Goal: Task Accomplishment & Management: Manage account settings

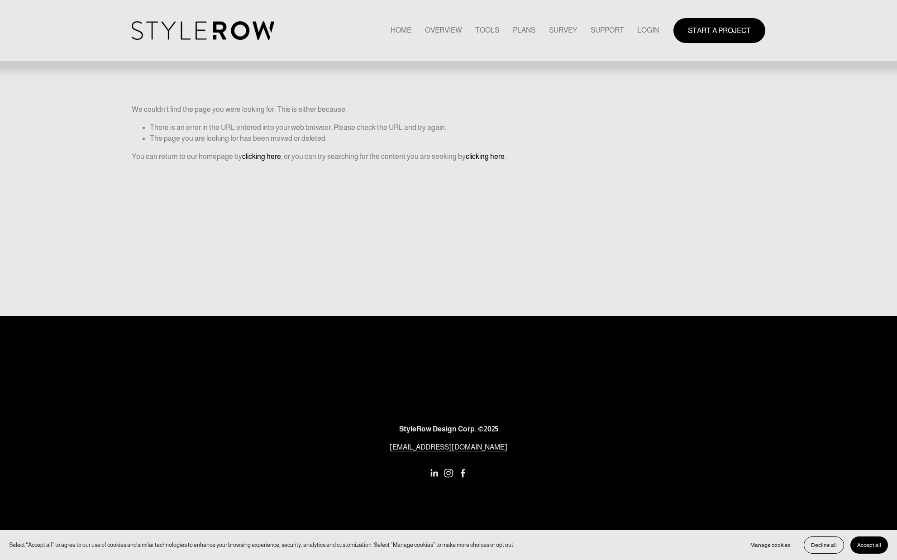
click at [641, 25] on link "LOGIN" at bounding box center [648, 30] width 22 height 12
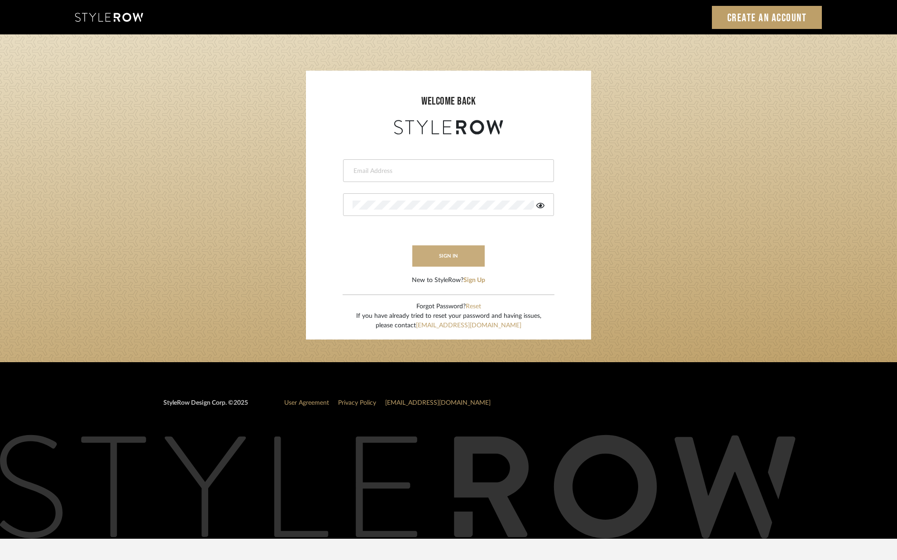
type input "alison@downeyinteriors.com"
click at [455, 257] on button "sign in" at bounding box center [448, 255] width 72 height 21
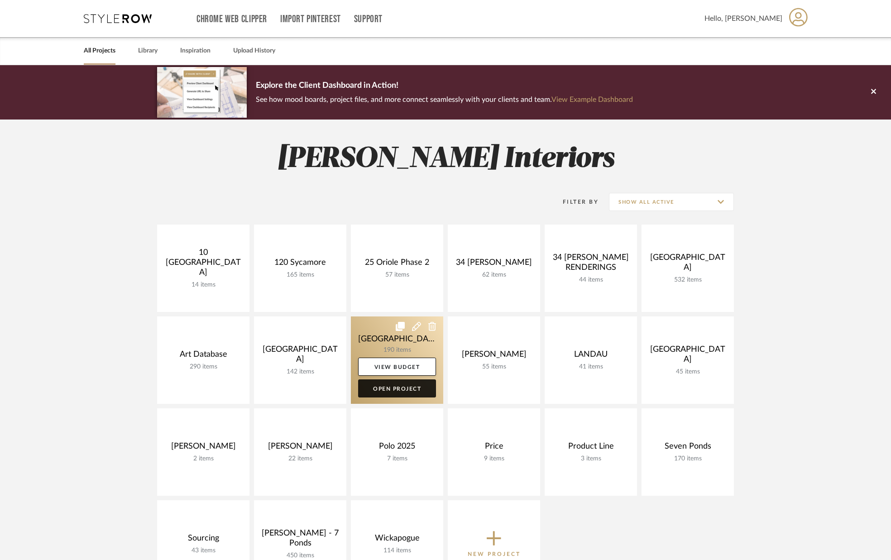
click at [390, 386] on link "Open Project" at bounding box center [397, 388] width 78 height 18
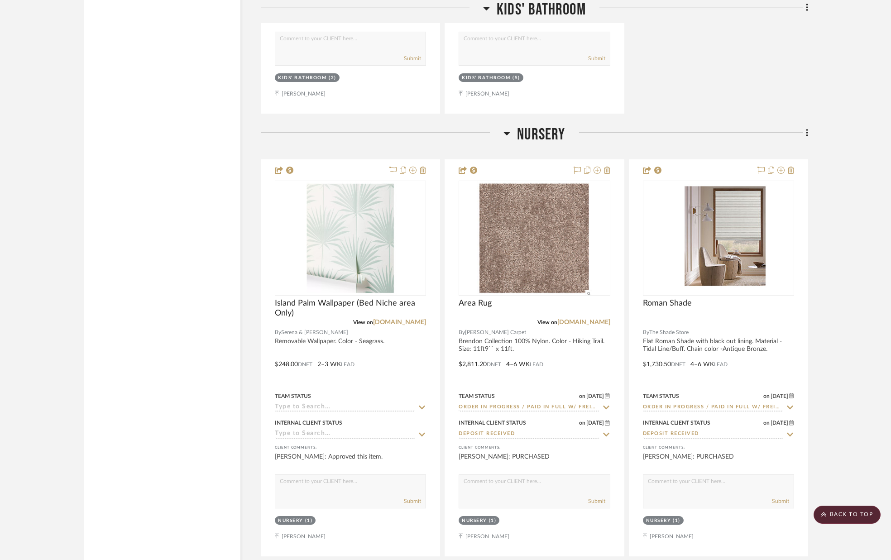
scroll to position [12575, 0]
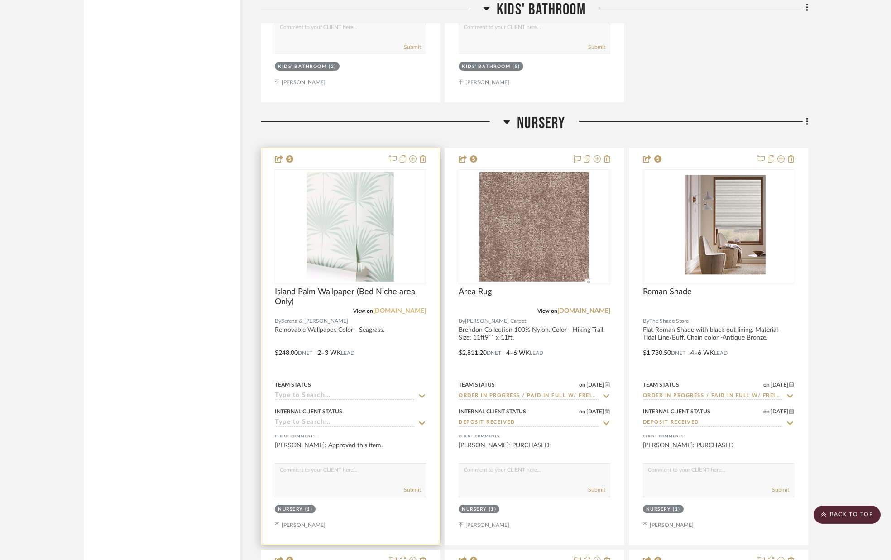
click at [413, 311] on link "[DOMAIN_NAME]" at bounding box center [399, 311] width 53 height 6
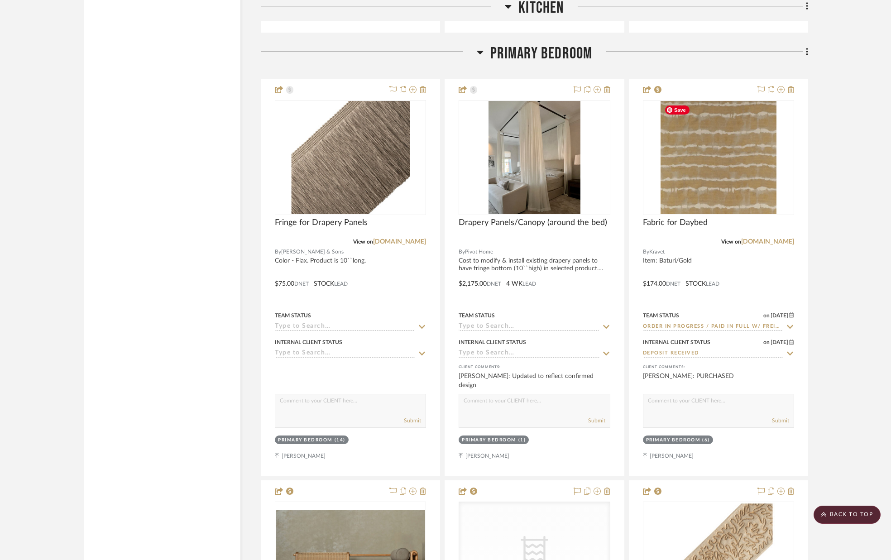
scroll to position [5705, 0]
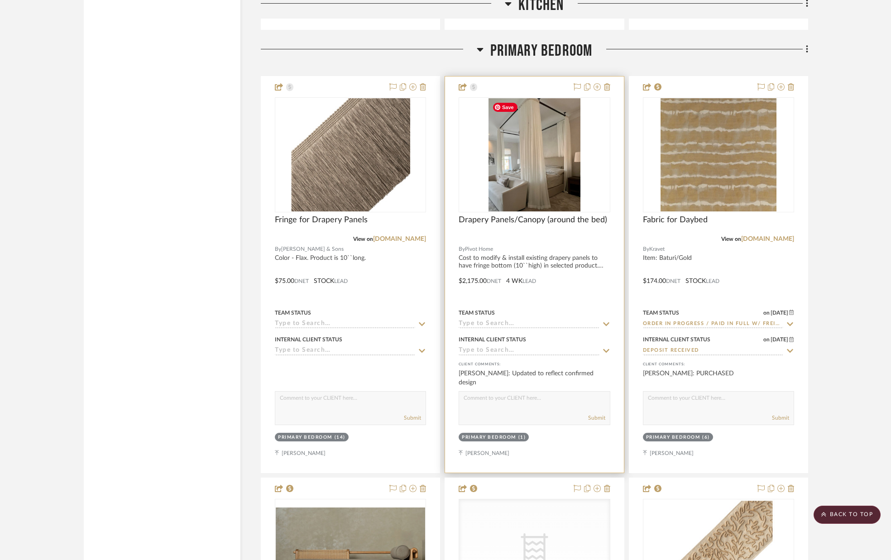
click at [0, 0] on img at bounding box center [0, 0] width 0 height 0
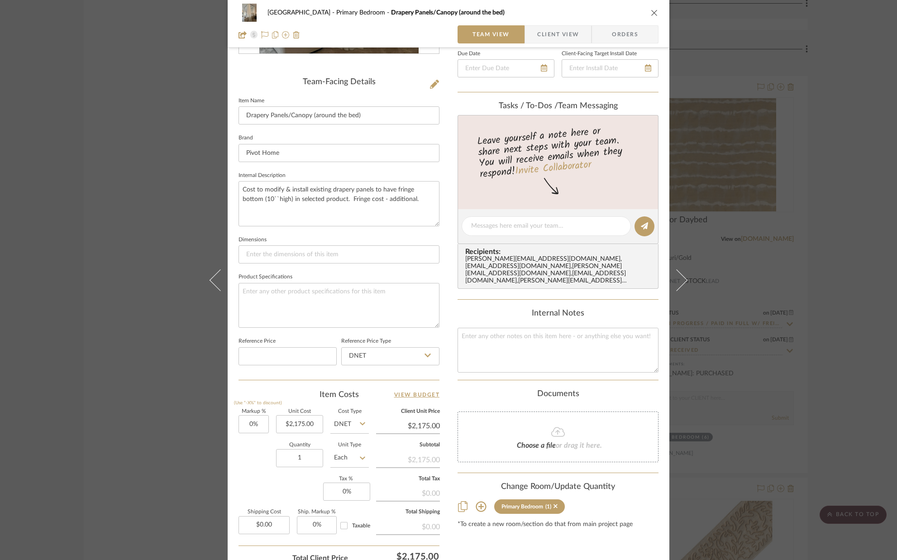
scroll to position [0, 0]
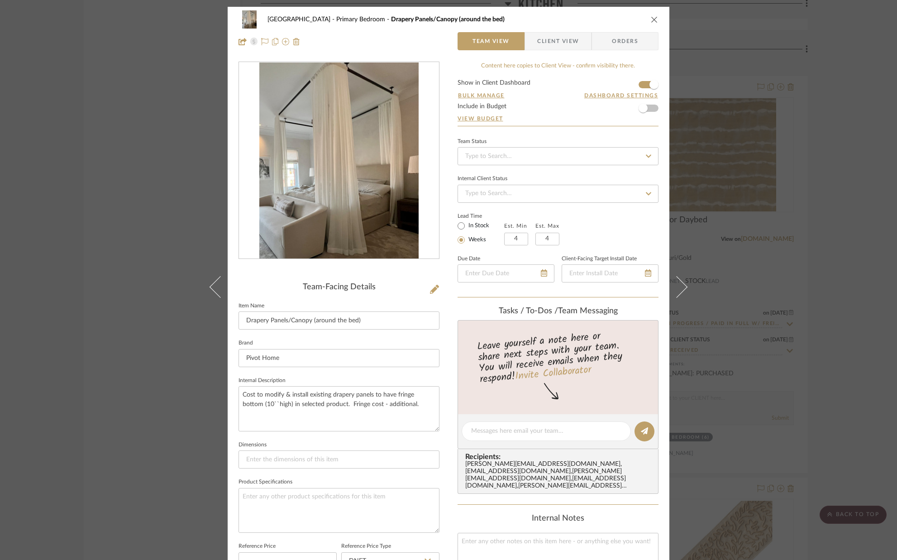
click at [651, 21] on icon "close" at bounding box center [654, 19] width 7 height 7
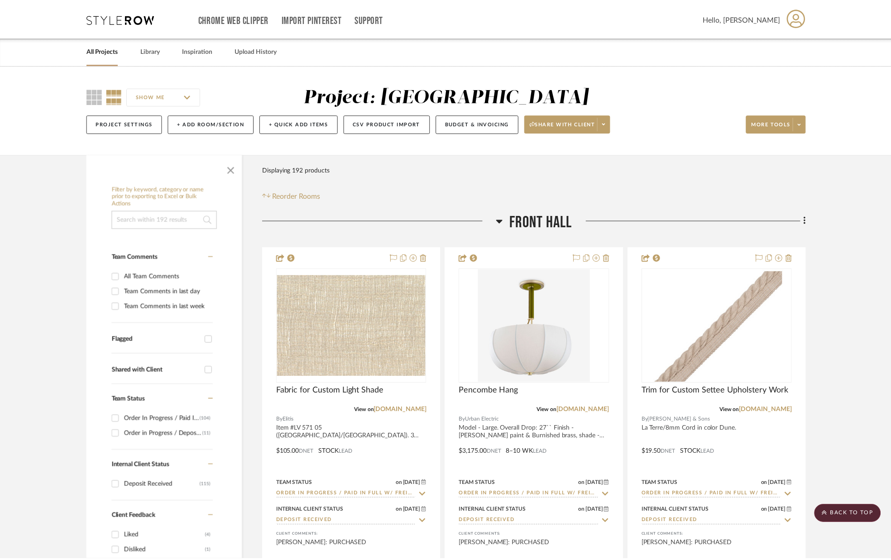
scroll to position [5705, 0]
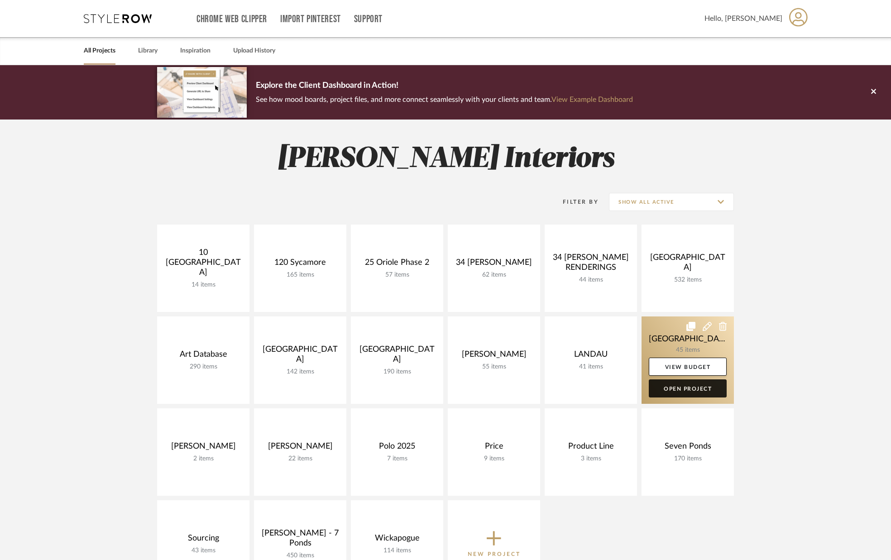
click at [676, 389] on link "Open Project" at bounding box center [688, 388] width 78 height 18
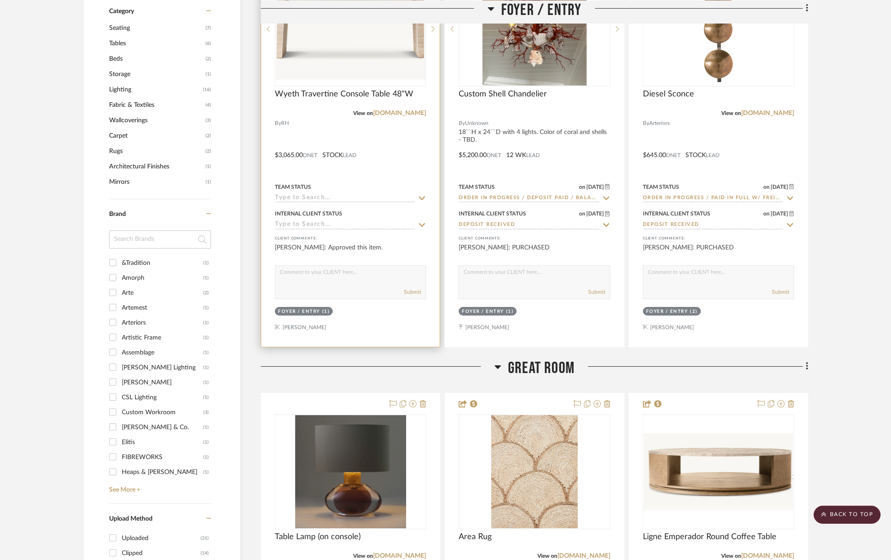
scroll to position [699, 0]
click at [421, 198] on icon at bounding box center [422, 197] width 8 height 7
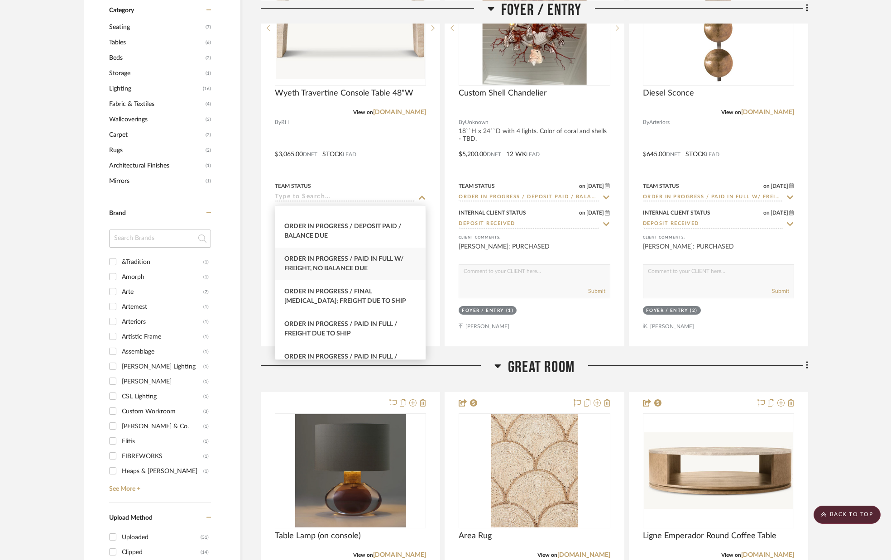
scroll to position [934, 0]
click at [344, 257] on span "Order In Progress / Paid In Full w/ Freight, No Balance due" at bounding box center [343, 262] width 119 height 16
type input "9/17/2025"
type input "Order In Progress / Paid In Full w/ Freight, No Balance due"
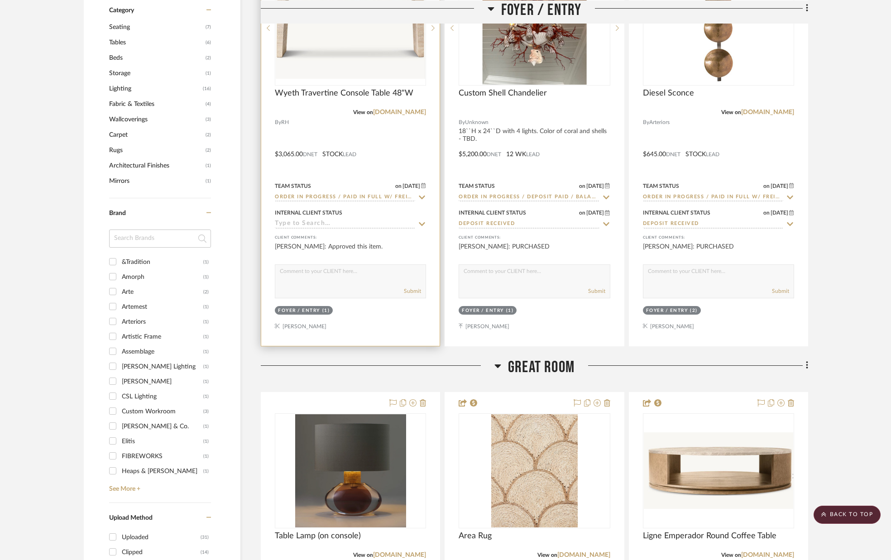
click at [422, 225] on icon at bounding box center [422, 224] width 6 height 4
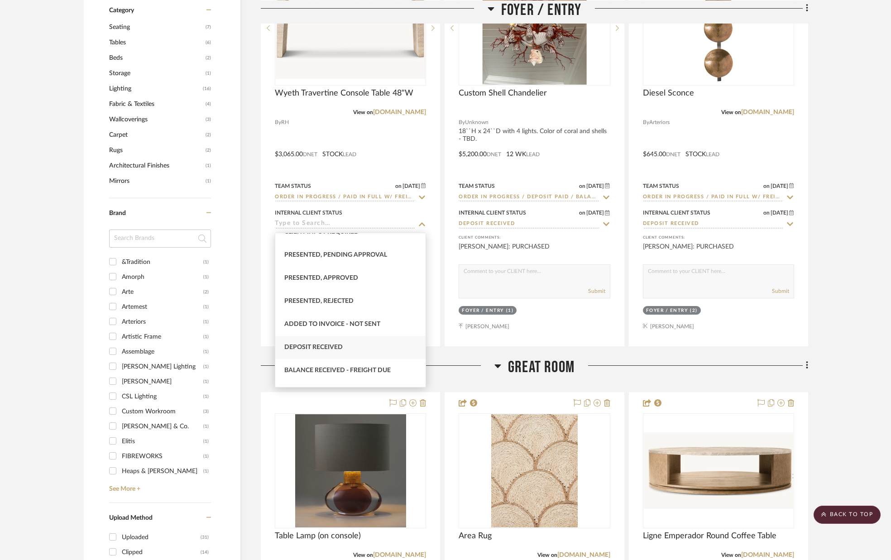
scroll to position [83, 0]
click at [355, 342] on div "Deposit Received" at bounding box center [350, 345] width 150 height 23
type input "9/17/2025"
type input "Deposit Received"
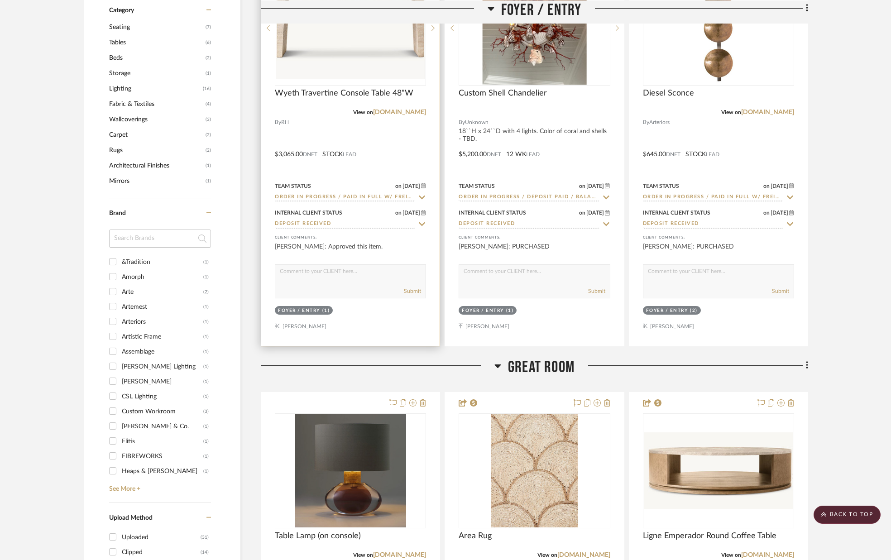
click at [351, 278] on textarea at bounding box center [350, 273] width 150 height 17
type textarea "PURCHASED"
click at [419, 291] on button "Submit" at bounding box center [412, 291] width 17 height 8
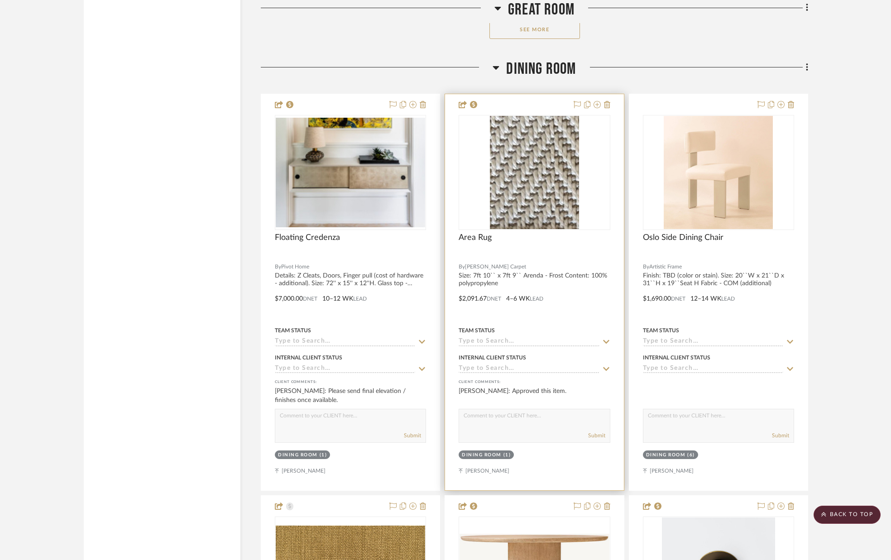
scroll to position [2292, 0]
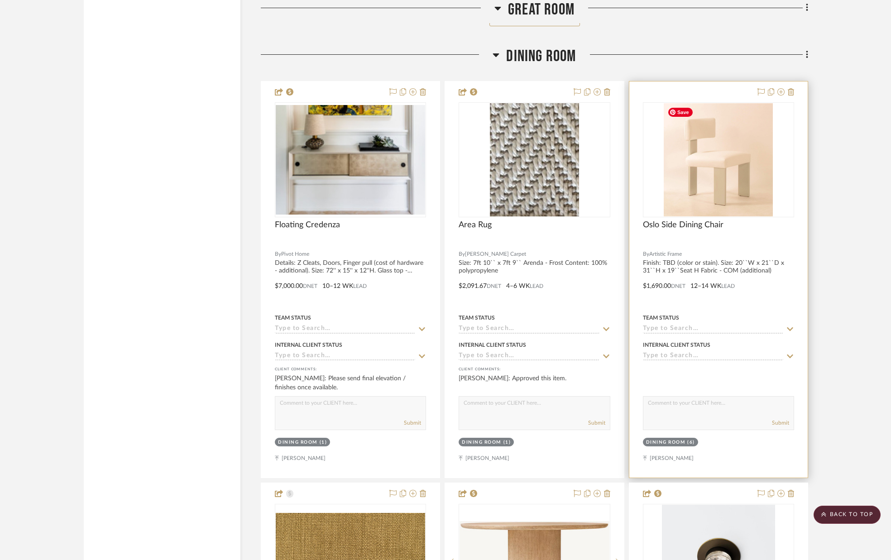
click at [732, 174] on img "0" at bounding box center [718, 159] width 109 height 113
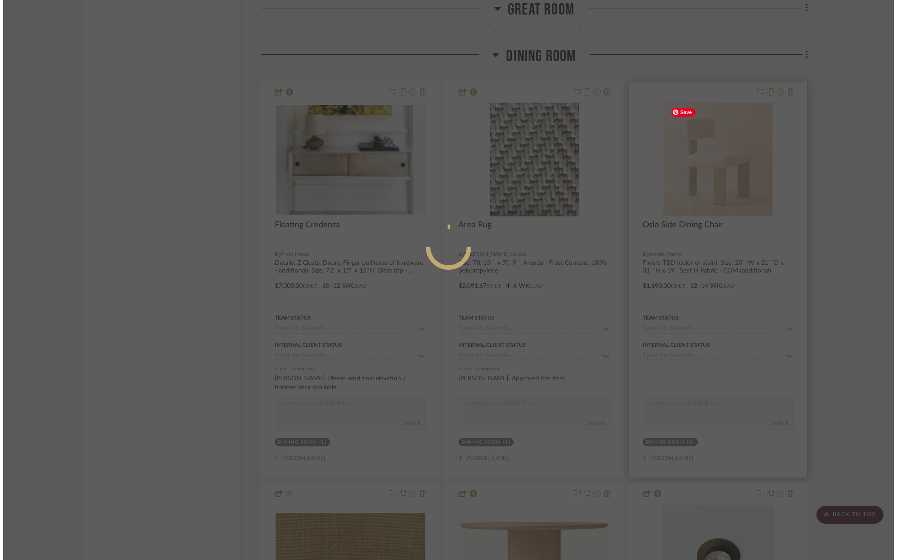
scroll to position [0, 0]
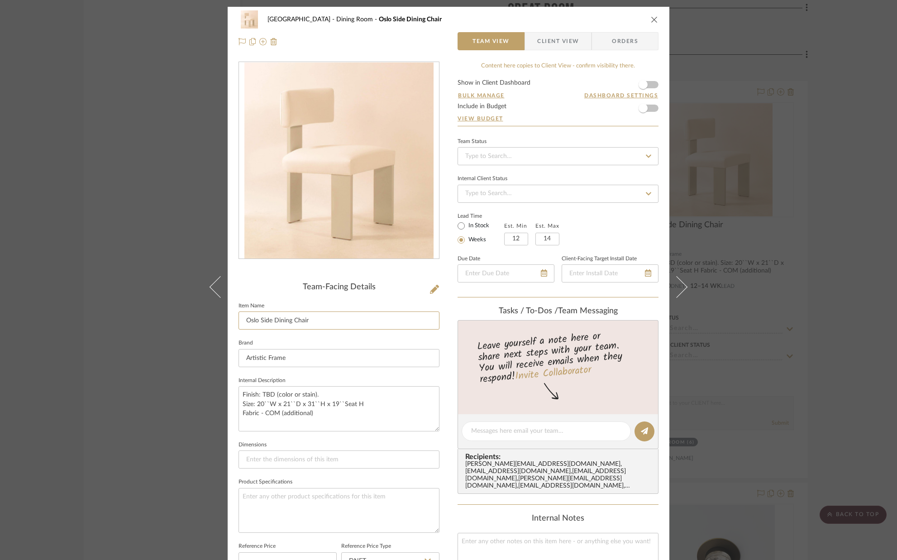
drag, startPoint x: 328, startPoint y: 320, endPoint x: 232, endPoint y: 317, distance: 96.0
click at [232, 318] on div "Palm Beach Dining Room Oslo Side Dining Chair Team View Client View Orders Team…" at bounding box center [449, 424] width 442 height 834
type input "Custom Dining Chair"
type input "Pivot"
click at [301, 375] on div "Palm Beach Dining Room Custom Dining Chair Team View Client View Orders Team-Fa…" at bounding box center [448, 280] width 897 height 560
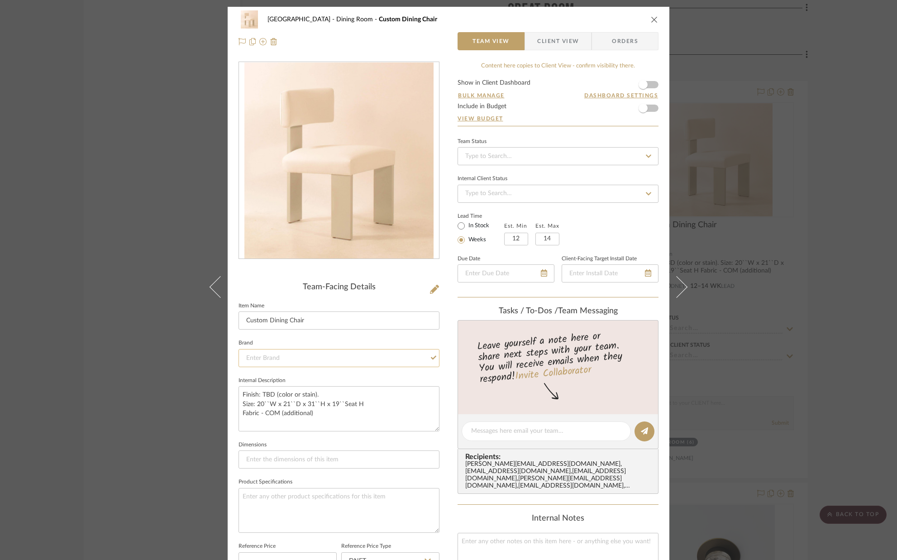
click at [286, 358] on input at bounding box center [339, 358] width 201 height 18
click at [286, 377] on mat-option "Pivot Home" at bounding box center [336, 381] width 200 height 23
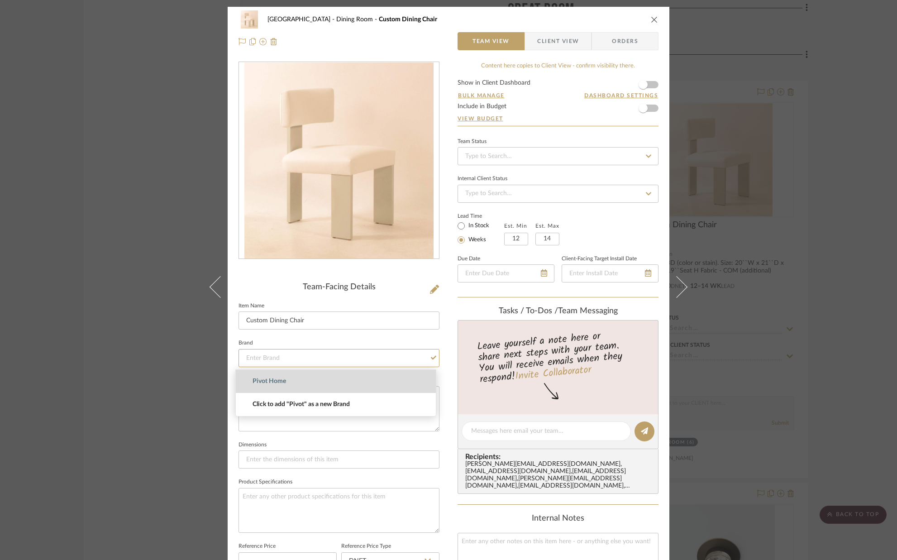
type input "Pivot Home"
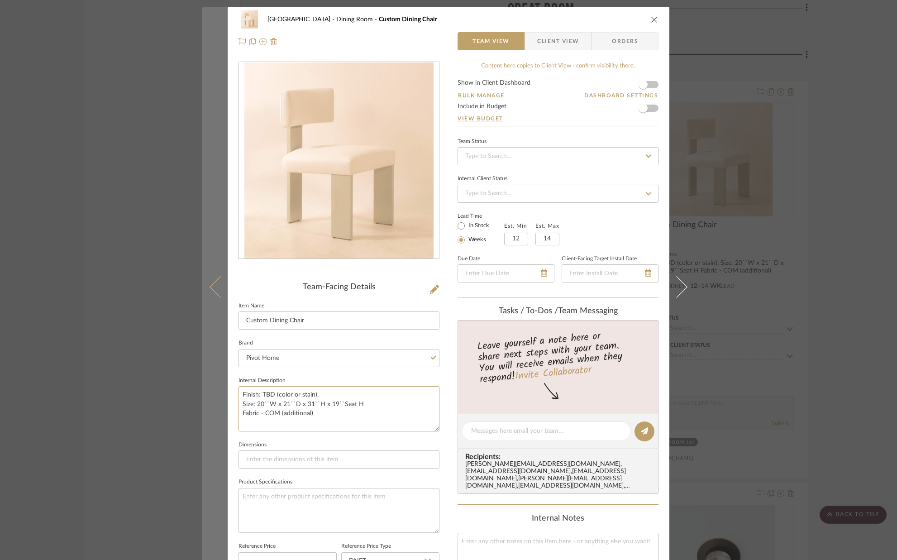
drag, startPoint x: 318, startPoint y: 396, endPoint x: 211, endPoint y: 395, distance: 106.8
click at [211, 395] on mat-dialog-content "Palm Beach Dining Room Custom Dining Chair Team View Client View Orders Team-Fa…" at bounding box center [448, 424] width 492 height 834
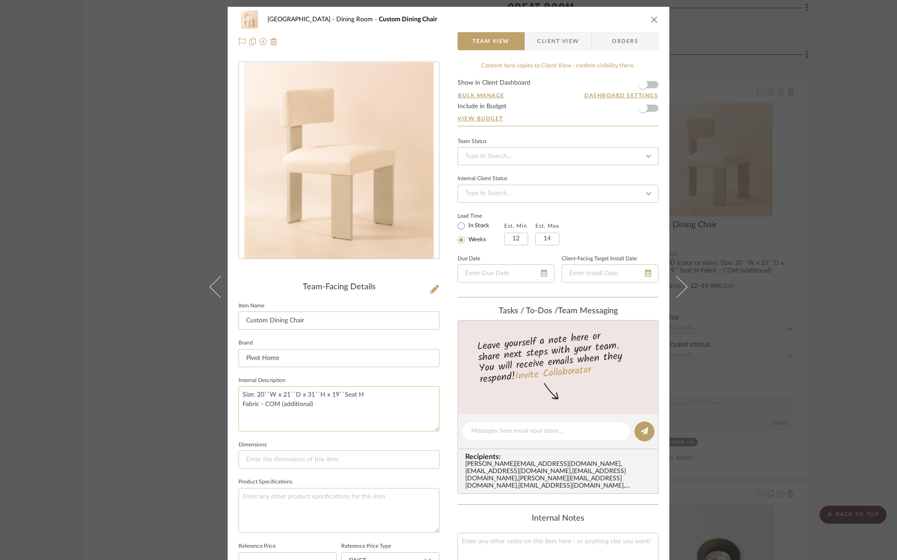
click at [239, 404] on textarea "Size: 20``W x 21``D x 31``H x 19``Seat H Fabric - COM (additional)" at bounding box center [339, 408] width 201 height 45
click at [317, 404] on textarea "Size: 20``W x 21``D x 31``H x 19``Seat H Fabric - COM (additional)" at bounding box center [339, 408] width 201 height 45
click at [361, 394] on textarea "Size: 20``W x 21``D x 31``H x 19``Seat H Fabric - COM (additional)" at bounding box center [339, 408] width 201 height 45
type textarea "Size: 20``W x 21``D x 31``H x 19``Seat H With hidden casters. Fabric - COM (add…"
click at [338, 431] on sr-form-field "Internal Description Size: 20``W x 21``D x 31``H x 19``Seat H With hidden caste…" at bounding box center [339, 406] width 201 height 64
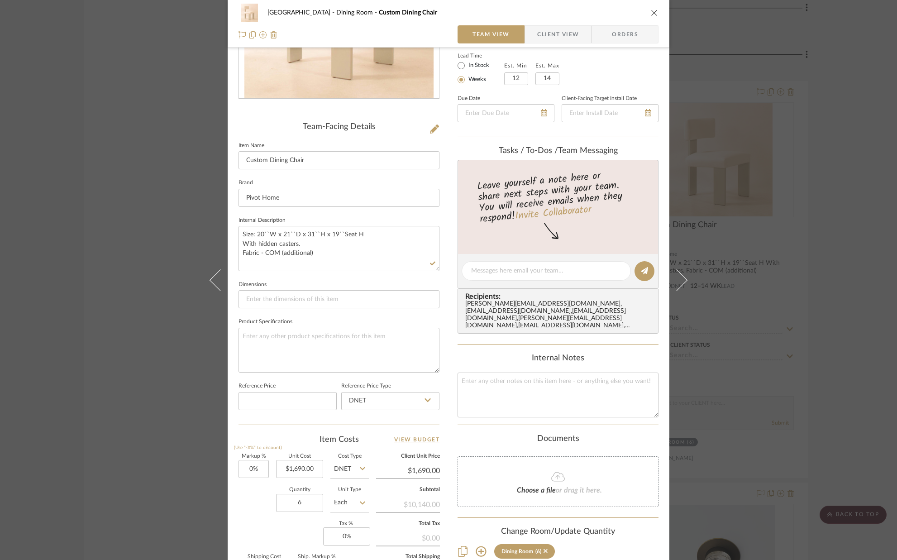
scroll to position [167, 0]
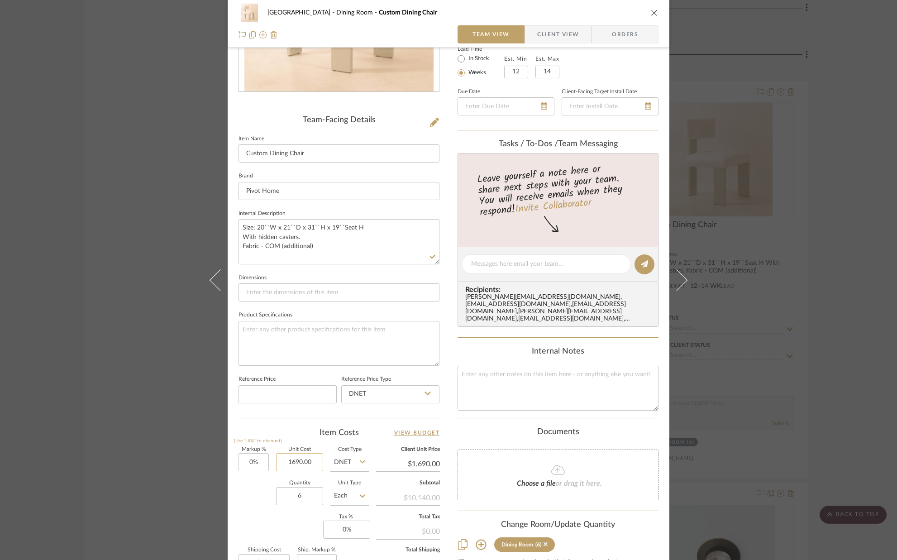
click at [315, 461] on input "1690.00" at bounding box center [299, 462] width 47 height 18
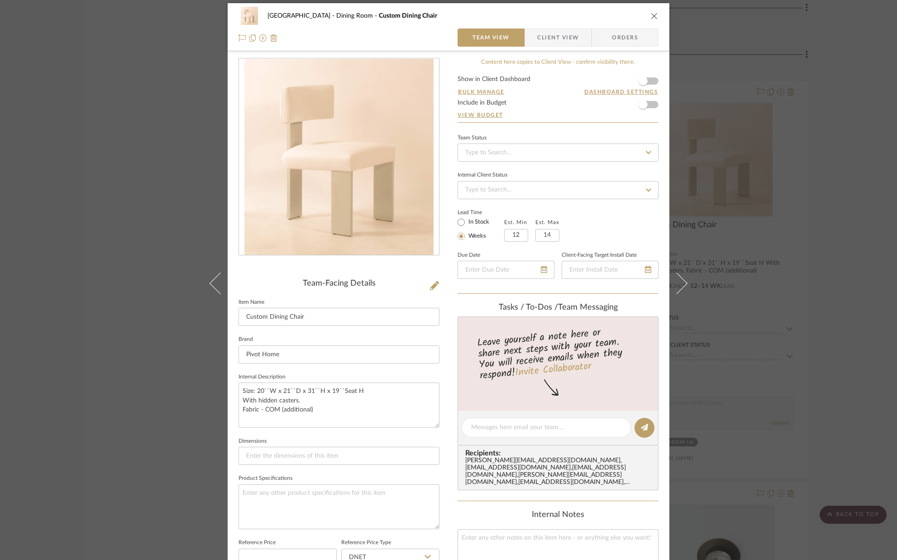
scroll to position [0, 0]
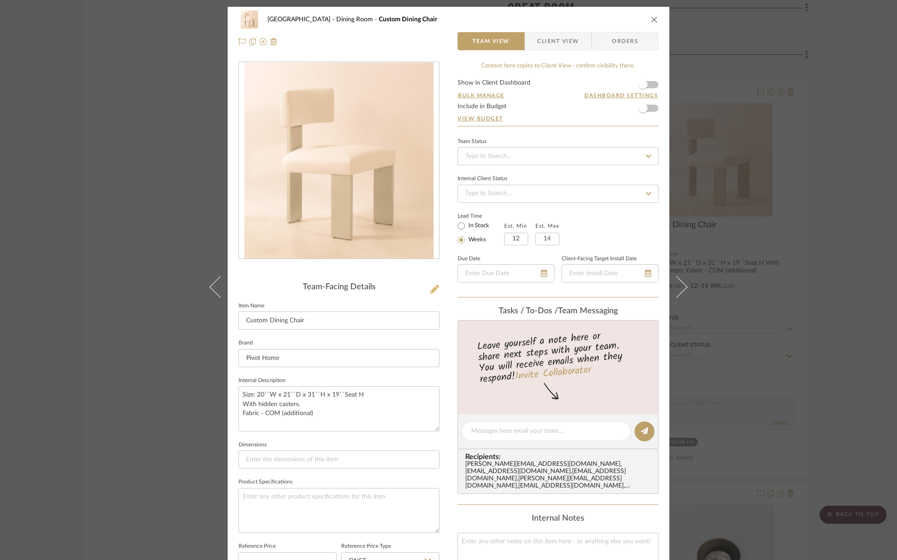
type input "$1,690.00"
click at [433, 292] on icon at bounding box center [434, 289] width 9 height 9
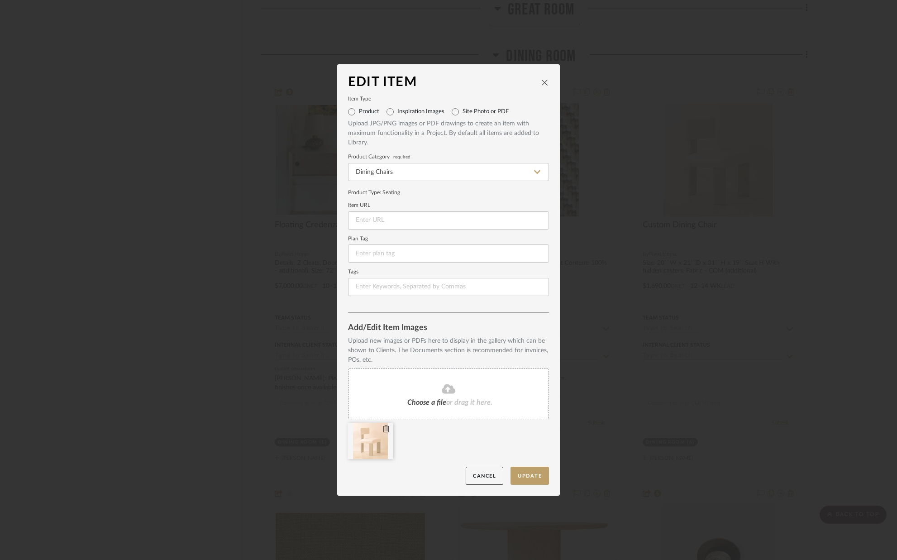
click at [384, 429] on icon at bounding box center [386, 428] width 6 height 7
click at [530, 474] on button "Update" at bounding box center [530, 476] width 38 height 19
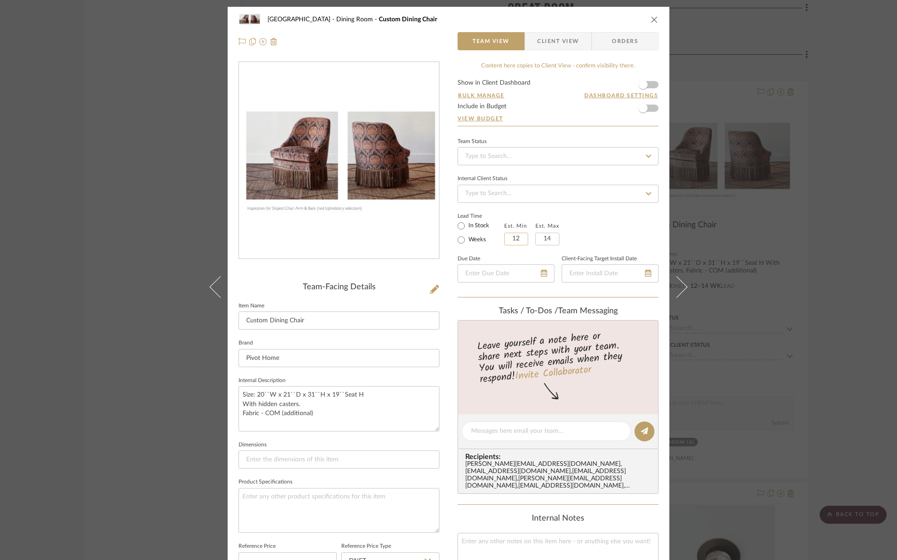
click at [523, 237] on input "12" at bounding box center [516, 239] width 24 height 13
type input "8"
click at [549, 240] on input "14" at bounding box center [547, 239] width 24 height 13
type input "12"
click at [585, 240] on div "Lead Time In Stock Weeks Est. Min 8 Est. Max 12" at bounding box center [558, 227] width 201 height 35
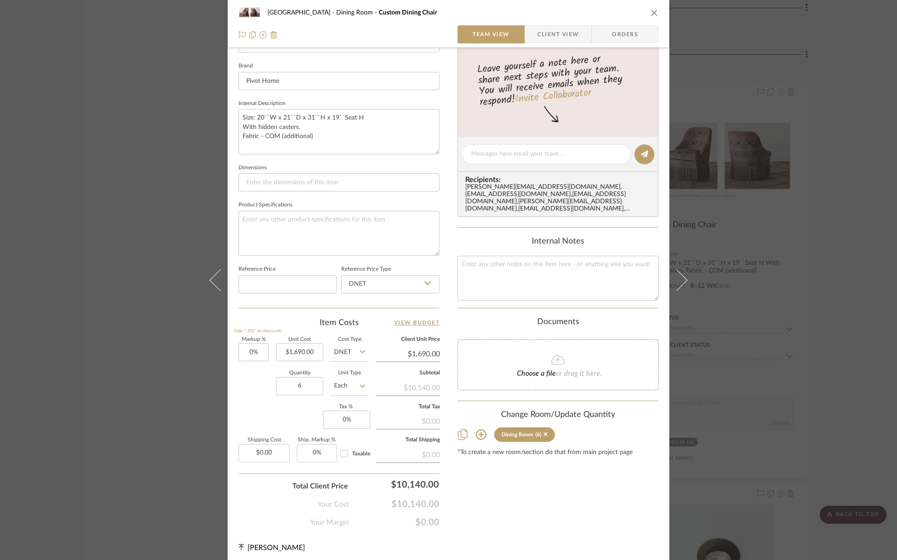
scroll to position [281, 0]
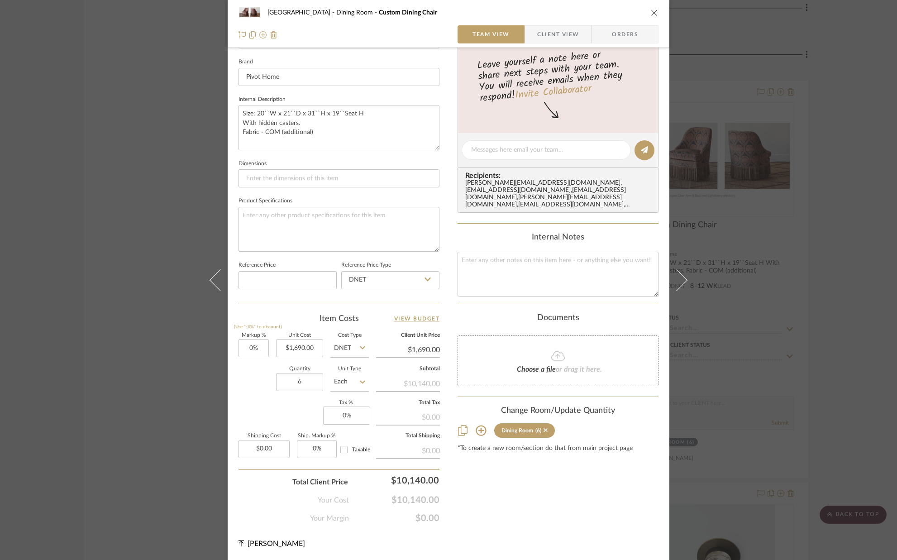
click at [321, 350] on div "Markup % (Use "-X%" to discount) 0% Unit Cost $1,690.00 Cost Type DNET Client U…" at bounding box center [339, 399] width 201 height 132
click at [319, 351] on input "1690.00" at bounding box center [299, 348] width 47 height 18
type input "$1,875.00"
click at [263, 376] on div "Quantity 6 Unit Type Each" at bounding box center [304, 383] width 130 height 32
type input "$1,875.00"
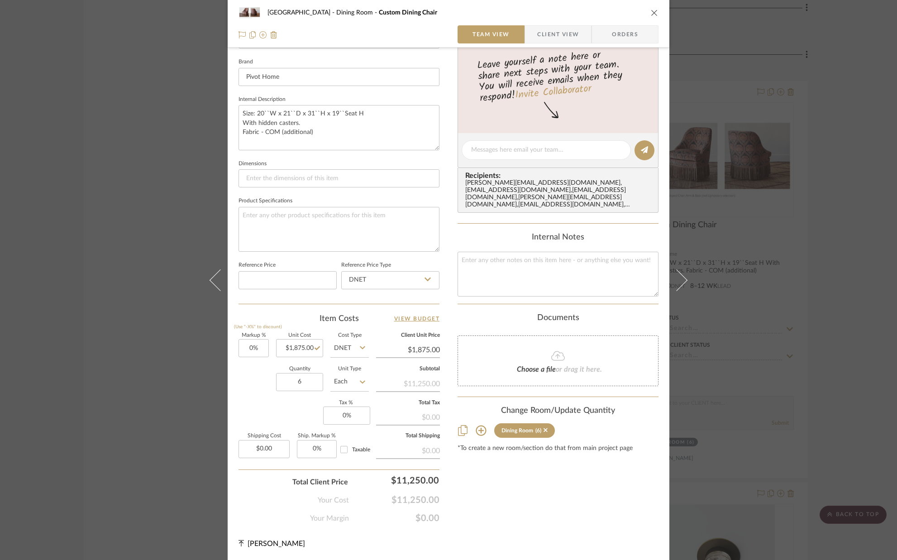
scroll to position [0, 0]
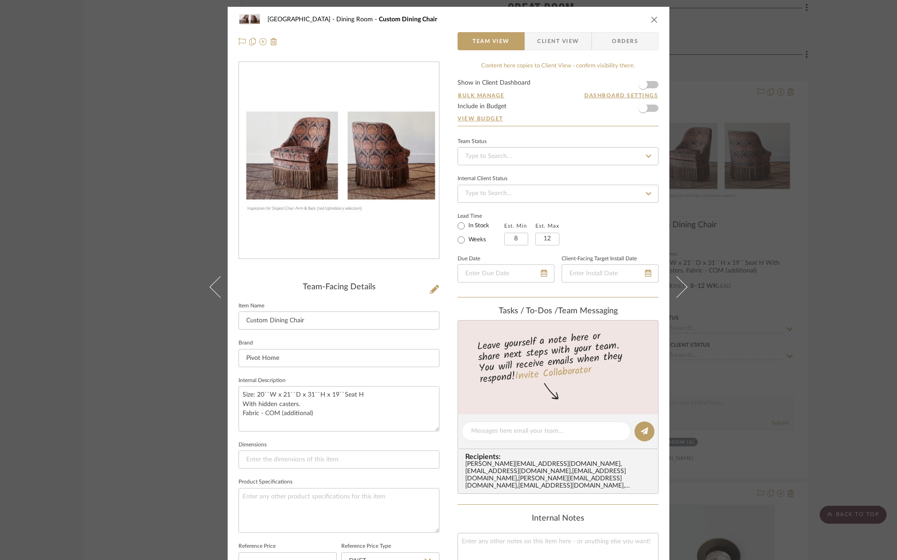
click at [653, 85] on form "Show in Client Dashboard Bulk Manage Dashboard Settings Include in Budget View …" at bounding box center [558, 103] width 201 height 46
click at [649, 84] on span "button" at bounding box center [643, 85] width 20 height 20
click at [651, 19] on icon "close" at bounding box center [654, 19] width 7 height 7
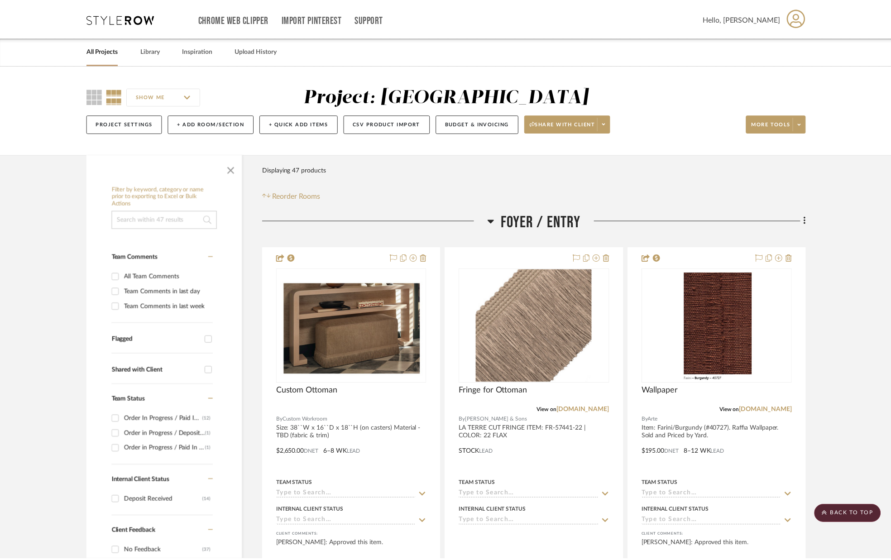
scroll to position [2292, 0]
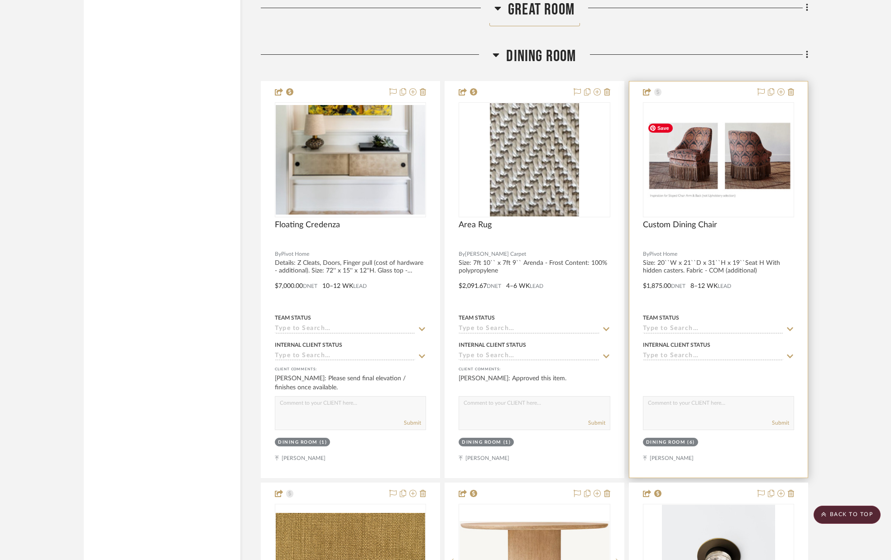
click at [707, 165] on img "0" at bounding box center [718, 159] width 149 height 81
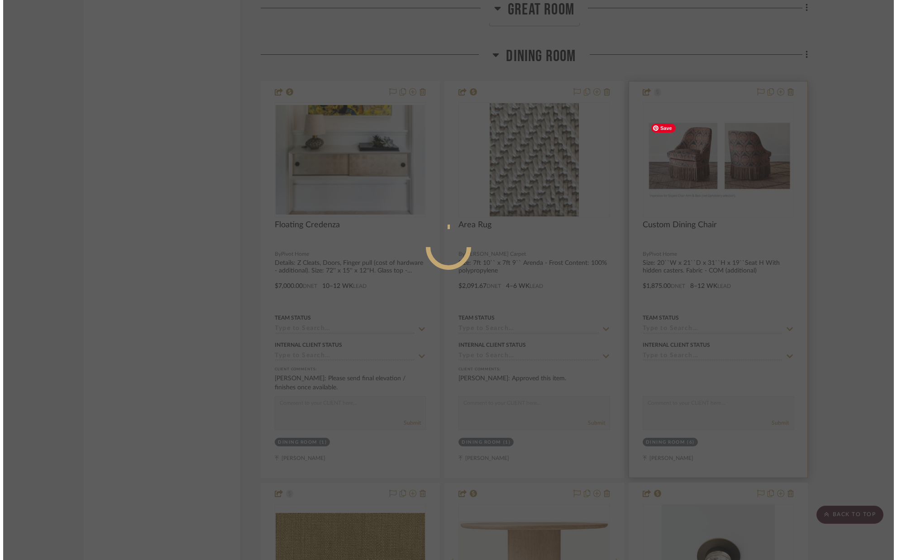
scroll to position [0, 0]
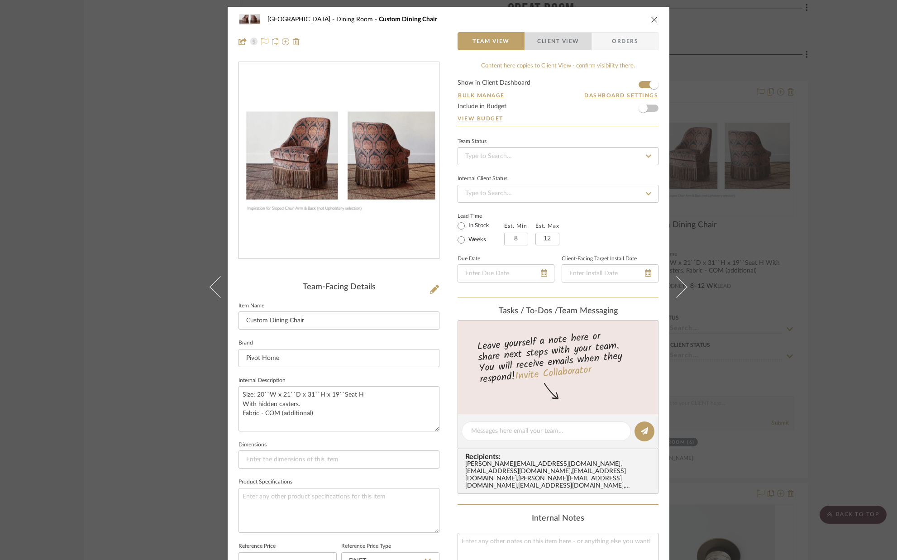
click at [570, 47] on span "Client View" at bounding box center [558, 41] width 42 height 18
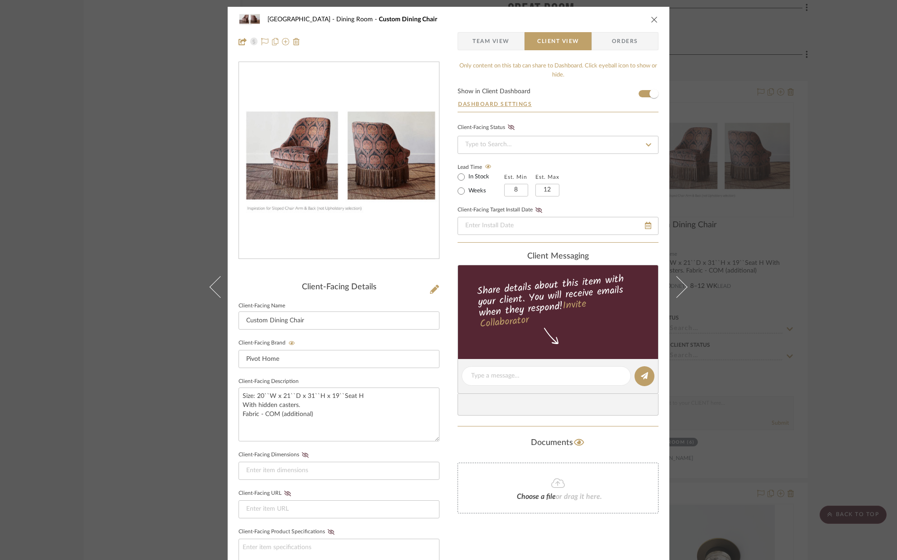
click at [651, 17] on icon "close" at bounding box center [654, 19] width 7 height 7
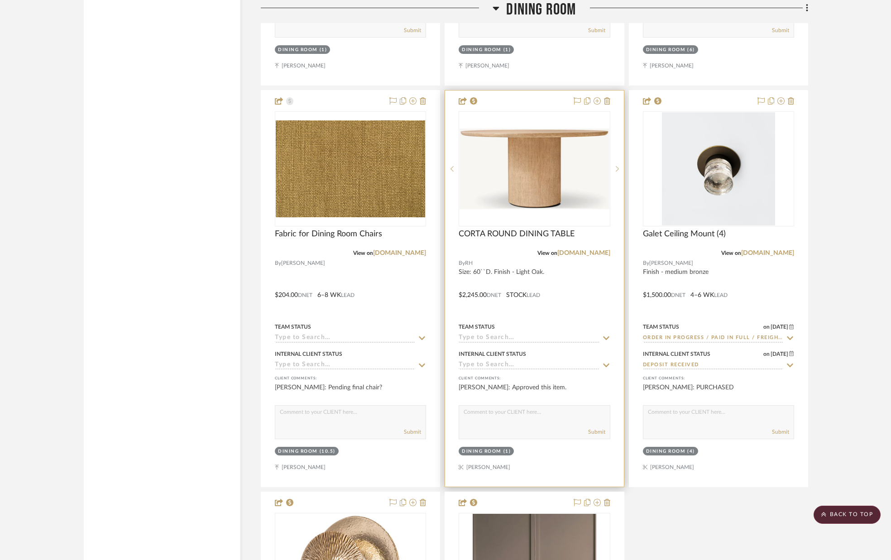
scroll to position [2686, 0]
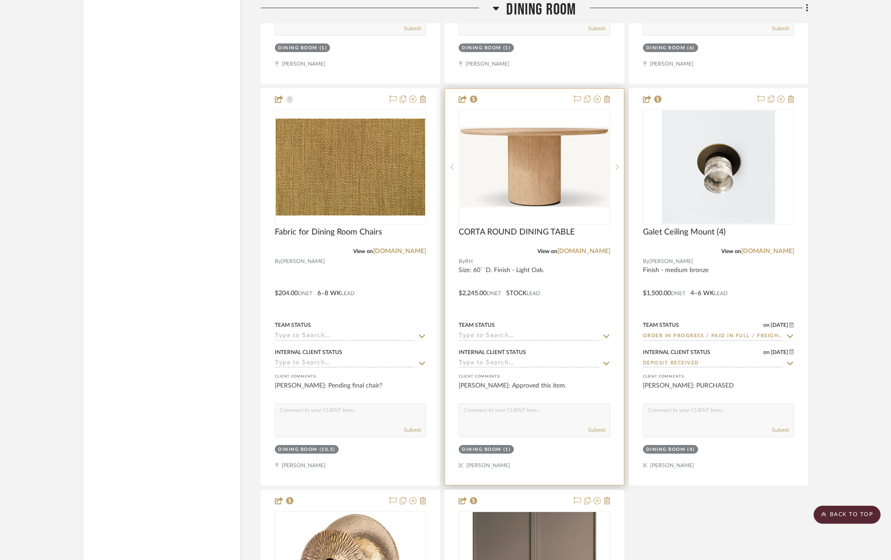
click at [606, 335] on icon at bounding box center [606, 336] width 8 height 7
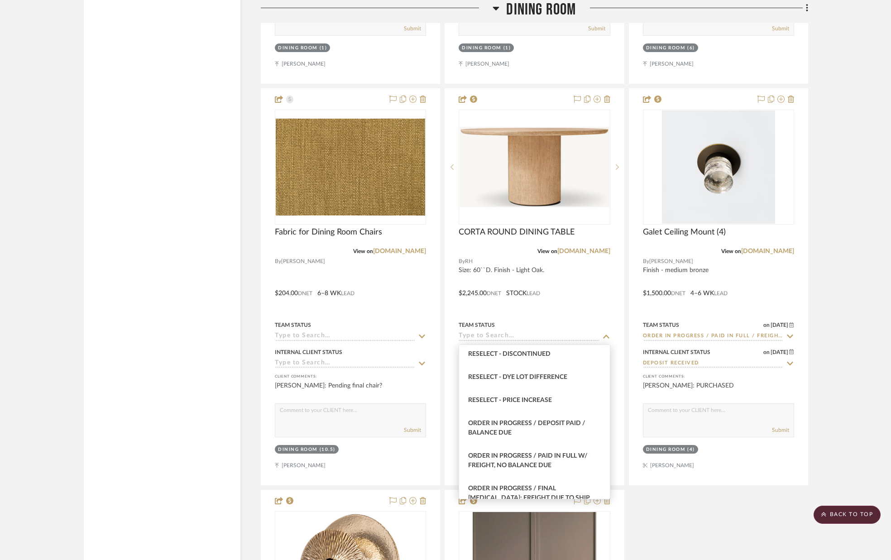
scroll to position [876, 0]
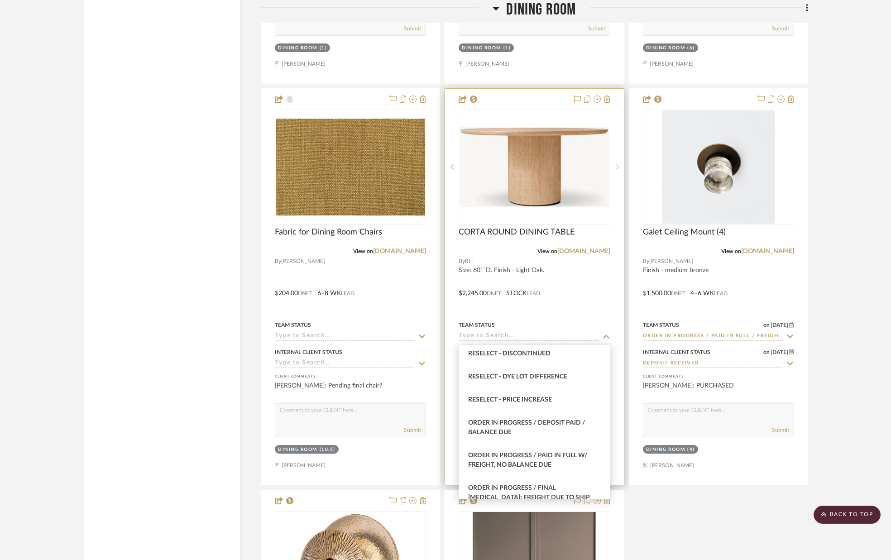
click at [528, 453] on span "Order In Progress / Paid In Full w/ Freight, No Balance due" at bounding box center [527, 460] width 119 height 16
type input "9/17/2025"
type input "Order In Progress / Paid In Full w/ Freight, No Balance due"
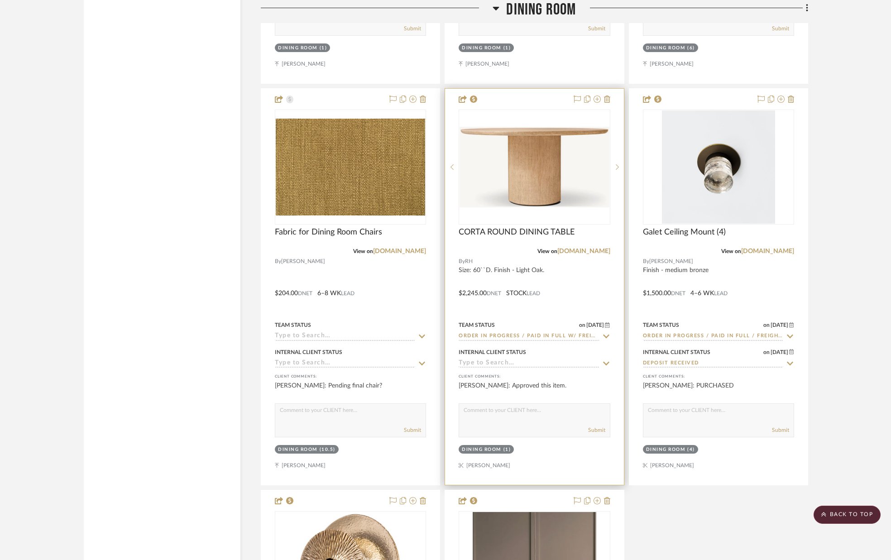
click at [608, 363] on icon at bounding box center [606, 364] width 6 height 4
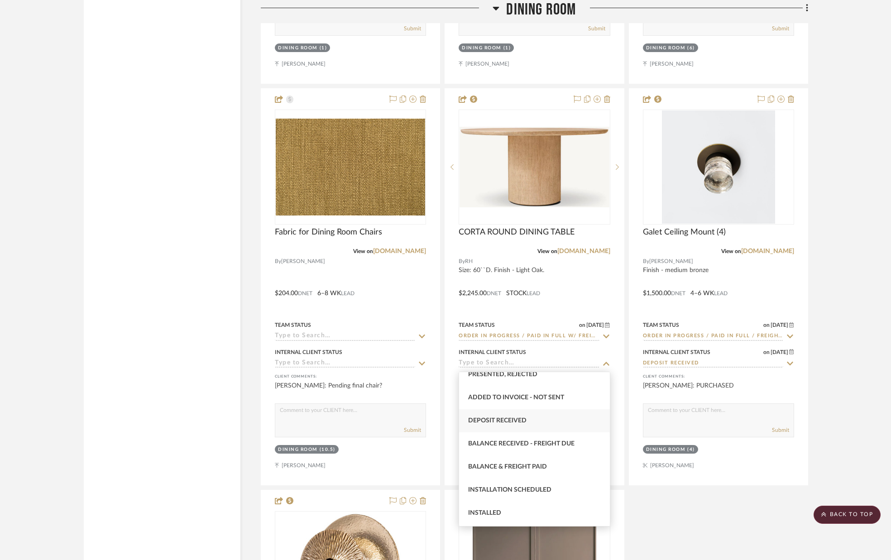
scroll to position [153, 0]
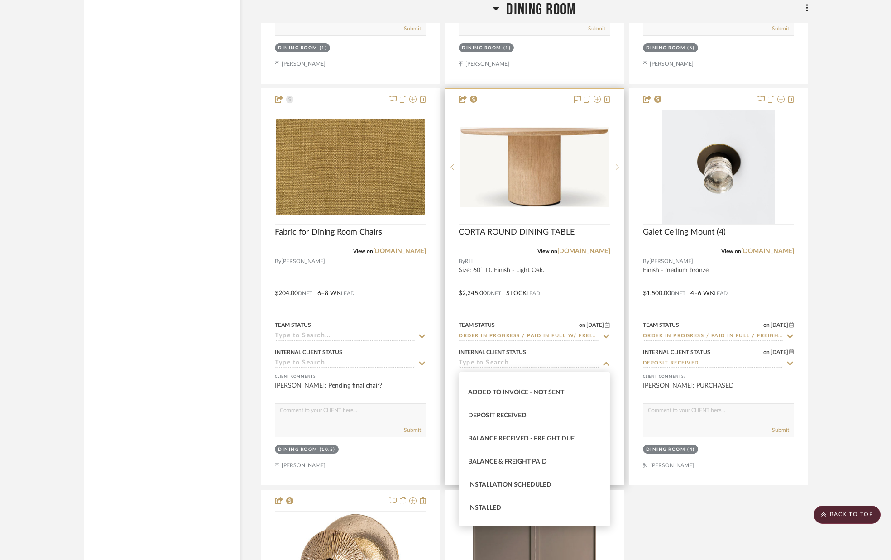
click at [544, 411] on div "Deposit Received" at bounding box center [534, 415] width 150 height 23
type input "9/17/2025"
type input "Deposit Received"
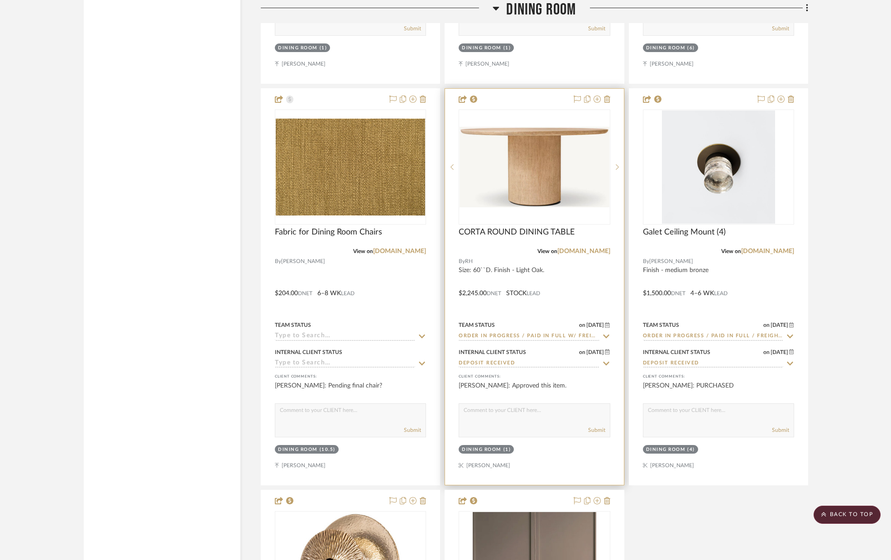
click at [545, 421] on textarea at bounding box center [534, 412] width 150 height 17
type textarea "PURCHASED"
click at [600, 430] on button "Submit" at bounding box center [596, 430] width 17 height 8
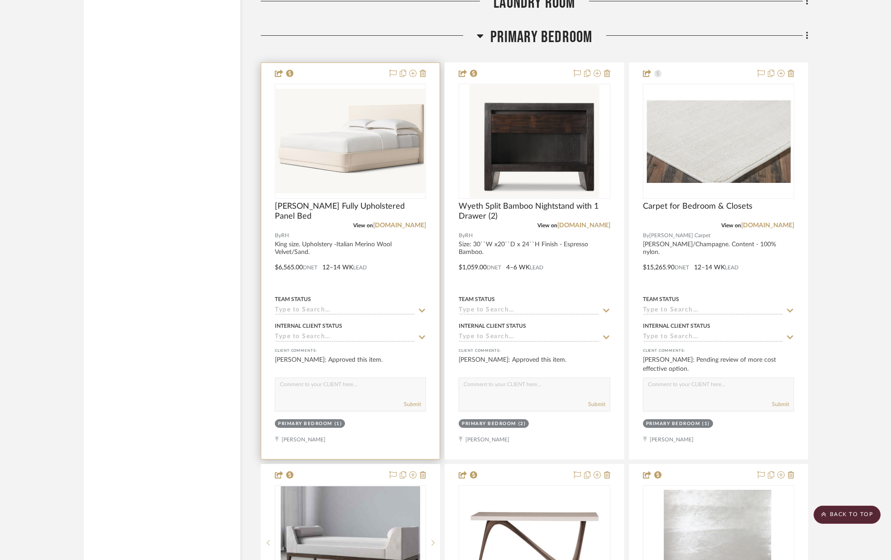
scroll to position [4127, 0]
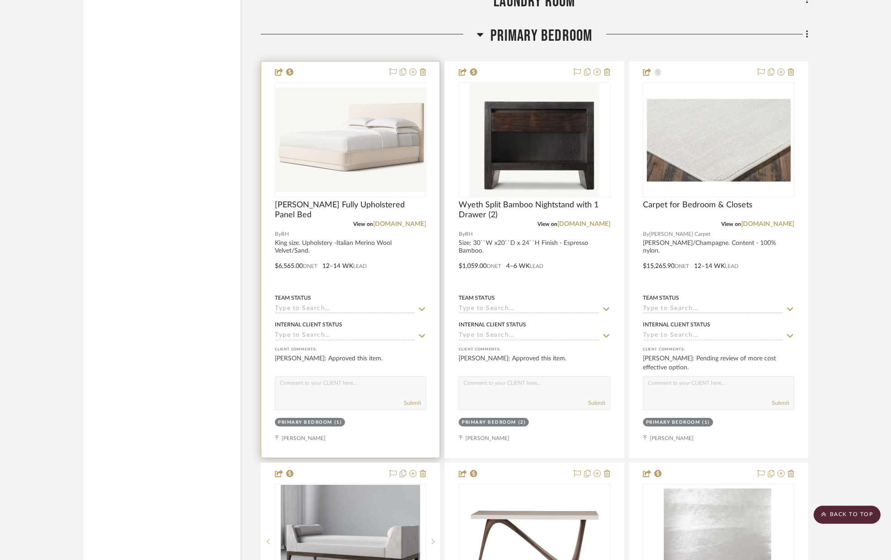
click at [423, 309] on icon at bounding box center [422, 309] width 6 height 4
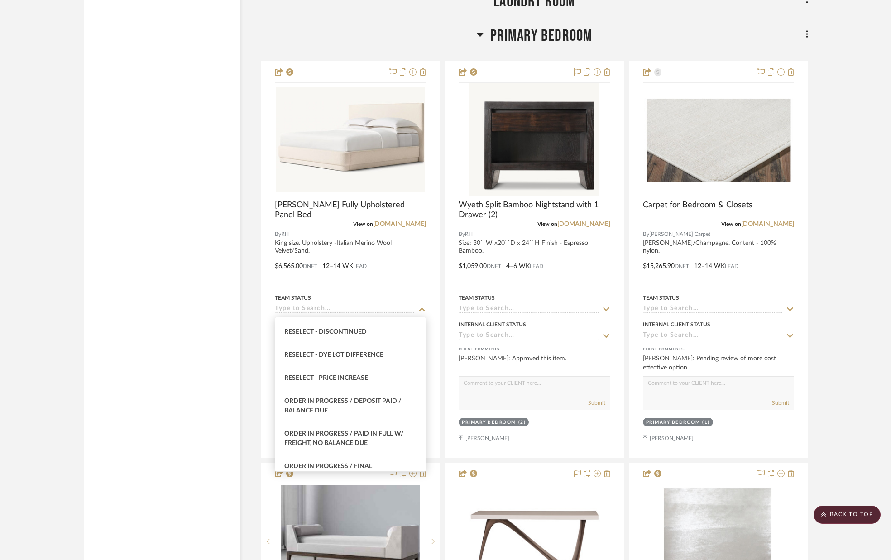
scroll to position [889, 0]
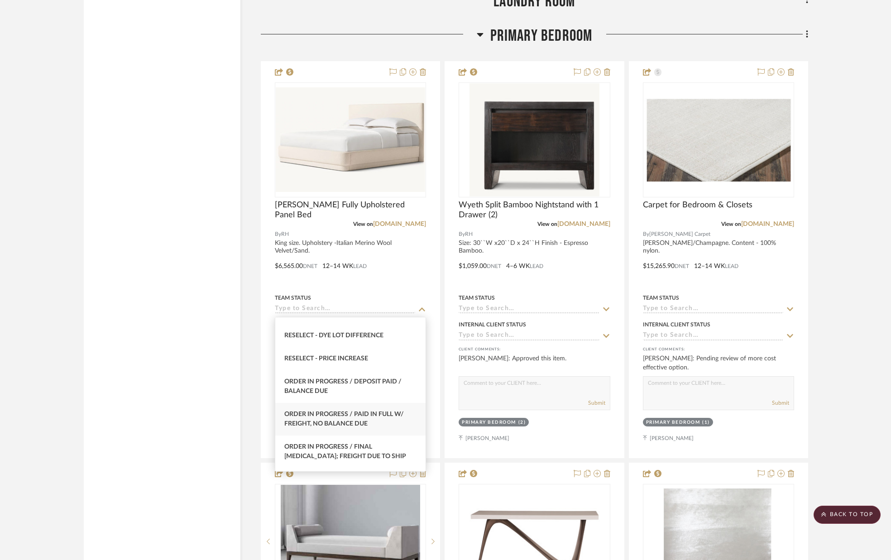
click at [358, 411] on span "Order In Progress / Paid In Full w/ Freight, No Balance due" at bounding box center [343, 419] width 119 height 16
type input "9/17/2025"
type input "Order In Progress / Paid In Full w/ Freight, No Balance due"
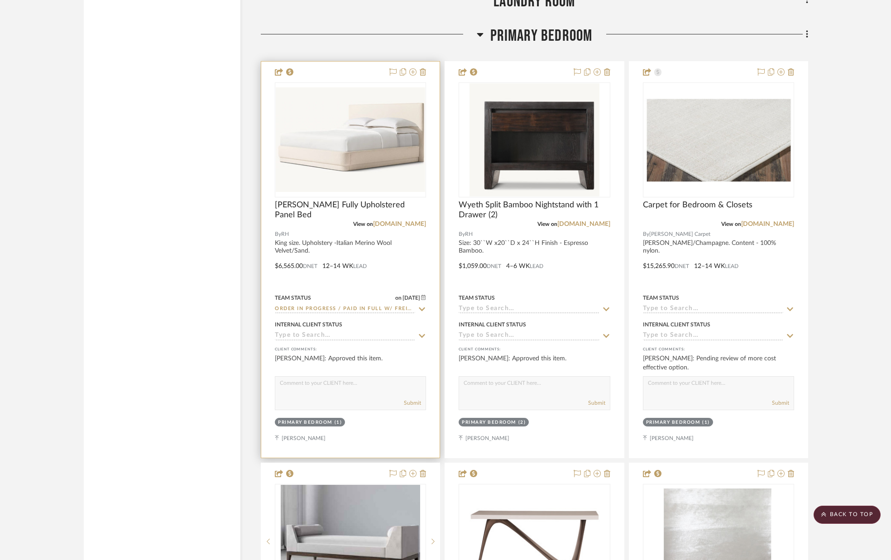
click at [419, 336] on icon at bounding box center [422, 335] width 8 height 7
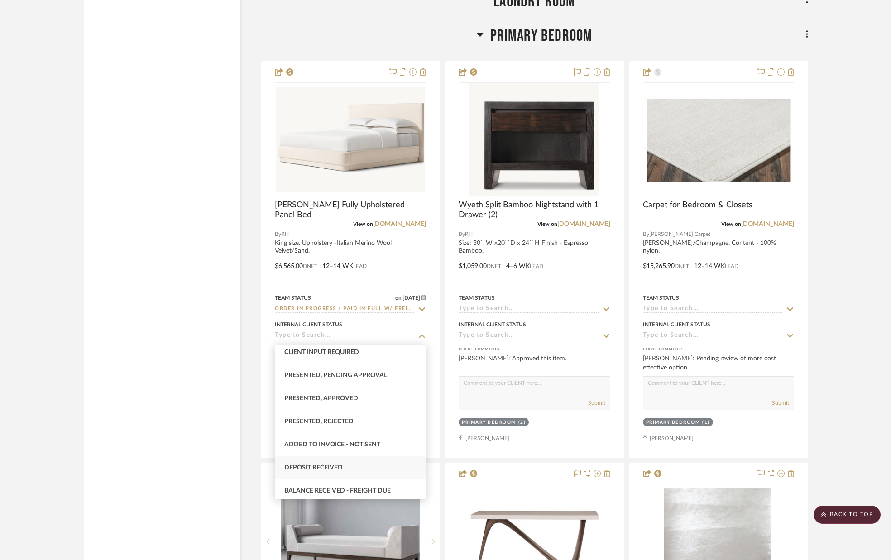
scroll to position [74, 0]
click at [363, 462] on div "Deposit Received" at bounding box center [350, 467] width 150 height 23
type input "9/17/2025"
type input "Deposit Received"
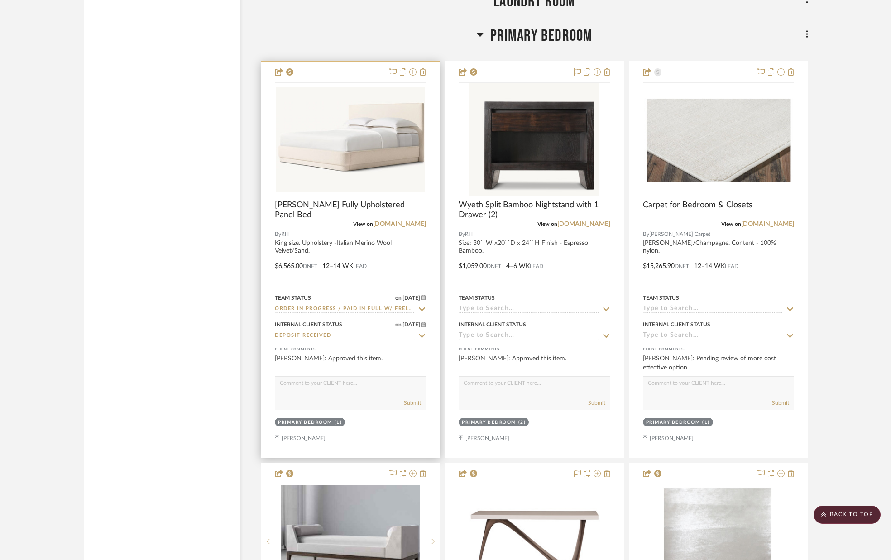
click at [367, 398] on div "Submit" at bounding box center [350, 403] width 150 height 13
click at [365, 392] on textarea at bounding box center [350, 385] width 150 height 17
type textarea "PURCHASED"
click at [412, 403] on button "Submit" at bounding box center [412, 403] width 17 height 8
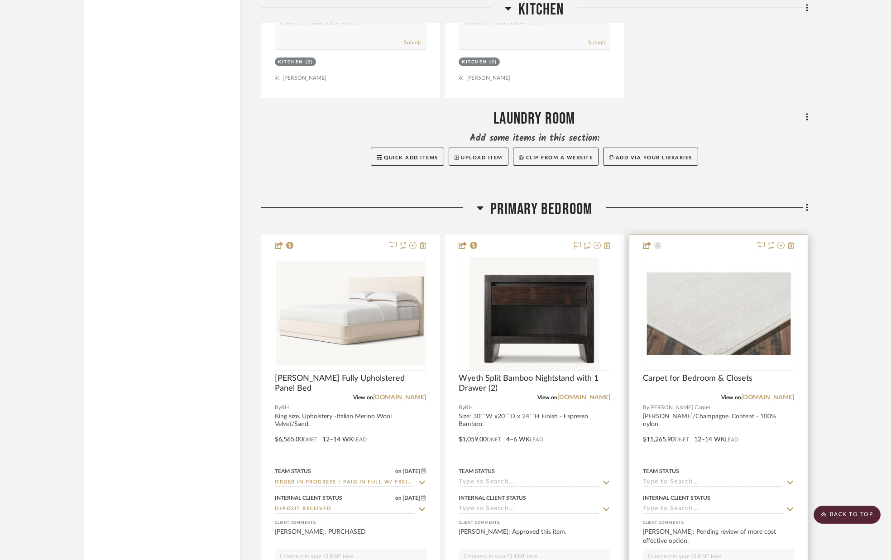
scroll to position [3952, 0]
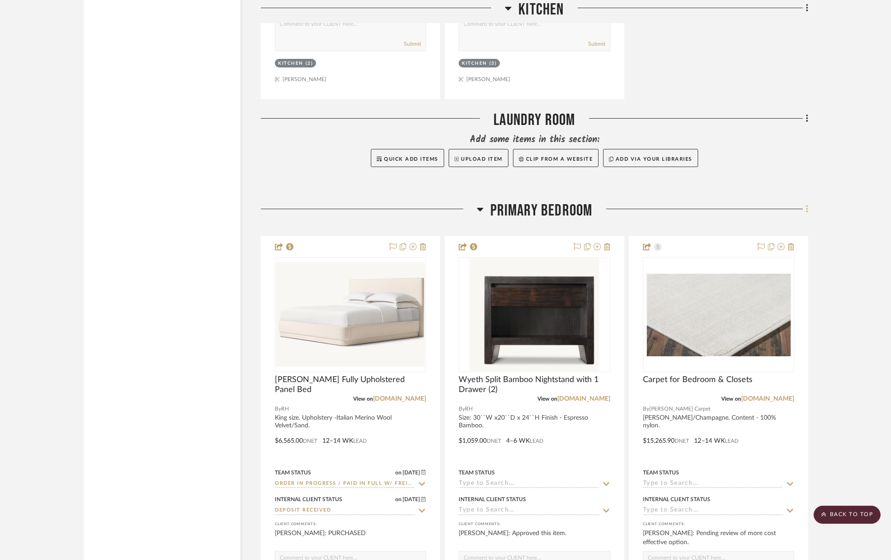
click at [806, 210] on icon at bounding box center [807, 209] width 3 height 10
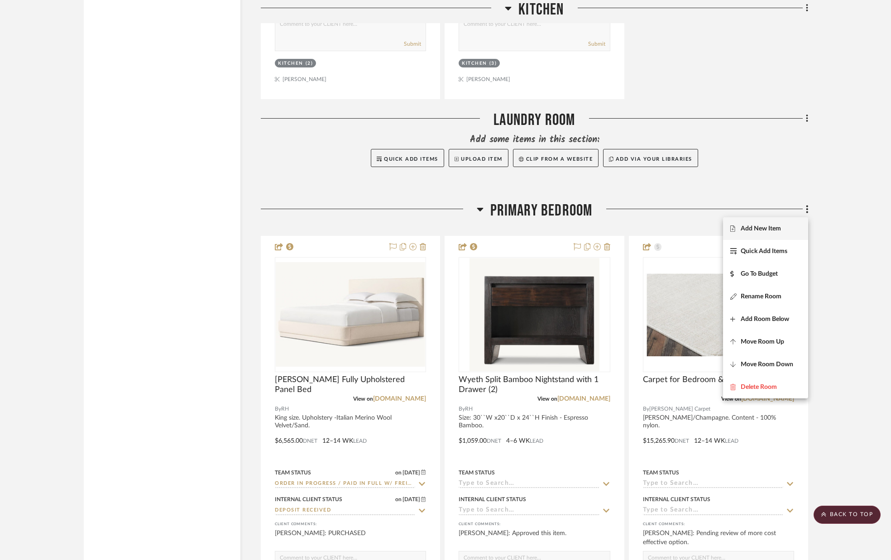
click at [784, 226] on span "Add New Item" at bounding box center [765, 229] width 71 height 8
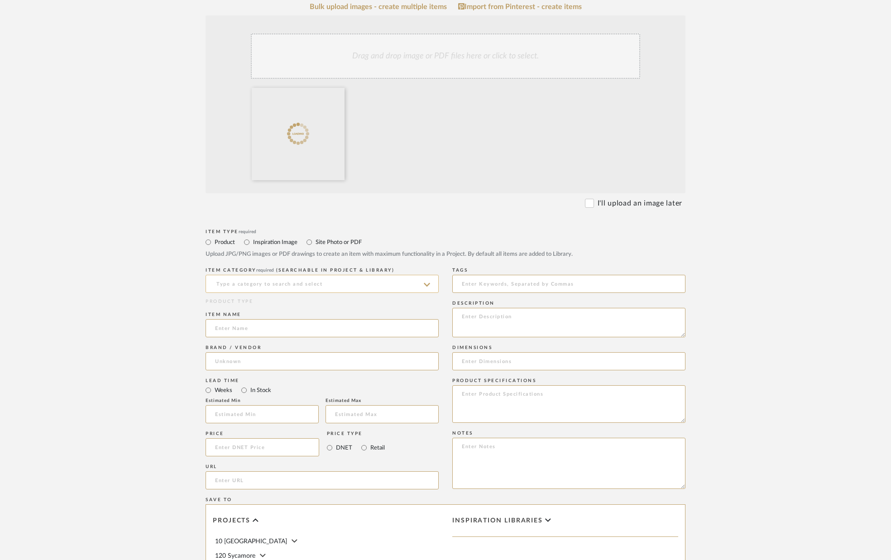
scroll to position [183, 0]
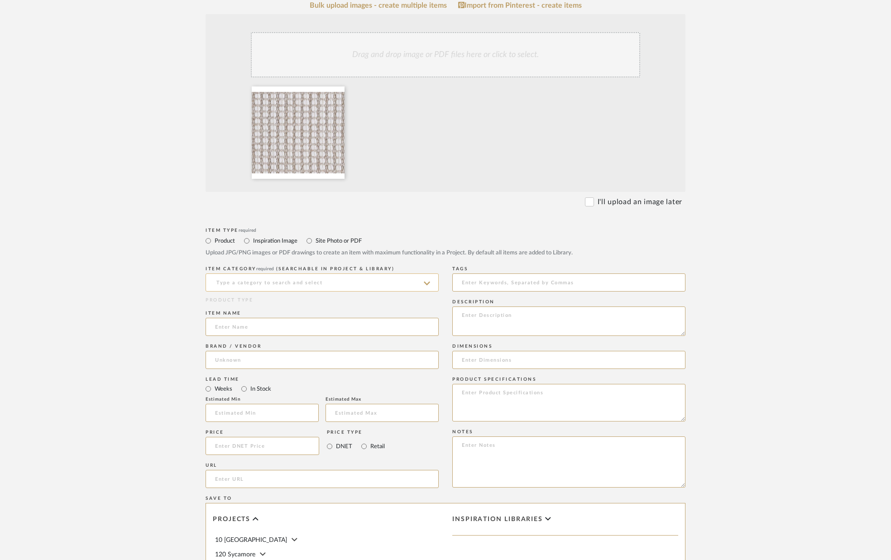
click at [352, 282] on input at bounding box center [321, 282] width 233 height 18
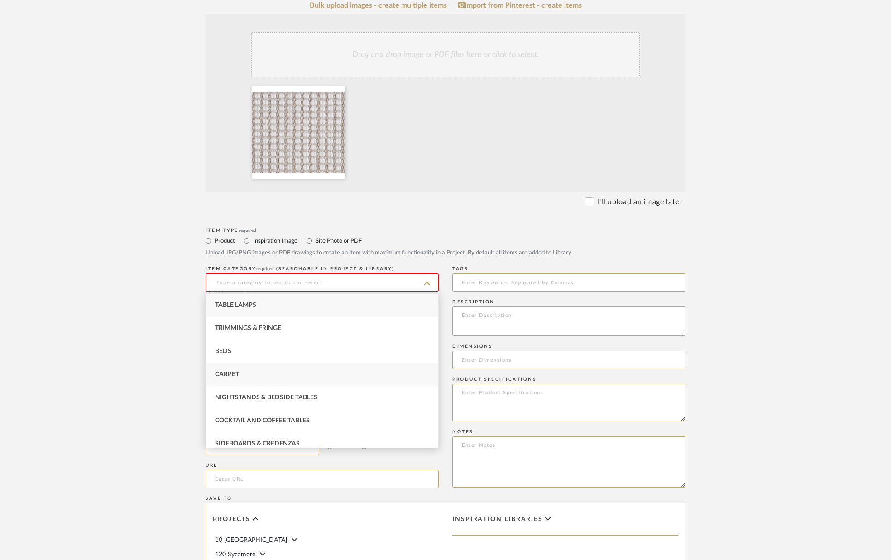
click at [278, 366] on div "Carpet" at bounding box center [322, 374] width 232 height 23
type input "Carpet"
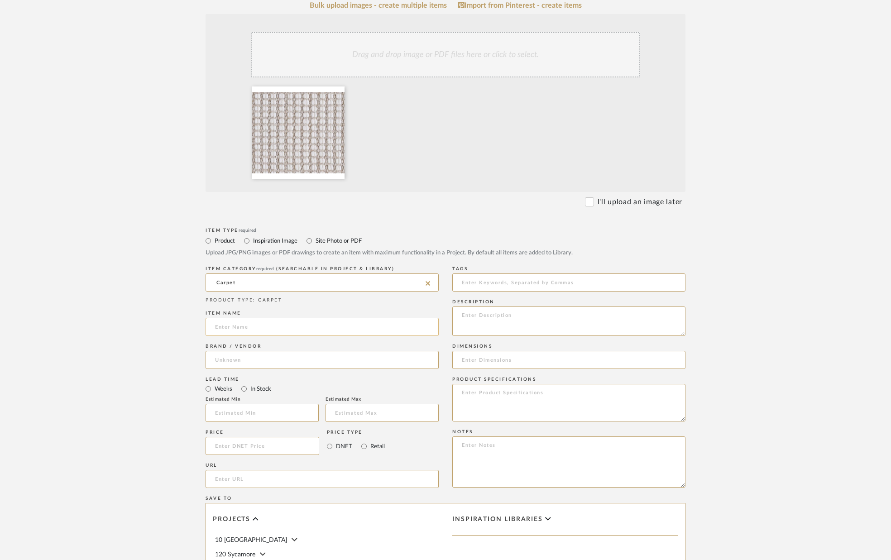
click at [276, 325] on input at bounding box center [321, 327] width 233 height 18
type input "Wall to Wall Carpet (option #1)"
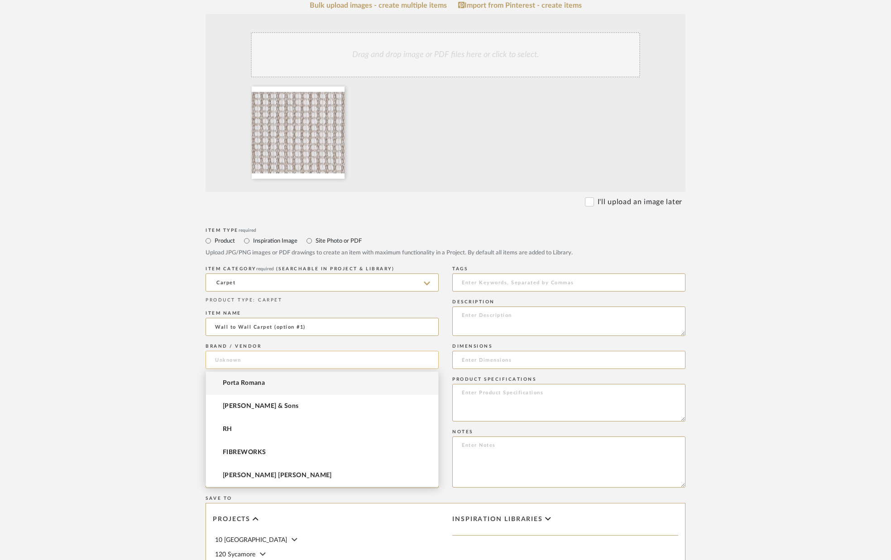
click at [271, 357] on input at bounding box center [321, 360] width 233 height 18
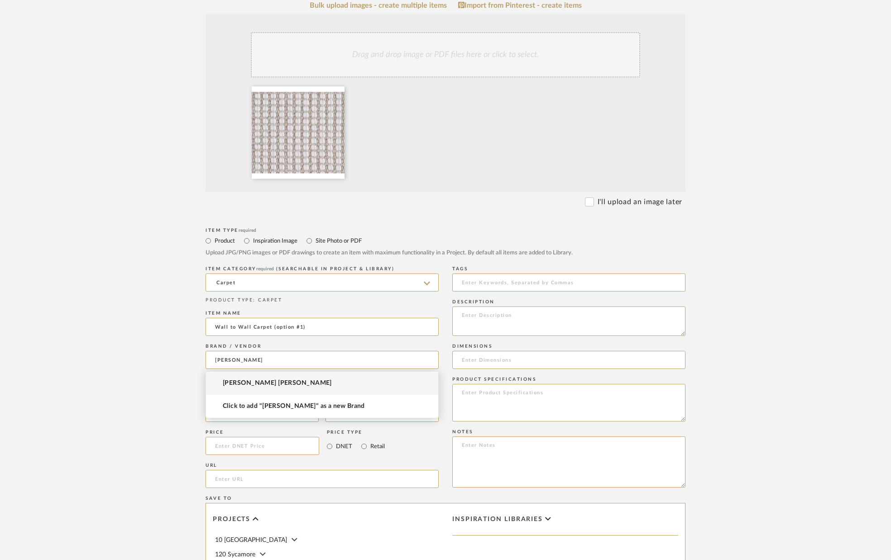
click at [276, 379] on span "[PERSON_NAME] [PERSON_NAME]" at bounding box center [277, 383] width 109 height 8
type input "[PERSON_NAME] [PERSON_NAME]"
click at [244, 391] on input "In Stock" at bounding box center [244, 388] width 11 height 11
radio input "true"
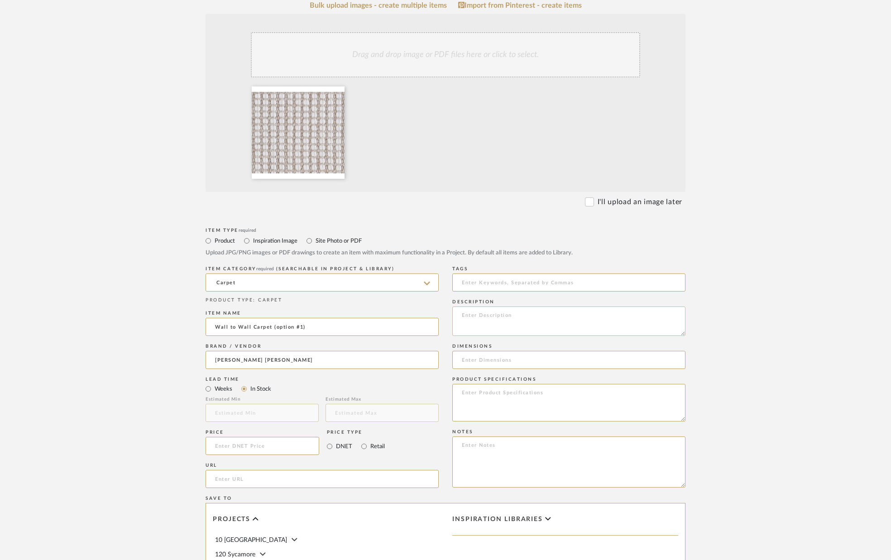
click at [476, 323] on textarea at bounding box center [568, 320] width 233 height 29
type textarea "Color - TBD. Installation cost included."
click at [253, 446] on input at bounding box center [262, 446] width 114 height 18
click at [265, 482] on input "url" at bounding box center [321, 479] width 233 height 18
paste input "https://www.pattersonflynn.com/products/emilia-1?variant=44790900195547"
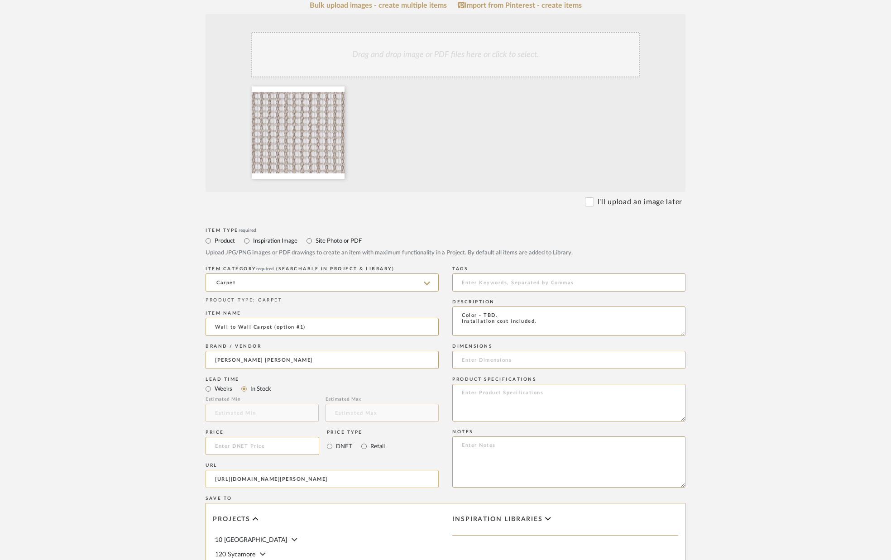
scroll to position [0, 9]
type input "https://www.pattersonflynn.com/products/emilia-1?variant=44790900195547"
click at [475, 364] on input at bounding box center [568, 360] width 233 height 18
click at [483, 406] on textarea at bounding box center [568, 403] width 233 height 38
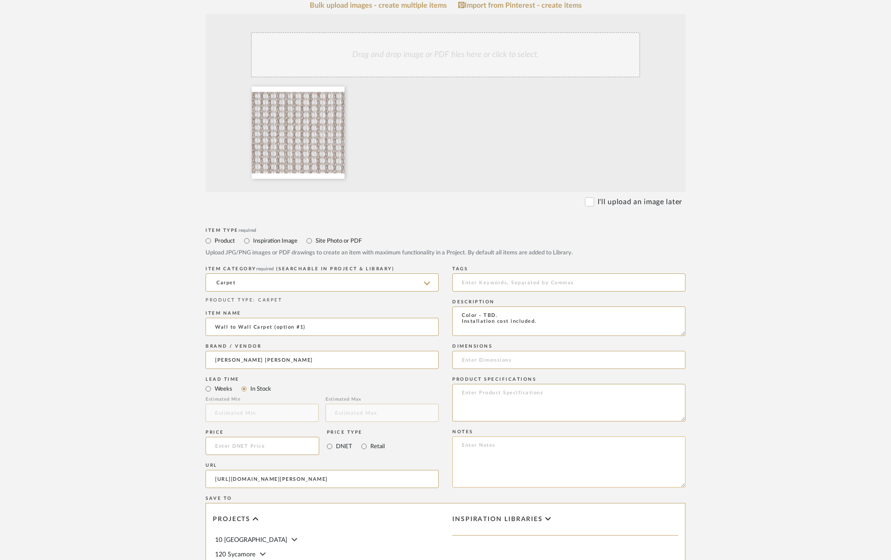
drag, startPoint x: 481, startPoint y: 467, endPoint x: 474, endPoint y: 461, distance: 9.0
click at [481, 467] on textarea at bounding box center [568, 461] width 233 height 51
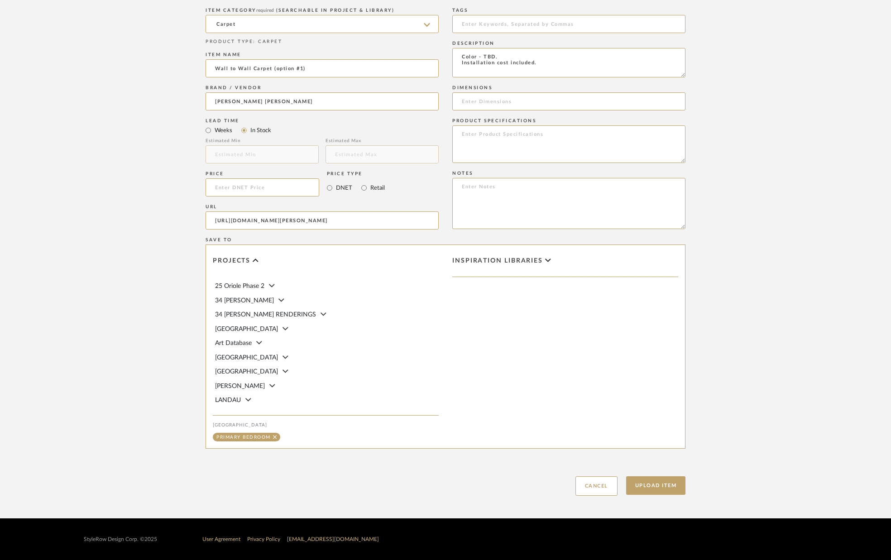
scroll to position [22, 0]
click at [239, 187] on input at bounding box center [262, 187] width 114 height 18
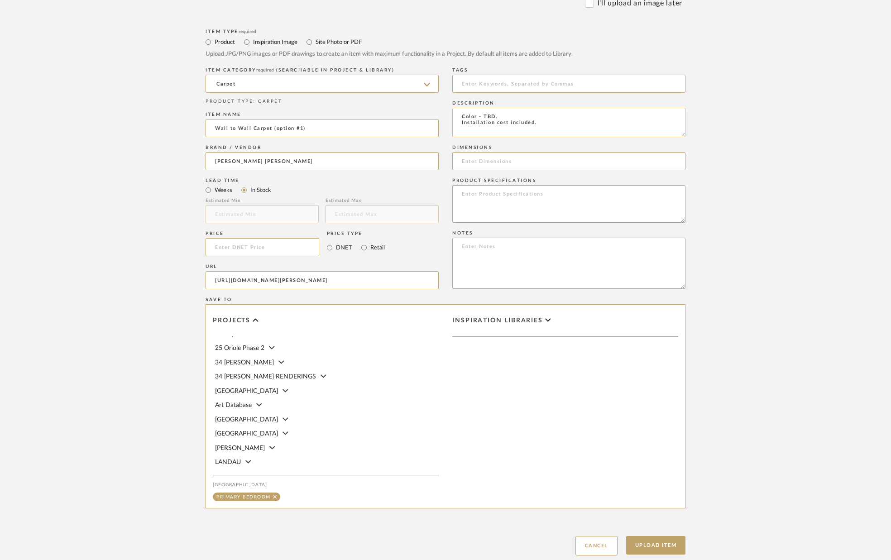
scroll to position [379, 0]
click at [548, 124] on textarea "Color - TBD. Installation cost included." at bounding box center [568, 124] width 233 height 29
type textarea "Color - TBD. Installation cost included. No seams needed."
click at [250, 249] on input at bounding box center [262, 249] width 114 height 18
type input "$11,117.00"
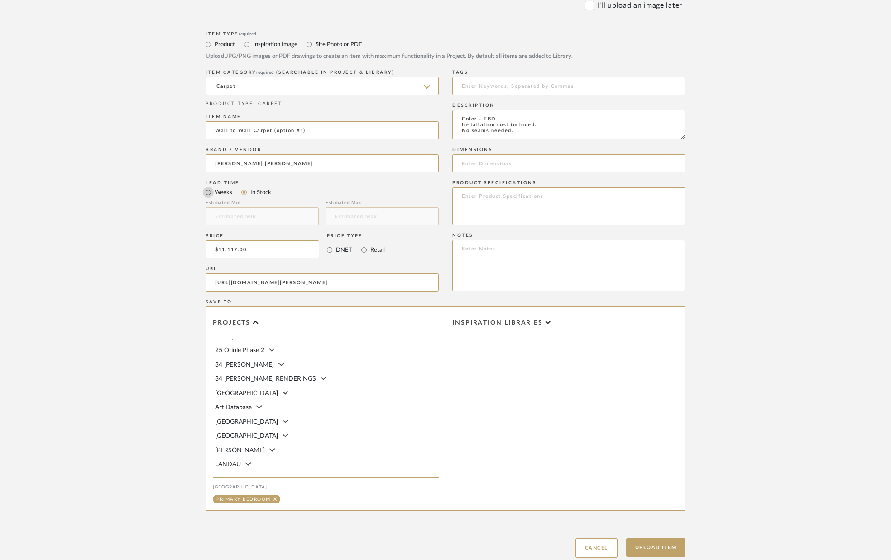
click at [207, 195] on input "Weeks" at bounding box center [208, 192] width 11 height 11
radio input "true"
click at [225, 215] on input "text" at bounding box center [261, 216] width 113 height 18
type input "4"
click at [350, 215] on input "text" at bounding box center [381, 216] width 113 height 18
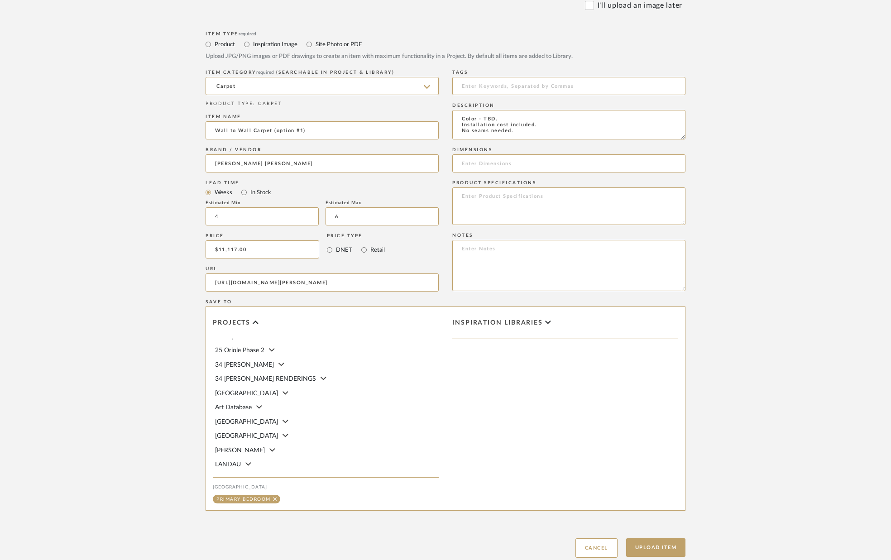
type input "6"
click at [391, 196] on mat-radio-group "Weeks In Stock" at bounding box center [321, 191] width 233 height 11
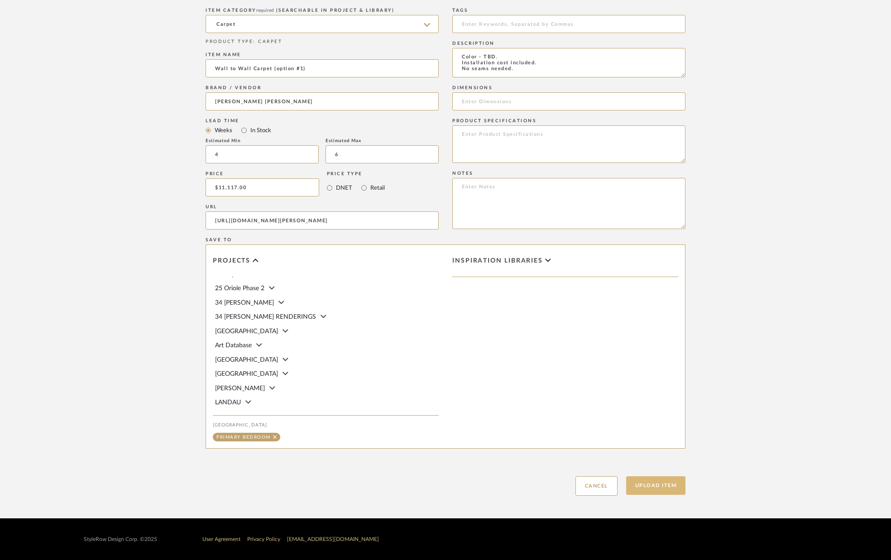
drag, startPoint x: 644, startPoint y: 487, endPoint x: 638, endPoint y: 480, distance: 9.0
click at [644, 487] on button "Upload Item" at bounding box center [656, 485] width 60 height 19
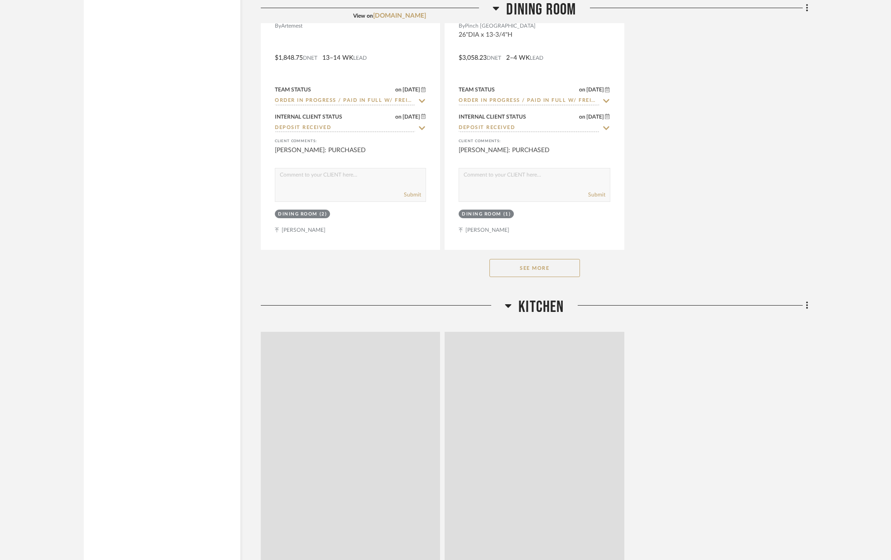
scroll to position [4147, 0]
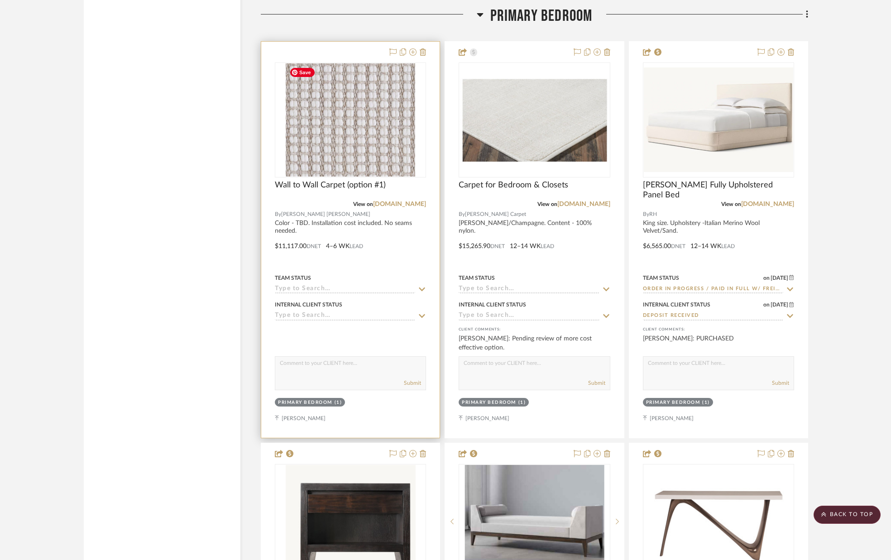
click at [336, 128] on img "0" at bounding box center [350, 119] width 129 height 113
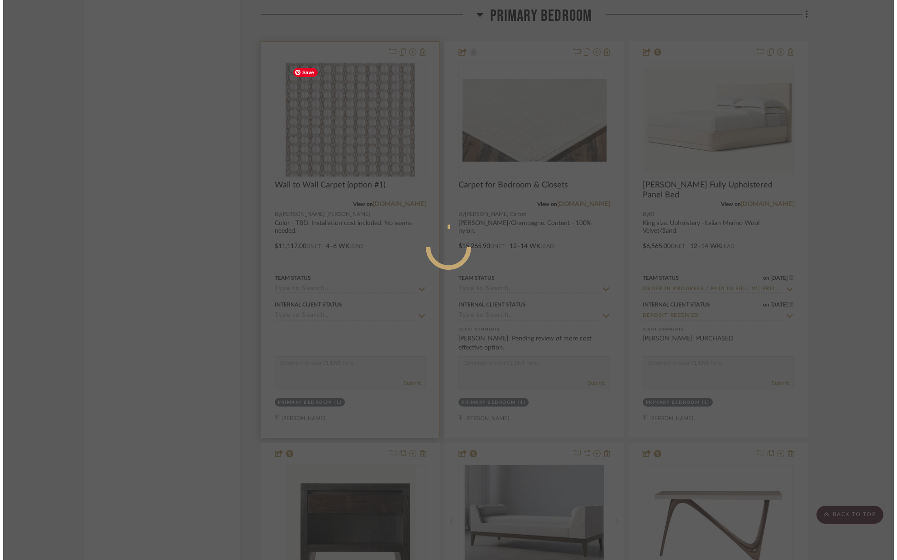
scroll to position [0, 0]
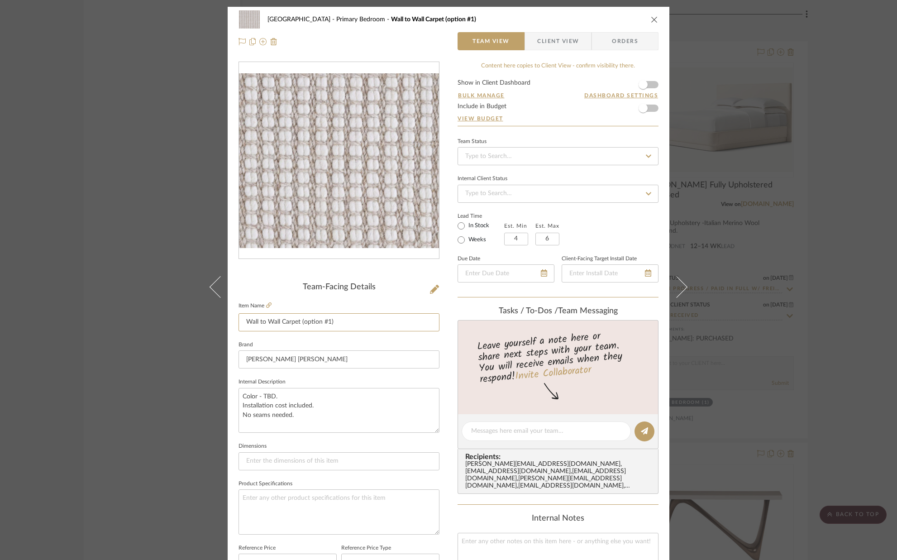
drag, startPoint x: 296, startPoint y: 321, endPoint x: 304, endPoint y: 312, distance: 11.9
click at [296, 322] on input "Wall to Wall Carpet (option #1)" at bounding box center [339, 322] width 201 height 18
type input "Wall to Wall Carpet for Bedroom & Closet (option #1)"
click at [313, 338] on sr-form-field "Item Name Wall to Wall Carpet for Bedroom & Closet (option #1)" at bounding box center [339, 319] width 201 height 39
click at [553, 48] on span "Client View" at bounding box center [558, 41] width 42 height 18
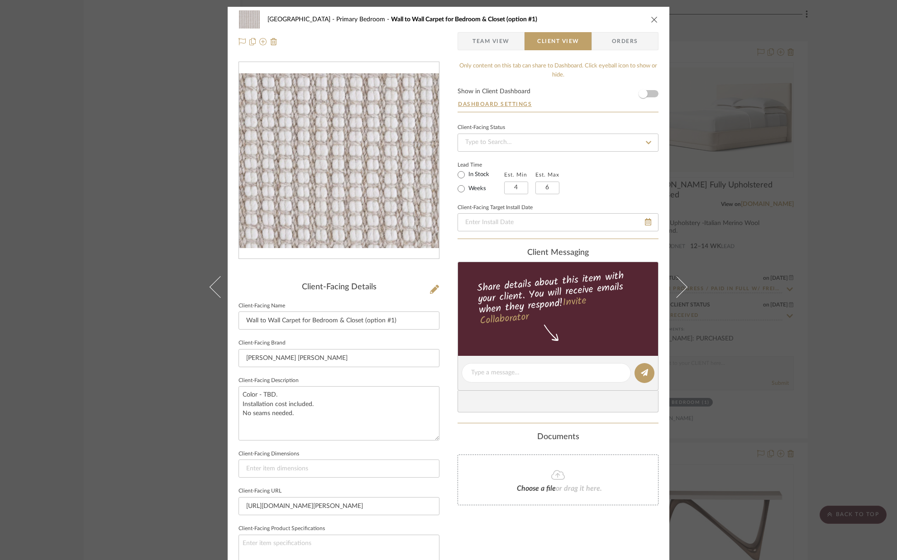
click at [651, 19] on icon "close" at bounding box center [654, 19] width 7 height 7
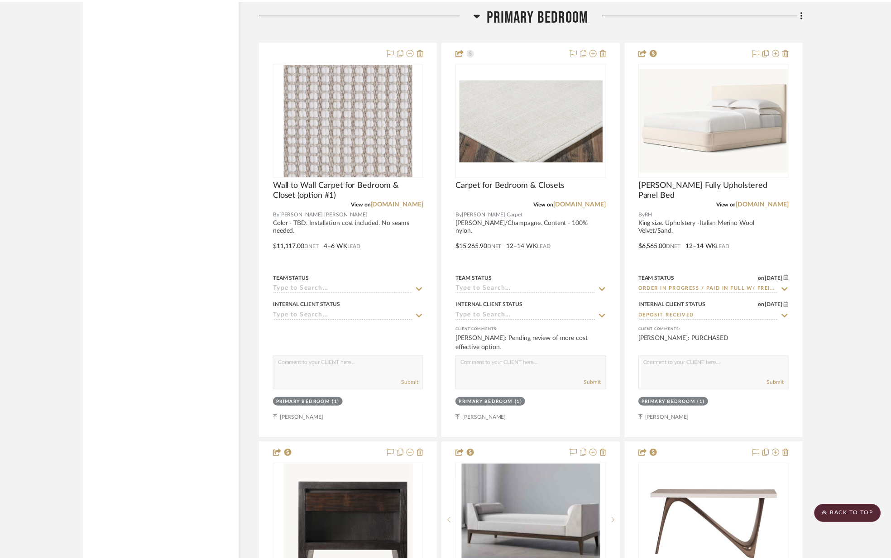
scroll to position [4147, 0]
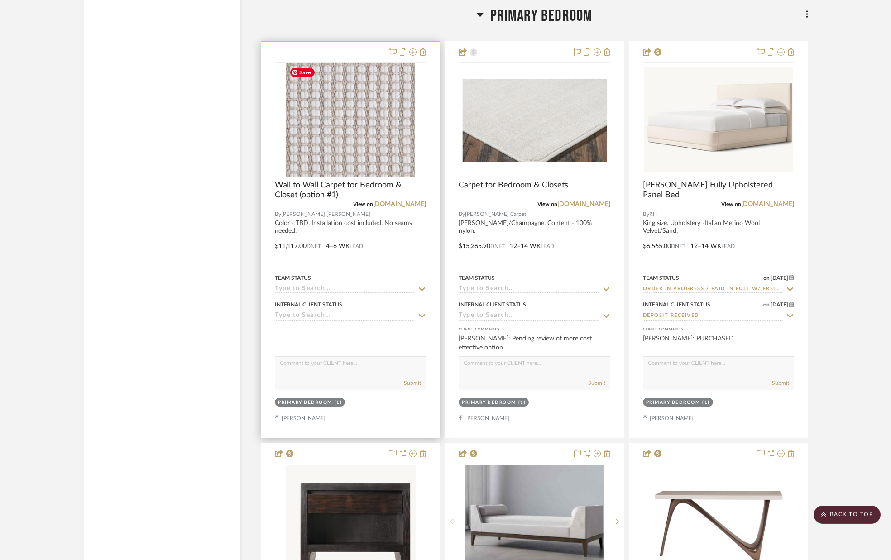
click at [353, 100] on img "0" at bounding box center [350, 119] width 129 height 113
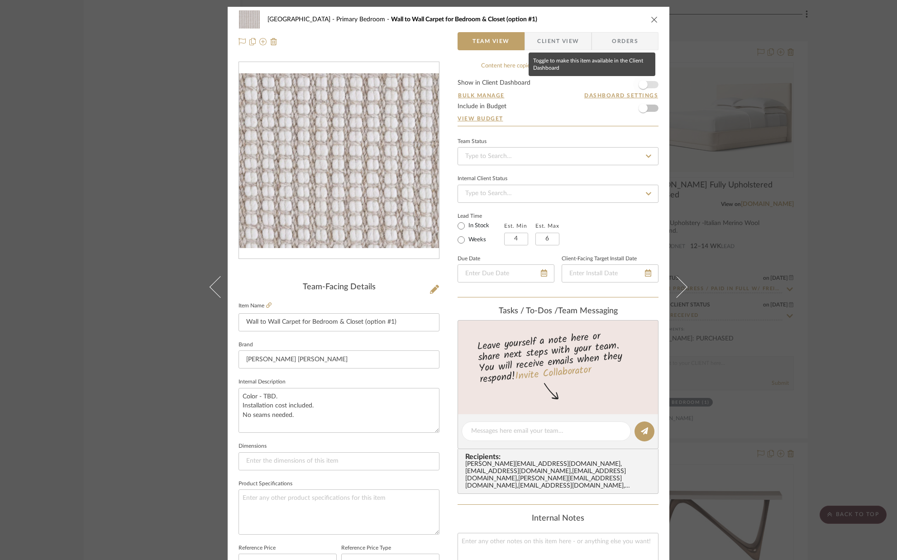
click at [645, 88] on span "button" at bounding box center [643, 85] width 20 height 20
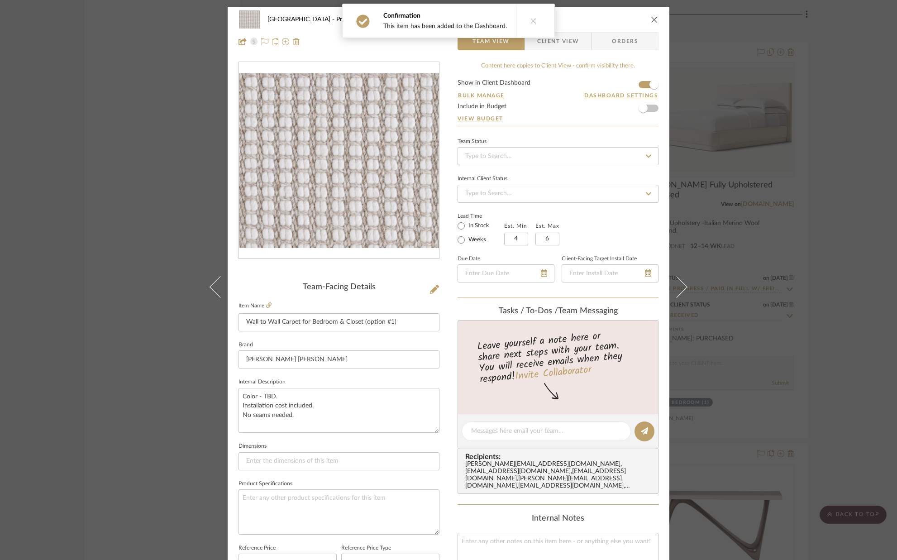
click at [652, 21] on icon "close" at bounding box center [654, 19] width 7 height 7
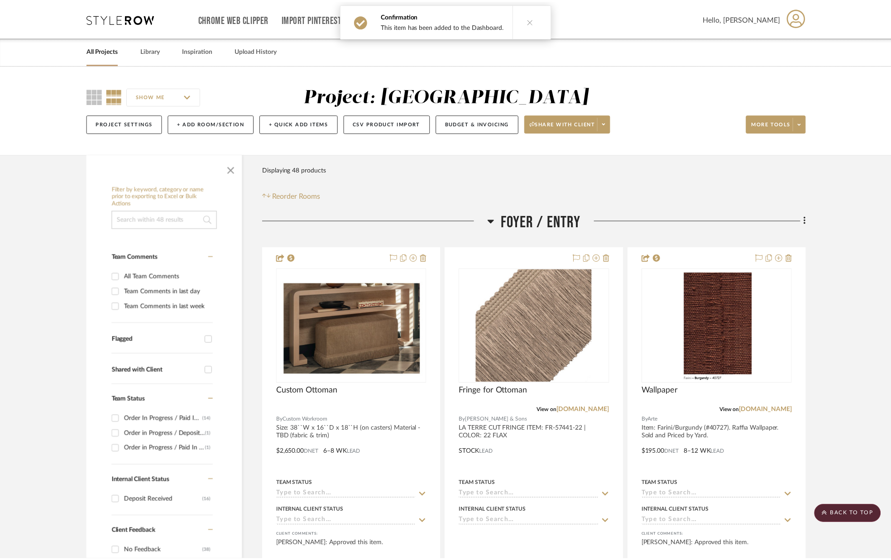
scroll to position [4147, 0]
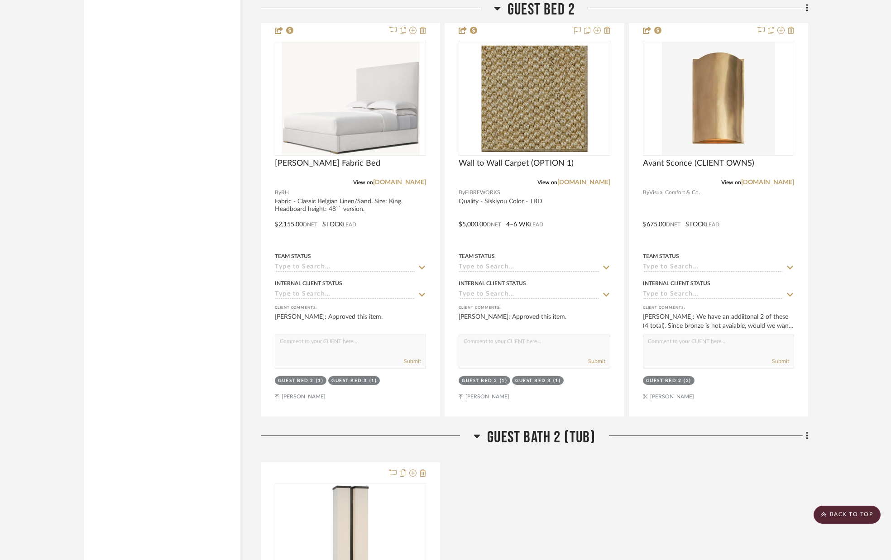
scroll to position [5878, 0]
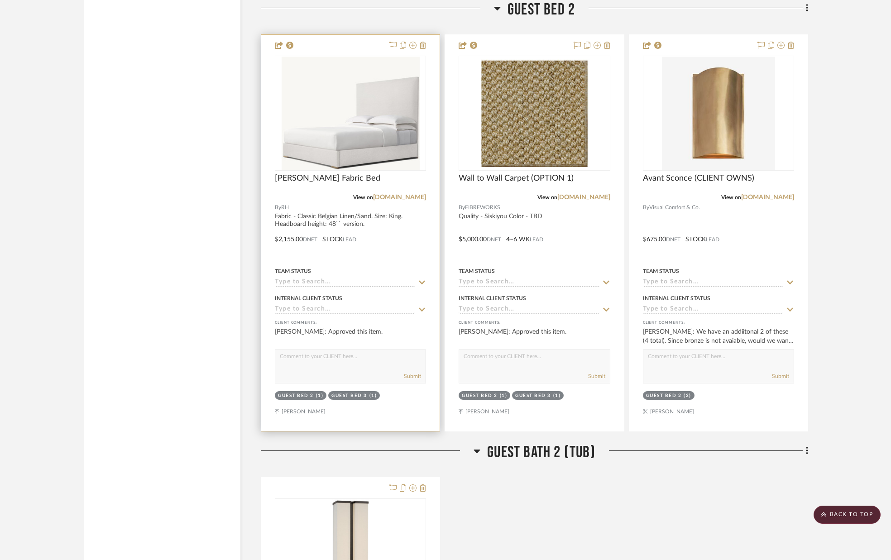
click at [420, 282] on icon at bounding box center [422, 283] width 6 height 4
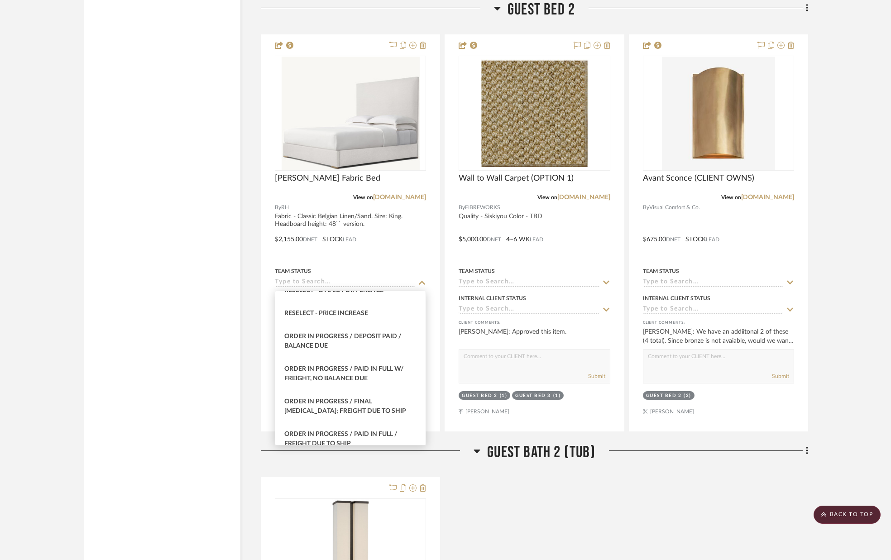
scroll to position [941, 0]
click at [363, 340] on div "Order In Progress / Paid In Full w/ Freight, No Balance due" at bounding box center [350, 341] width 150 height 33
type input "9/17/2025"
type input "Order In Progress / Paid In Full w/ Freight, No Balance due"
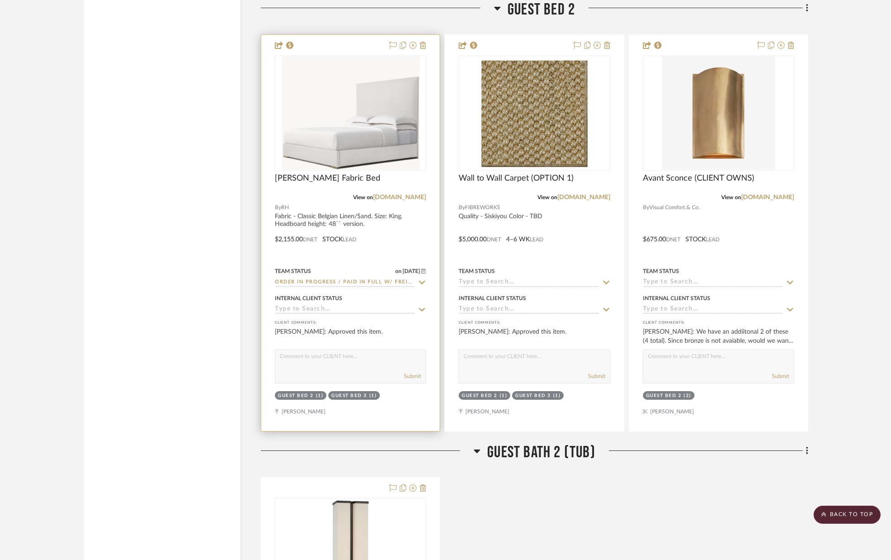
click at [422, 309] on icon at bounding box center [422, 309] width 8 height 7
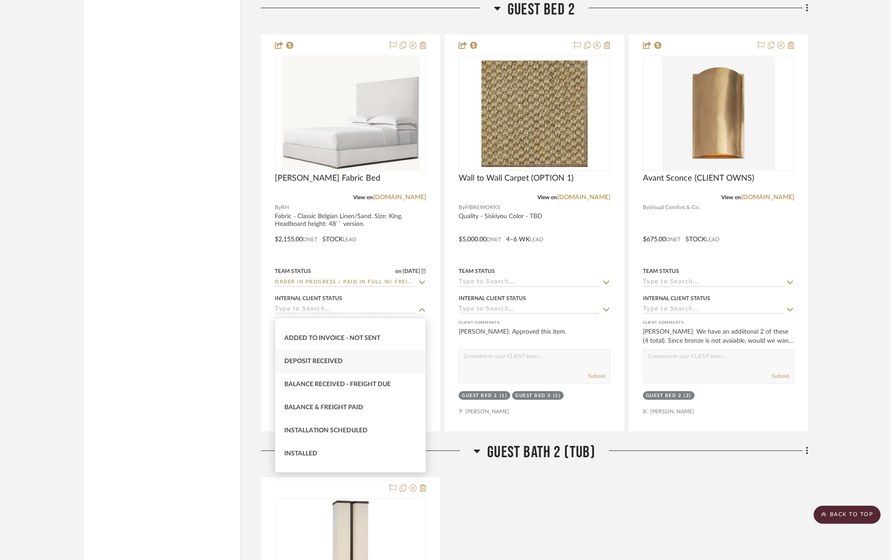
scroll to position [154, 0]
click at [365, 365] on div "Deposit Received" at bounding box center [350, 359] width 150 height 23
type input "9/17/2025"
type input "Deposit Received"
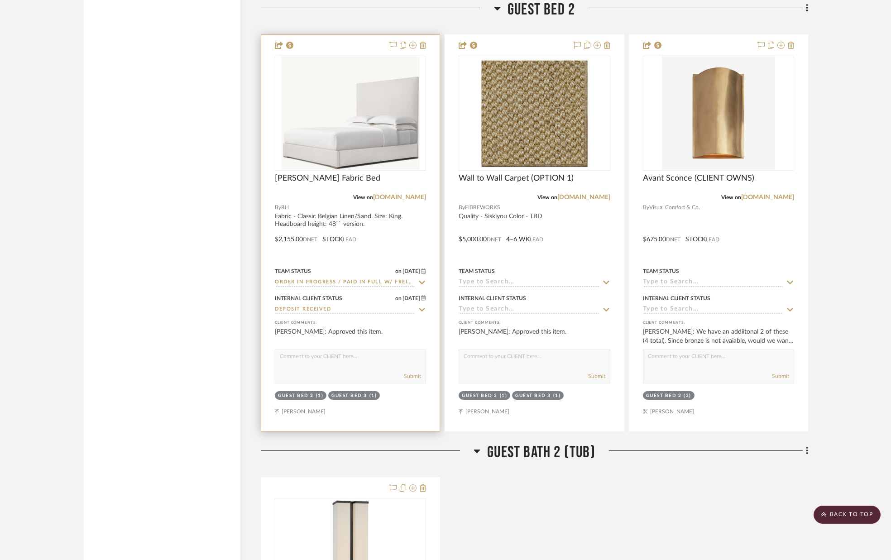
click at [364, 372] on div "Submit" at bounding box center [350, 376] width 150 height 13
click at [362, 369] on div "Submit" at bounding box center [350, 366] width 151 height 34
click at [347, 371] on div "Submit" at bounding box center [350, 376] width 150 height 13
drag, startPoint x: 345, startPoint y: 376, endPoint x: 390, endPoint y: 381, distance: 44.6
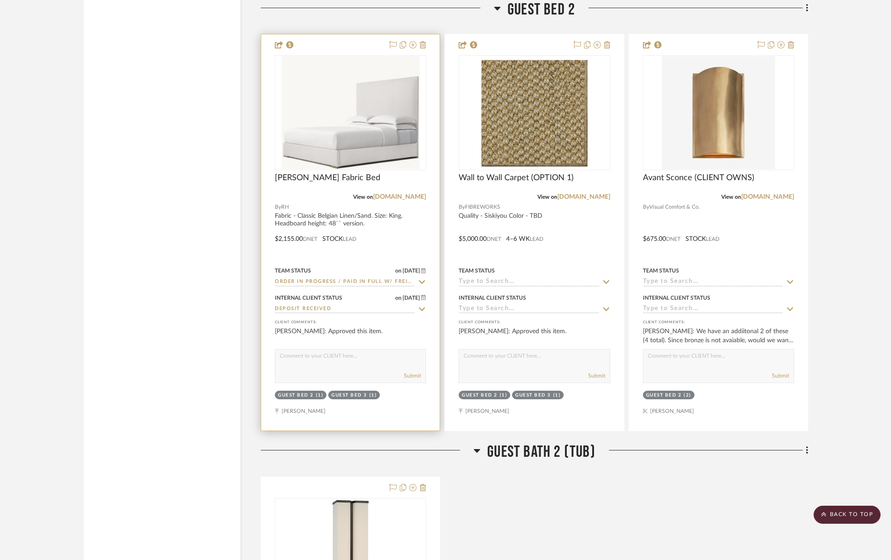
click at [345, 376] on div "Submit" at bounding box center [350, 376] width 150 height 13
click at [423, 412] on div at bounding box center [350, 232] width 178 height 396
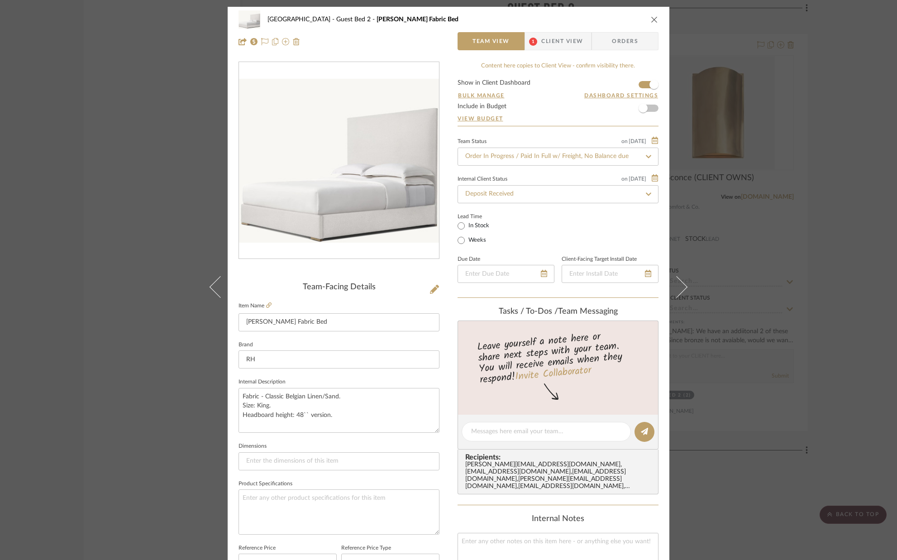
click at [651, 17] on icon "close" at bounding box center [654, 19] width 7 height 7
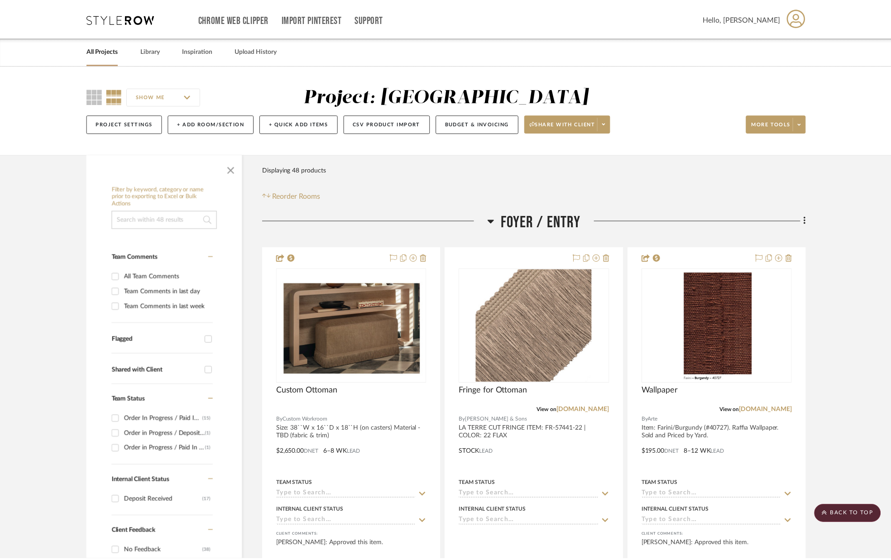
scroll to position [5879, 0]
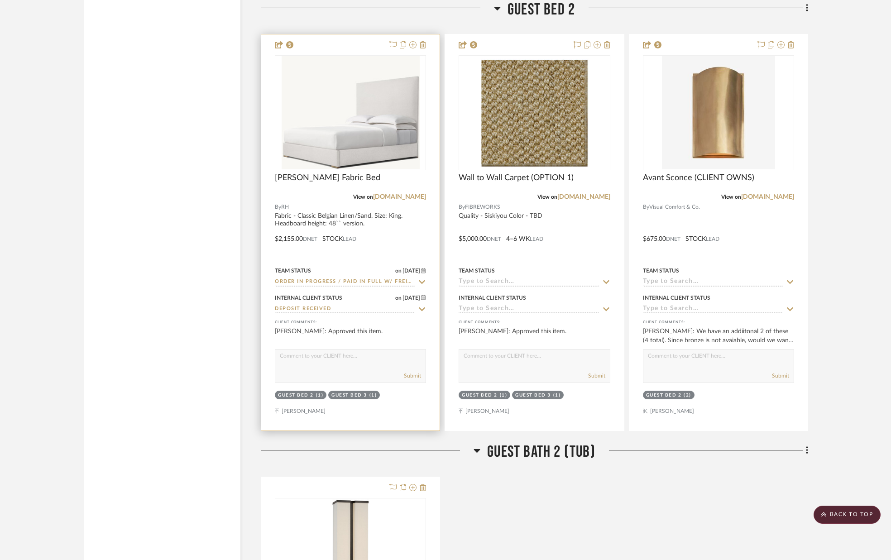
click at [306, 362] on textarea at bounding box center [350, 357] width 150 height 17
type textarea "PURCHASED"
click at [403, 376] on div "Submit" at bounding box center [350, 376] width 150 height 13
click at [407, 376] on button "Submit" at bounding box center [412, 376] width 17 height 8
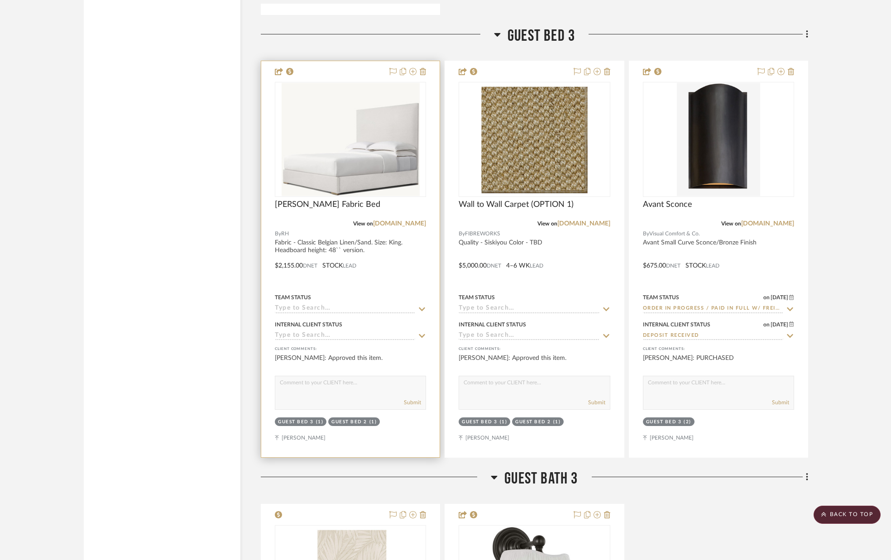
scroll to position [6740, 0]
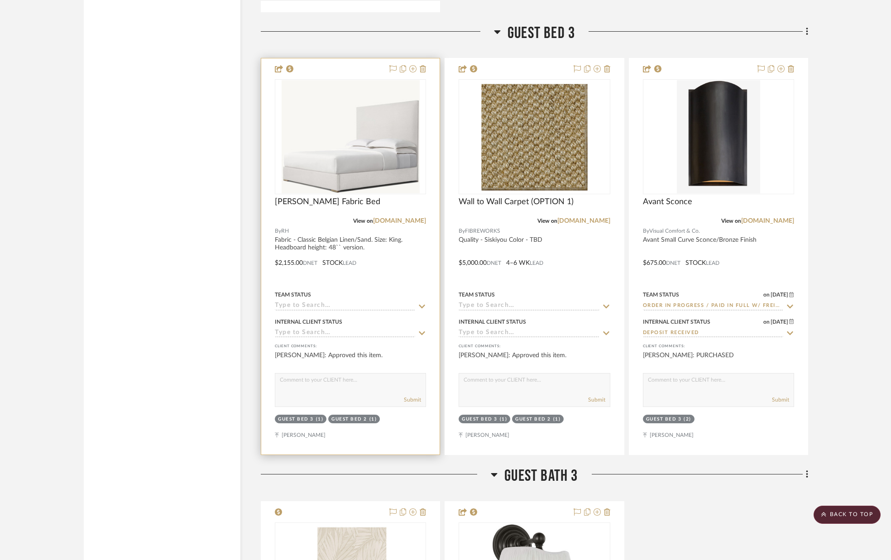
click at [420, 307] on icon at bounding box center [422, 306] width 8 height 7
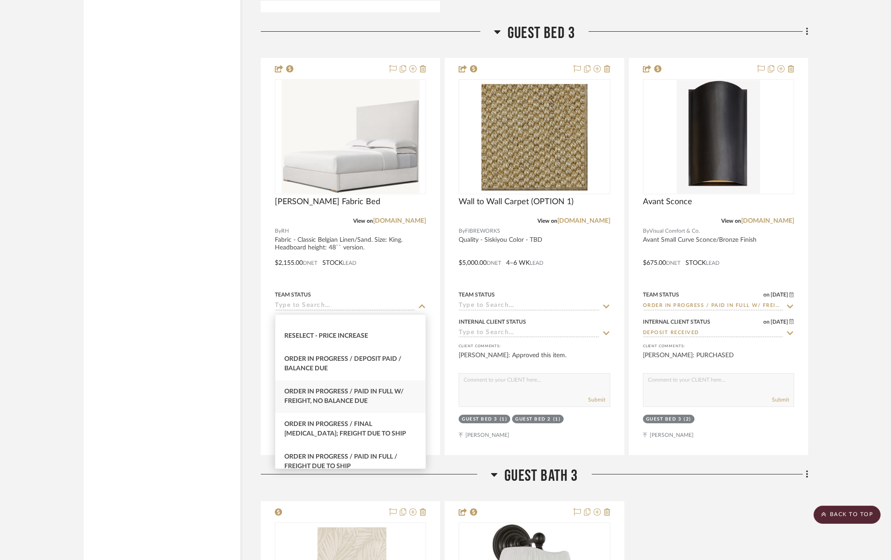
scroll to position [910, 0]
click at [357, 400] on span "Order In Progress / Paid In Full w/ Freight, No Balance due" at bounding box center [343, 395] width 119 height 16
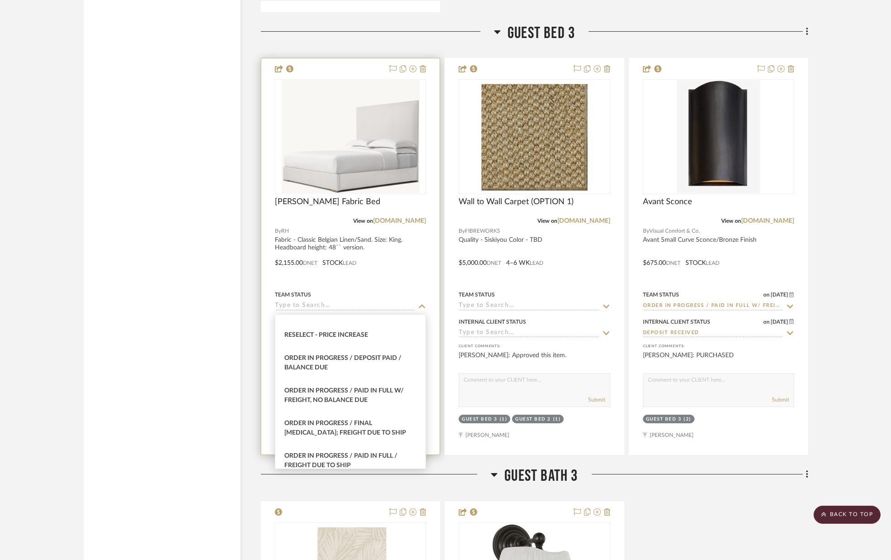
type input "9/17/2025"
type input "Order In Progress / Paid In Full w/ Freight, No Balance due"
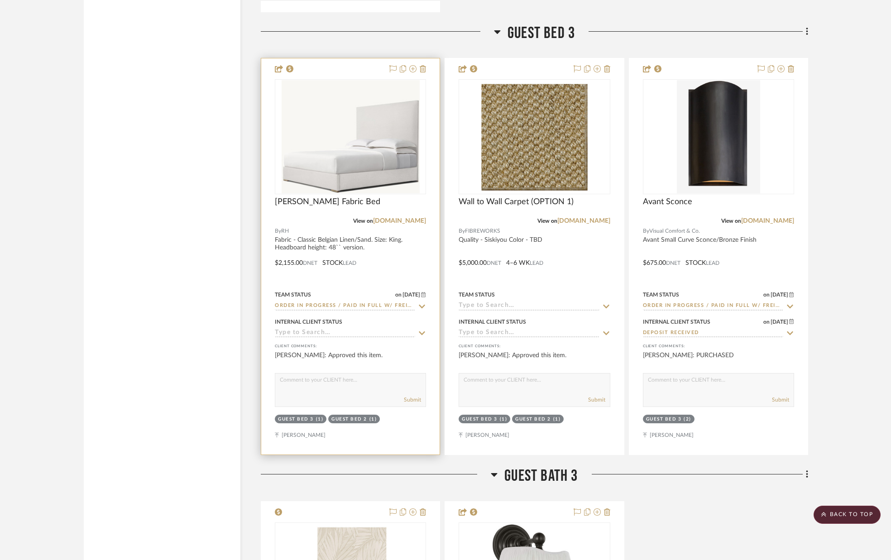
click at [424, 332] on icon at bounding box center [422, 332] width 8 height 7
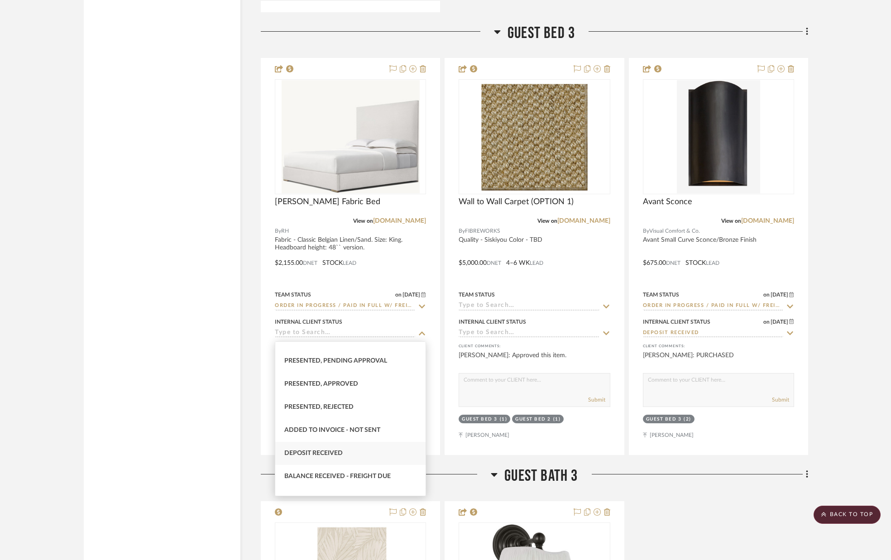
scroll to position [86, 0]
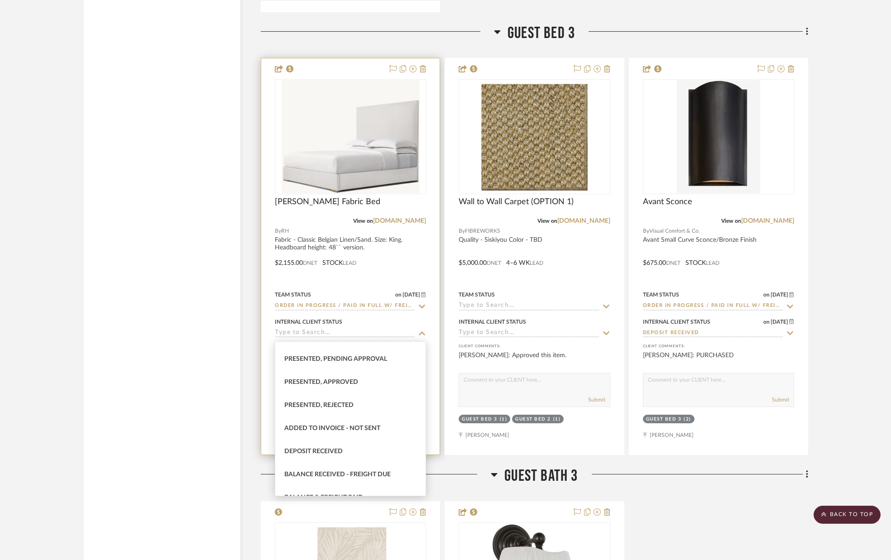
click at [365, 444] on div "Deposit Received" at bounding box center [350, 451] width 150 height 23
type input "9/17/2025"
type input "Deposit Received"
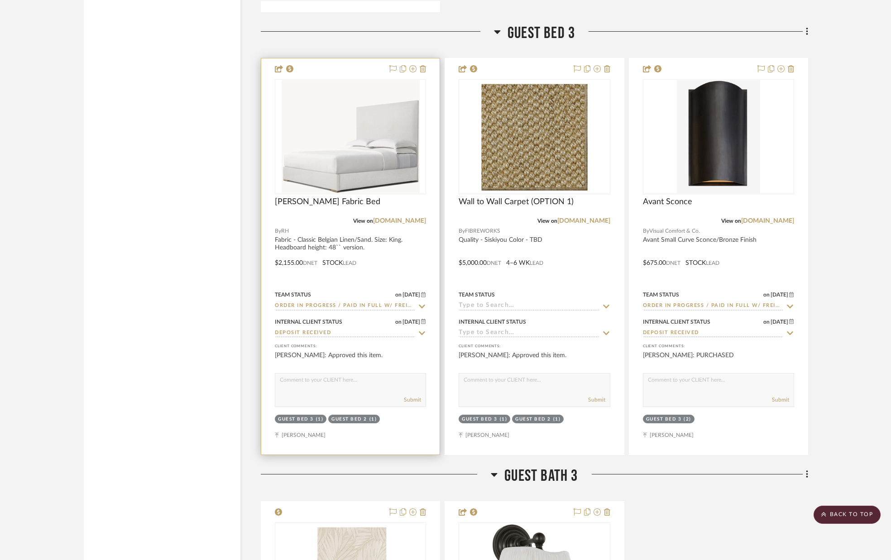
click at [364, 382] on textarea at bounding box center [350, 381] width 150 height 17
type textarea "PURCHASED"
click at [415, 402] on button "Submit" at bounding box center [412, 399] width 17 height 8
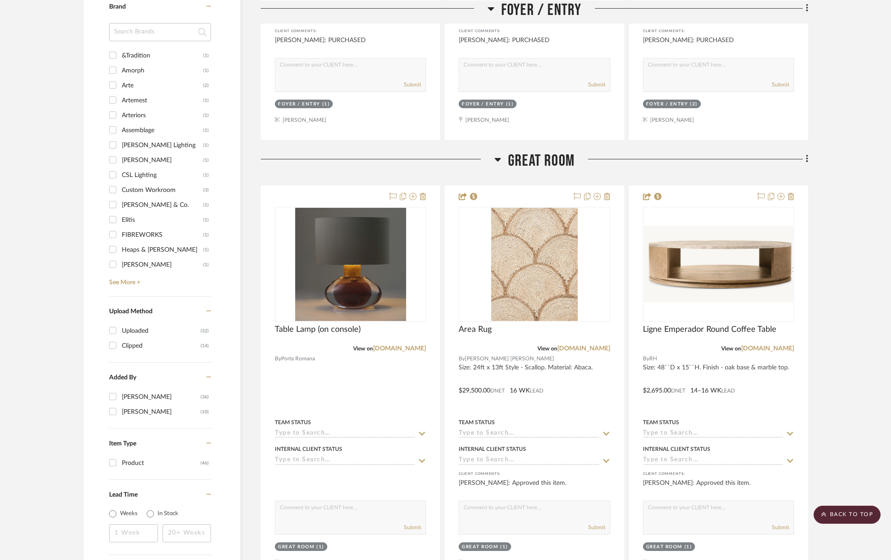
scroll to position [912, 0]
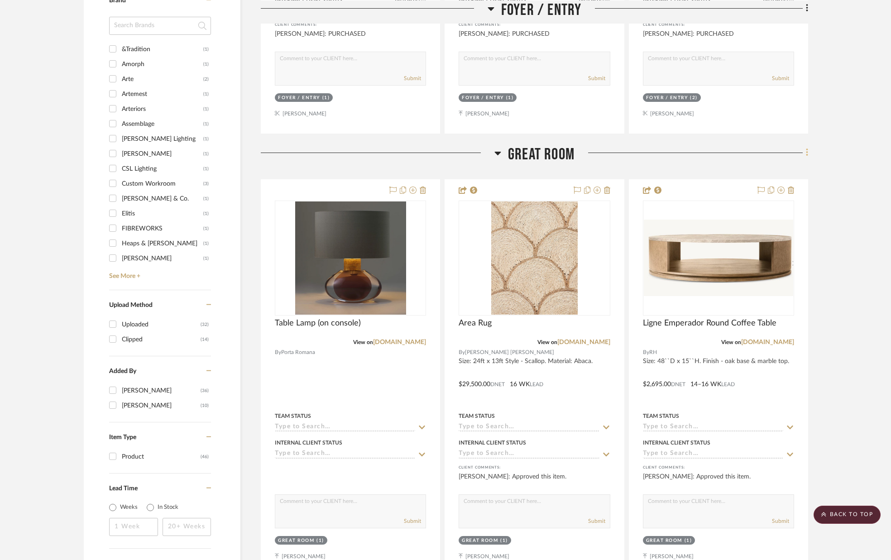
click at [807, 154] on icon at bounding box center [807, 153] width 3 height 10
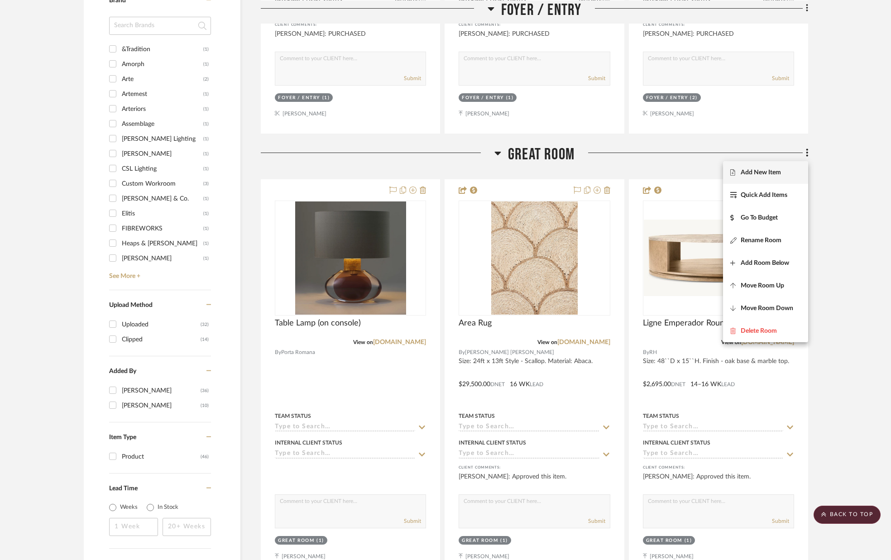
click at [786, 169] on span "Add New Item" at bounding box center [765, 172] width 71 height 8
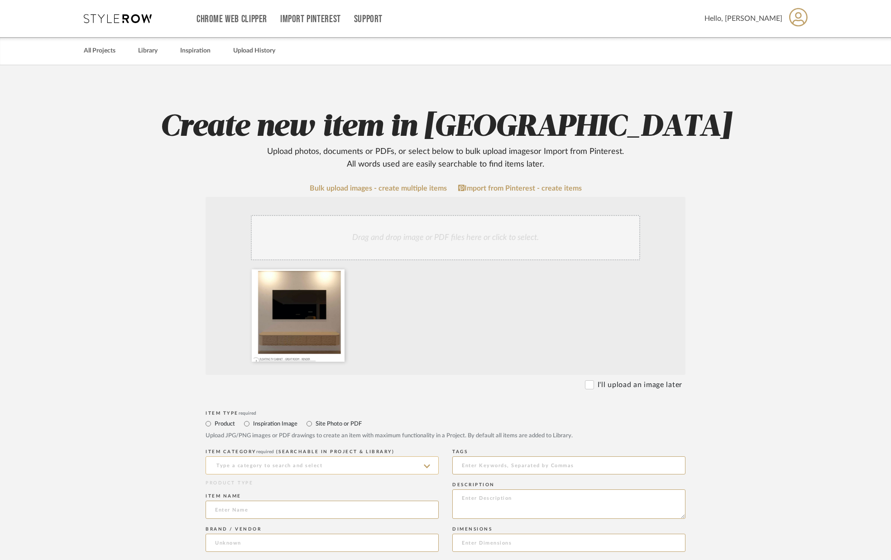
click at [282, 462] on input at bounding box center [321, 465] width 233 height 18
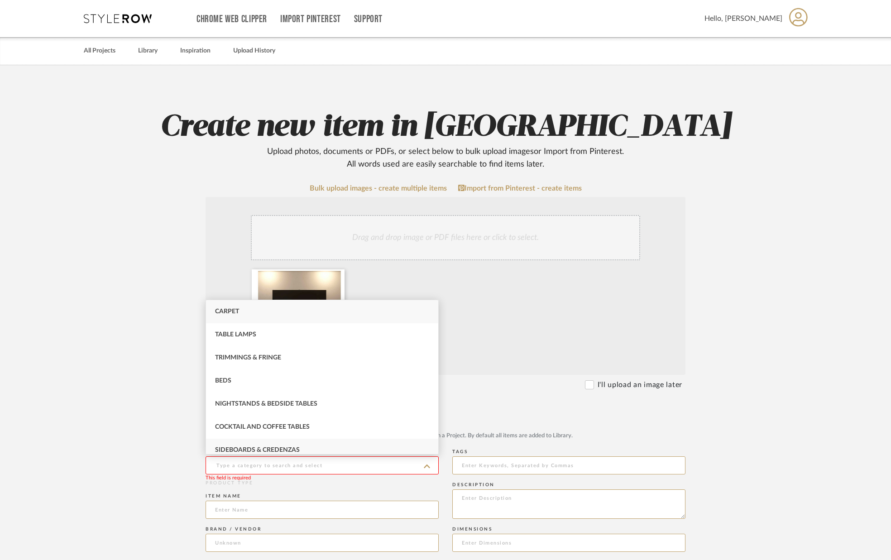
click at [283, 448] on span "Sideboards & Credenzas" at bounding box center [257, 450] width 85 height 6
type input "Sideboards & Credenzas"
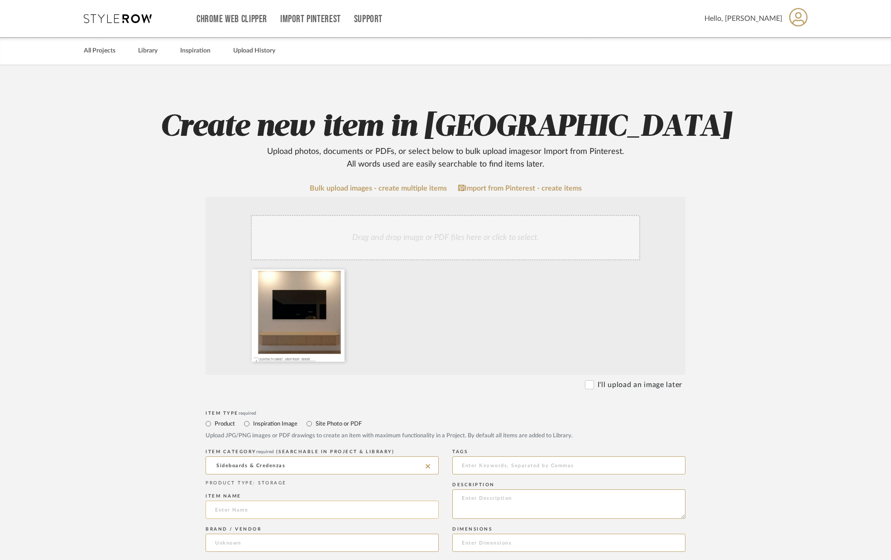
click at [264, 509] on input at bounding box center [321, 510] width 233 height 18
type input "Custom TV Cabinet"
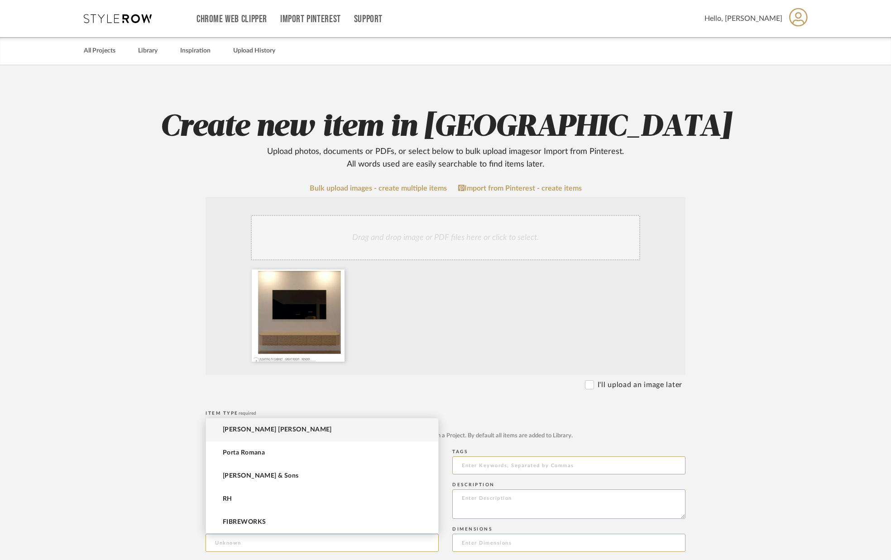
type input "u"
click at [270, 496] on span "Custom Workroom" at bounding box center [251, 499] width 57 height 8
type input "Custom Workroom"
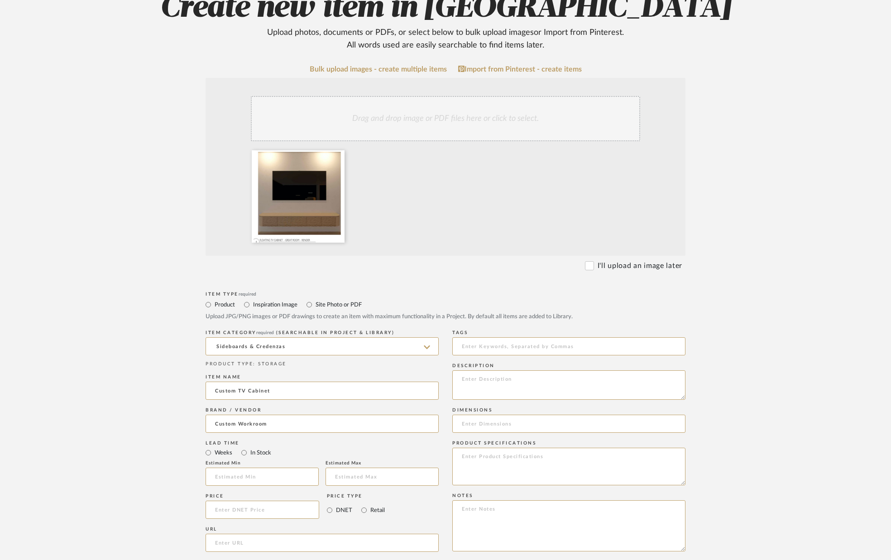
scroll to position [122, 0]
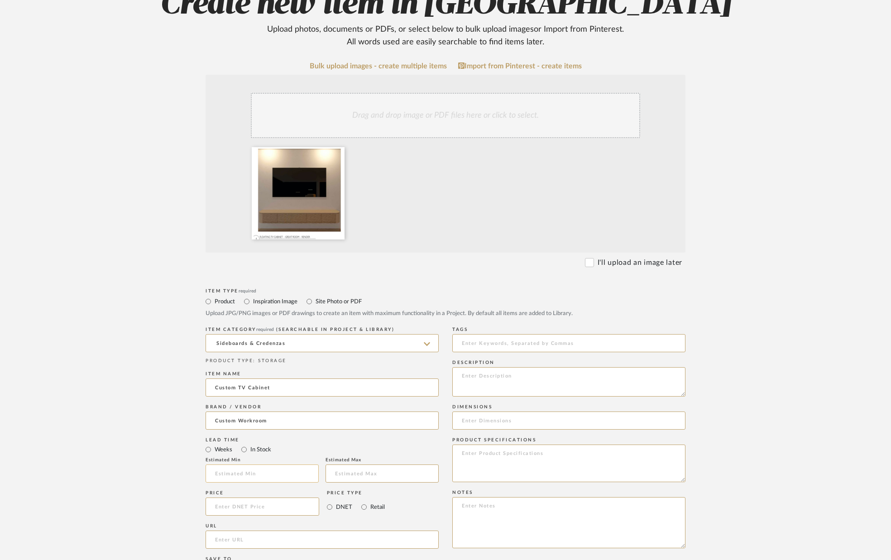
click at [255, 468] on input "text" at bounding box center [261, 473] width 113 height 18
type input "10"
click at [363, 475] on input "text" at bounding box center [381, 473] width 113 height 18
type input "15"
click at [228, 473] on input "10" at bounding box center [261, 473] width 113 height 18
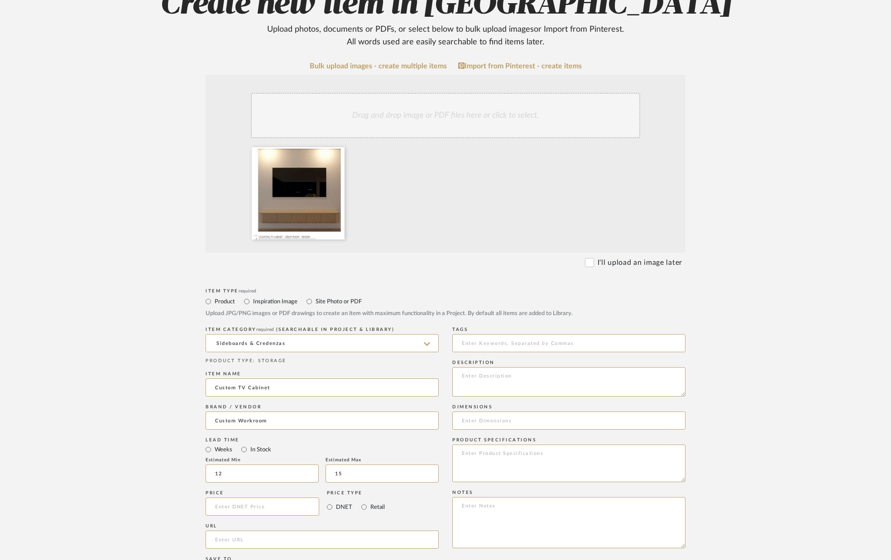
type input "12"
click at [184, 477] on form "Bulk upload images - create multiple items Import from Pinterest - create items…" at bounding box center [445, 438] width 577 height 753
click at [621, 382] on textarea at bounding box center [568, 381] width 233 height 29
type textarea "Size: 9ft long x 12``D x 11``H. Finish: Oak top (stain - TBD) & Door fronts wit…"
click at [513, 420] on input at bounding box center [568, 420] width 233 height 18
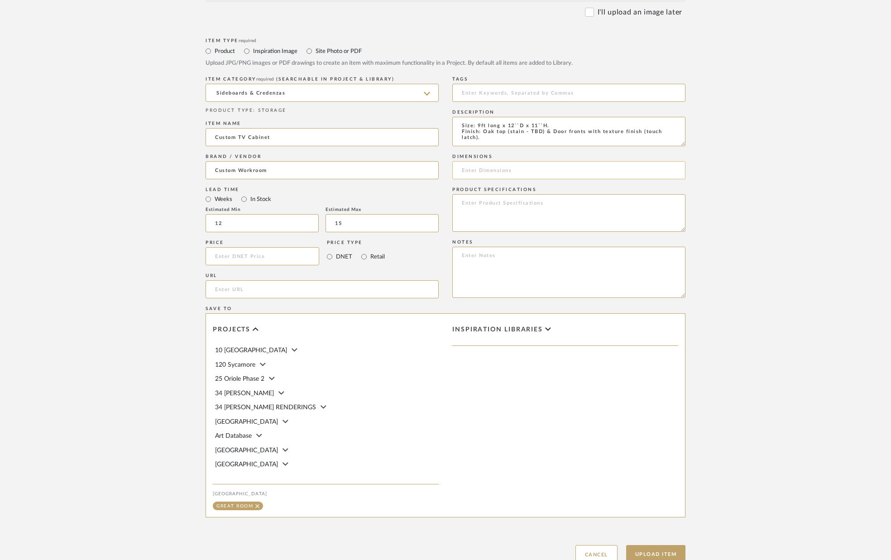
scroll to position [442, 0]
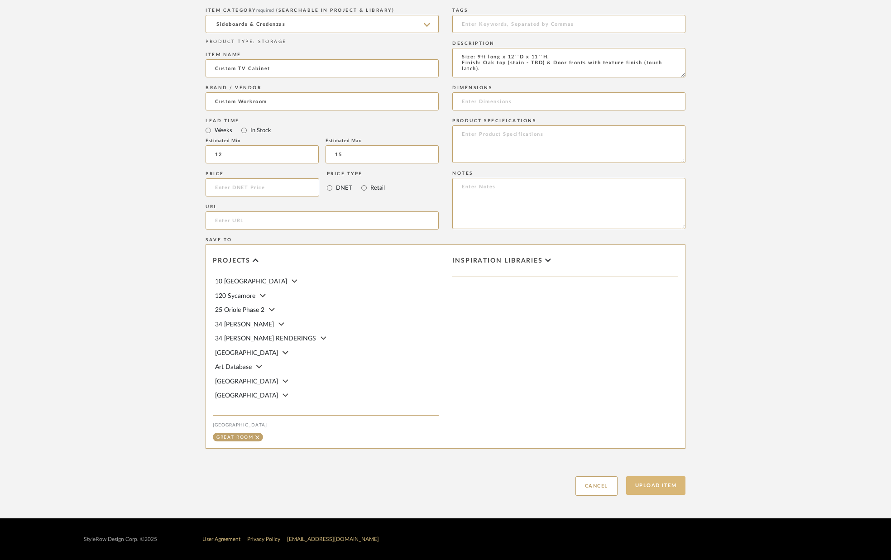
click at [655, 482] on button "Upload Item" at bounding box center [656, 485] width 60 height 19
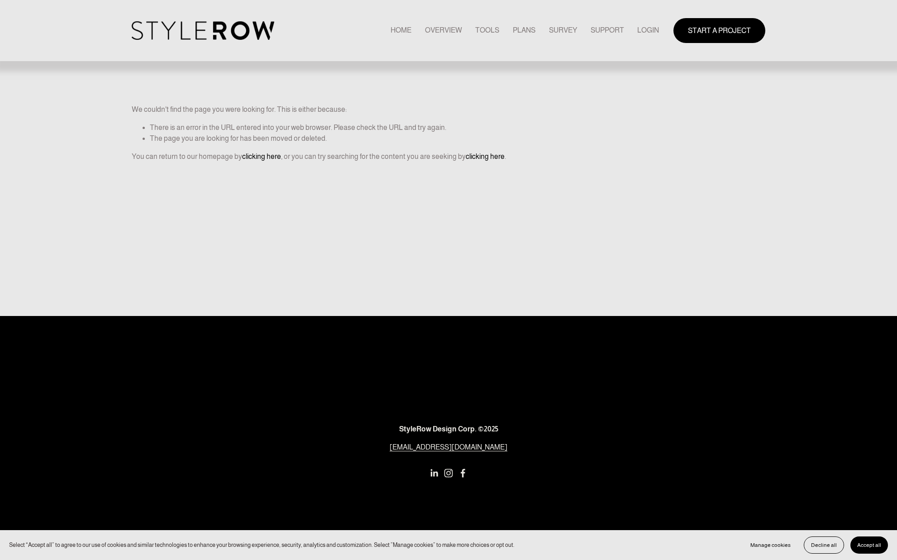
click at [651, 30] on link "LOGIN" at bounding box center [648, 30] width 22 height 12
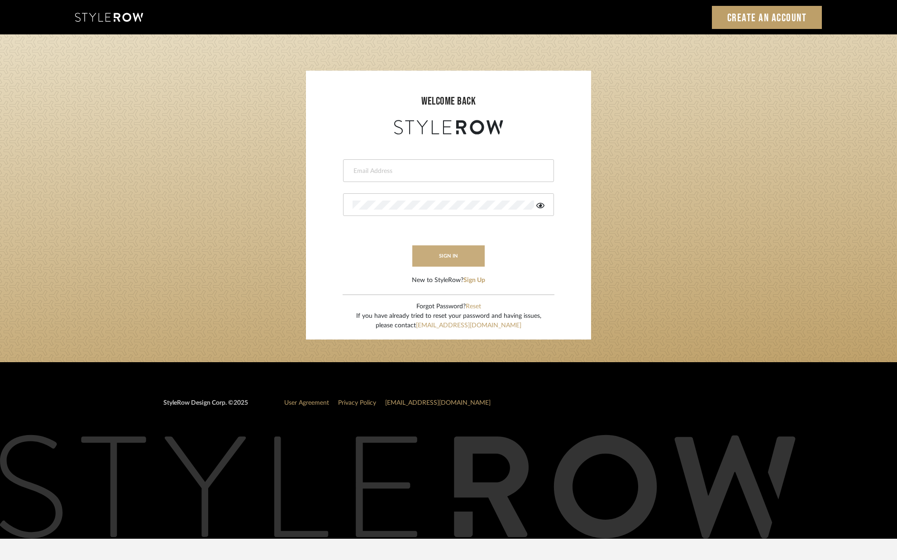
type input "alison@downeyinteriors.com"
click at [439, 253] on button "sign in" at bounding box center [448, 255] width 72 height 21
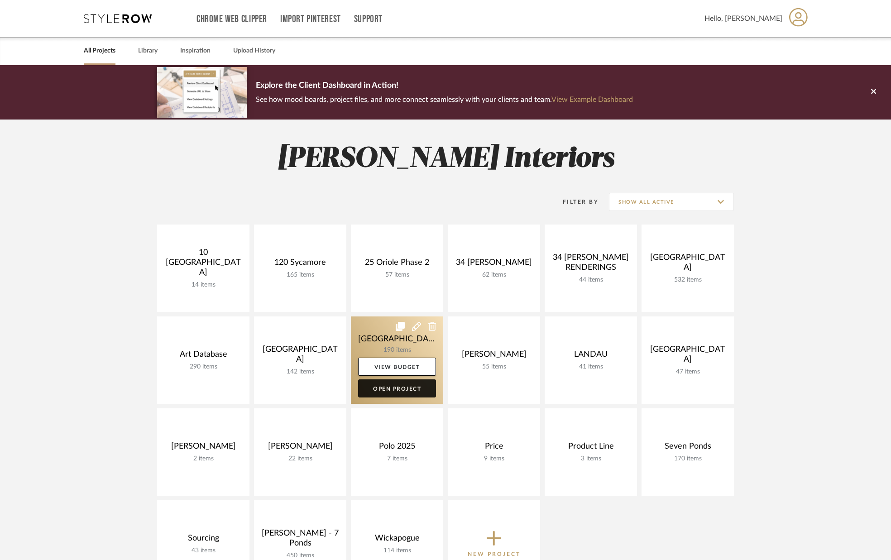
drag, startPoint x: 389, startPoint y: 387, endPoint x: 384, endPoint y: 381, distance: 7.8
click at [388, 386] on link "Open Project" at bounding box center [397, 388] width 78 height 18
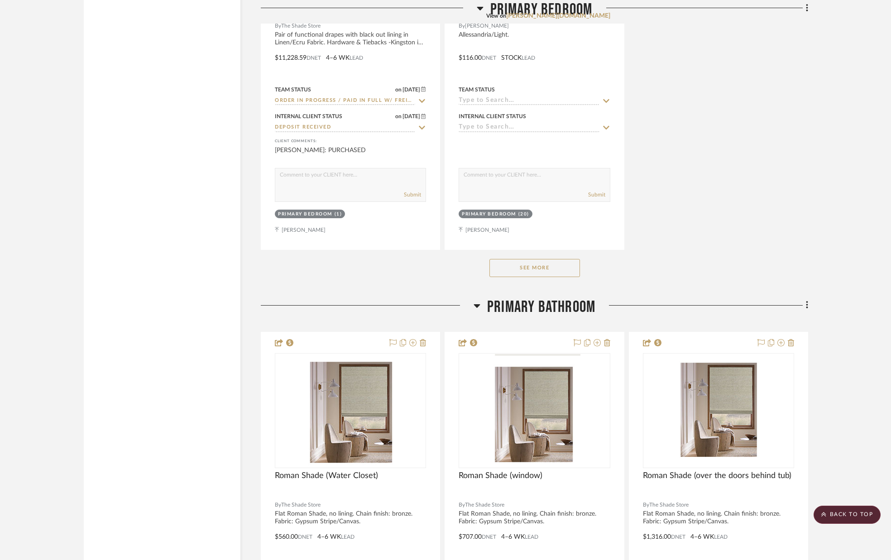
scroll to position [6732, 0]
click at [807, 306] on icon at bounding box center [807, 304] width 3 height 10
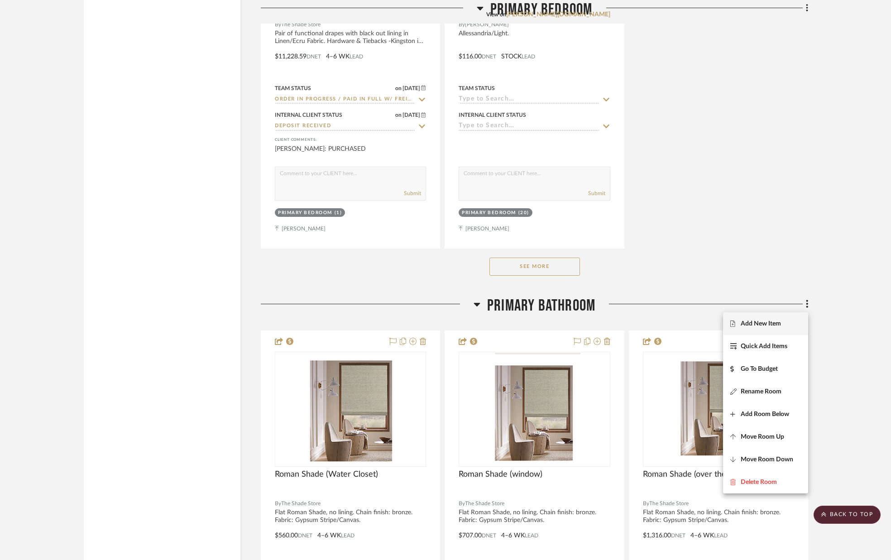
click at [783, 323] on span "Add New Item" at bounding box center [765, 324] width 71 height 8
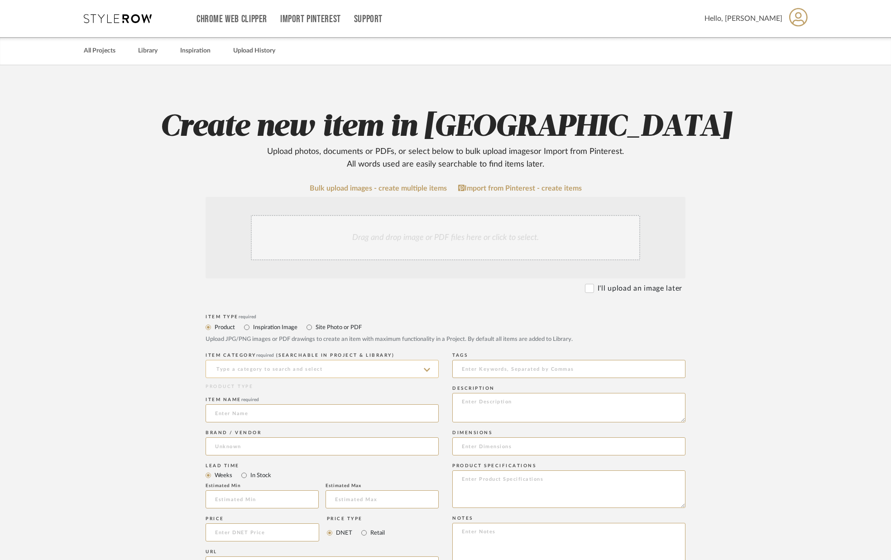
click at [371, 366] on input at bounding box center [321, 369] width 233 height 18
type input "c"
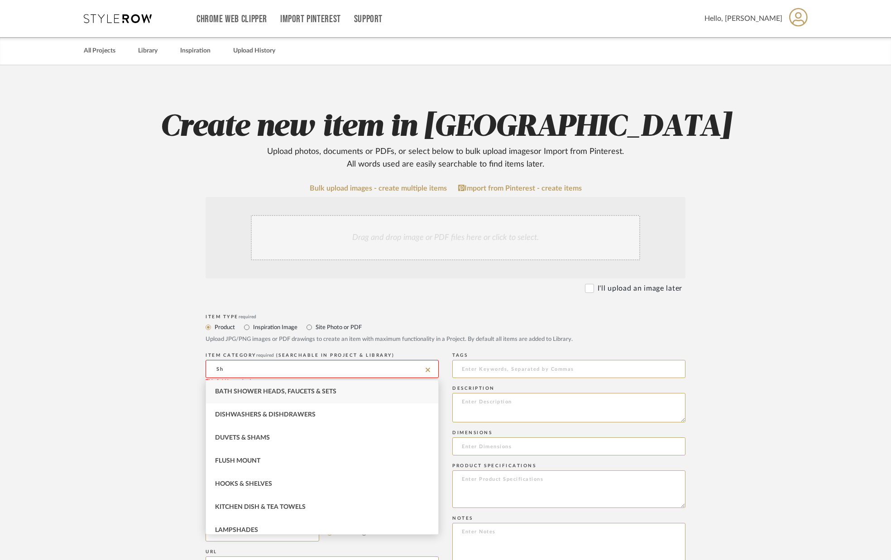
type input "S"
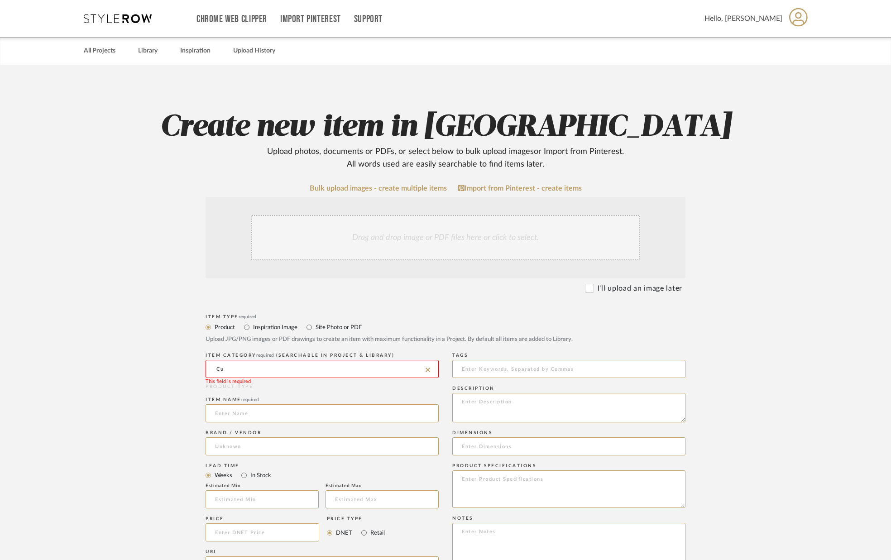
type input "C"
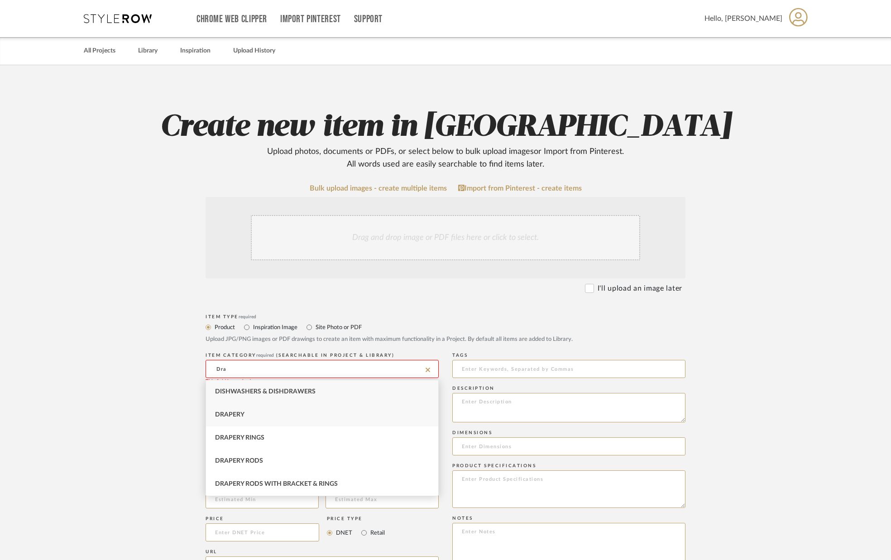
click at [239, 417] on span "Drapery" at bounding box center [229, 414] width 29 height 6
type input "Drapery"
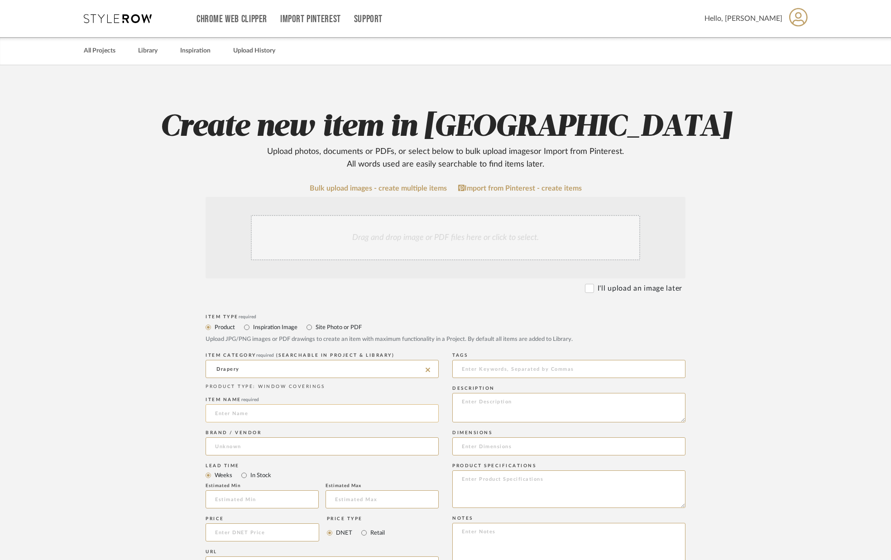
click at [239, 416] on input at bounding box center [321, 413] width 233 height 18
type input "D"
type input "Vanity Door Fixed Curtain Panels (2)"
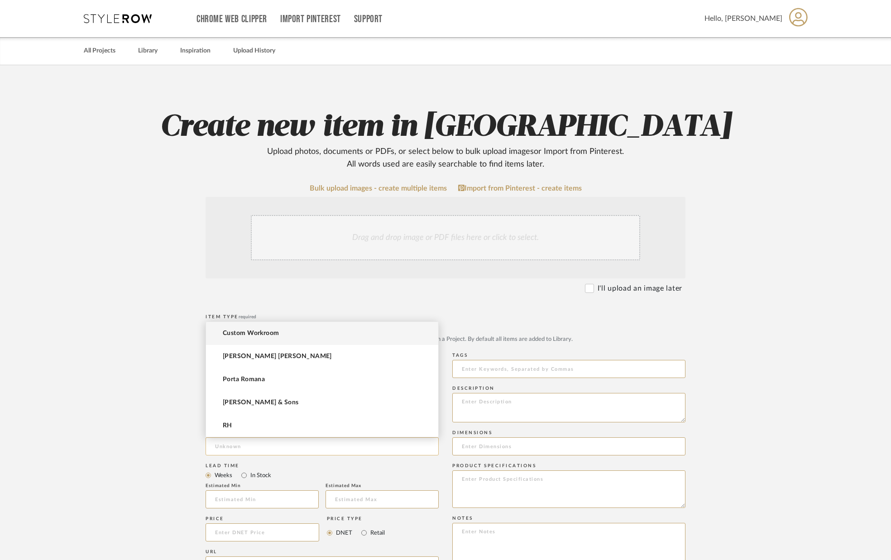
click at [228, 448] on input at bounding box center [321, 446] width 233 height 18
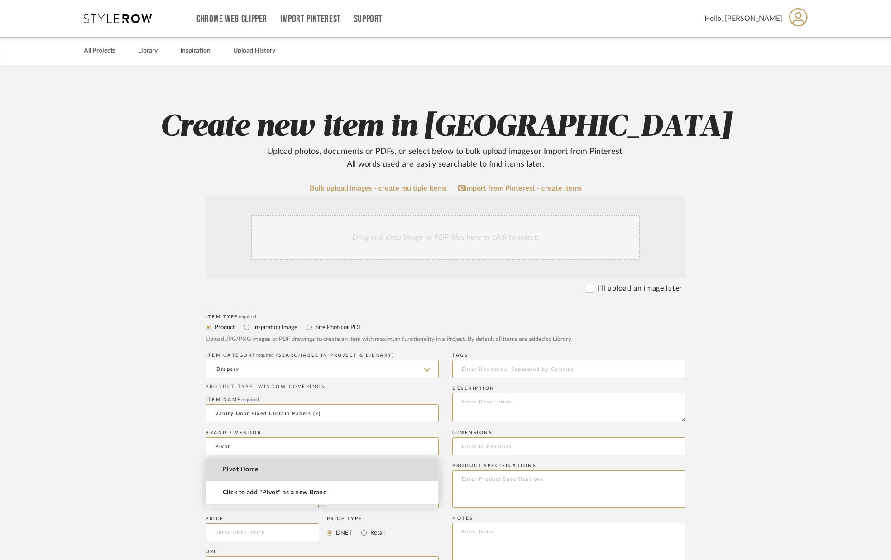
drag, startPoint x: 244, startPoint y: 469, endPoint x: 239, endPoint y: 466, distance: 5.7
click at [244, 469] on span "Pivot Home" at bounding box center [240, 470] width 35 height 8
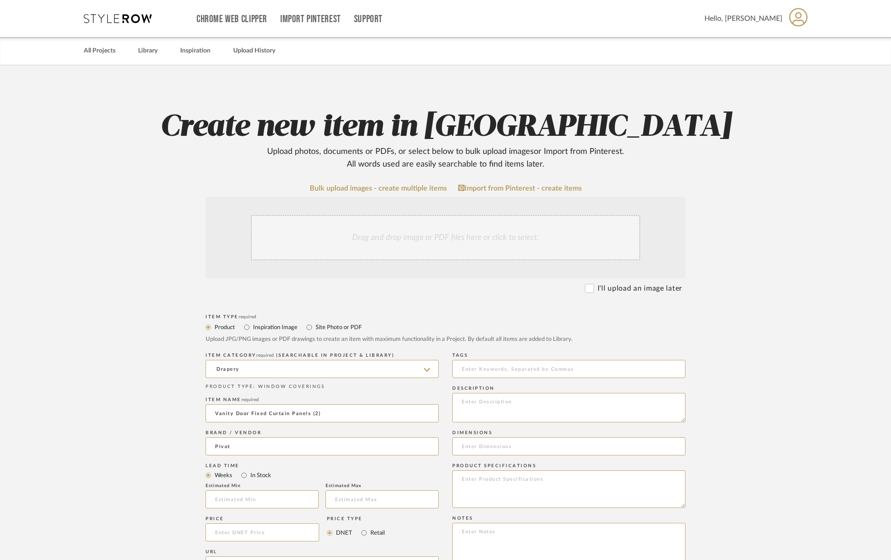
type input "Pivot Home"
click at [240, 497] on input "text" at bounding box center [261, 499] width 113 height 18
type input "2"
click at [348, 497] on input at bounding box center [381, 499] width 113 height 18
type input "4"
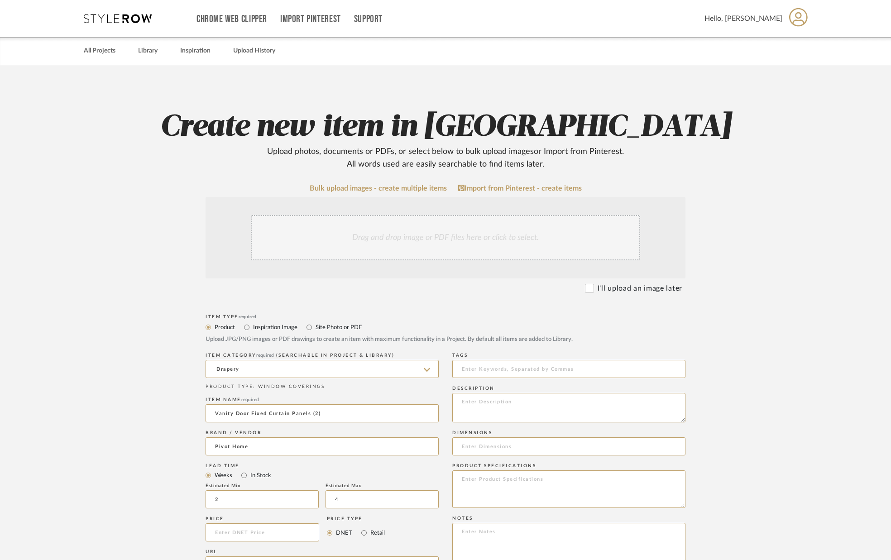
click at [340, 474] on mat-radio-group "Weeks In Stock" at bounding box center [321, 474] width 233 height 11
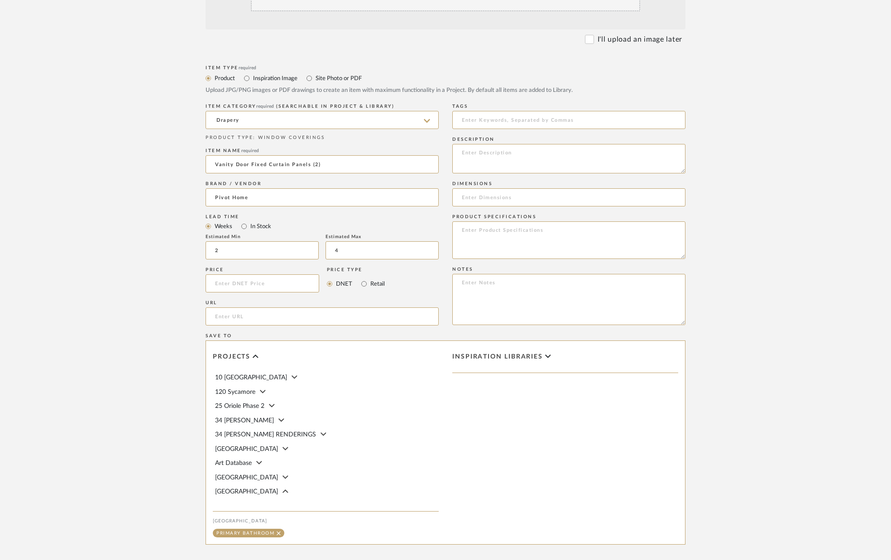
scroll to position [249, 0]
click at [247, 287] on input at bounding box center [262, 283] width 114 height 18
click at [511, 154] on textarea at bounding box center [568, 157] width 233 height 29
click at [502, 200] on input at bounding box center [568, 197] width 233 height 18
drag, startPoint x: 271, startPoint y: 314, endPoint x: 271, endPoint y: 309, distance: 5.0
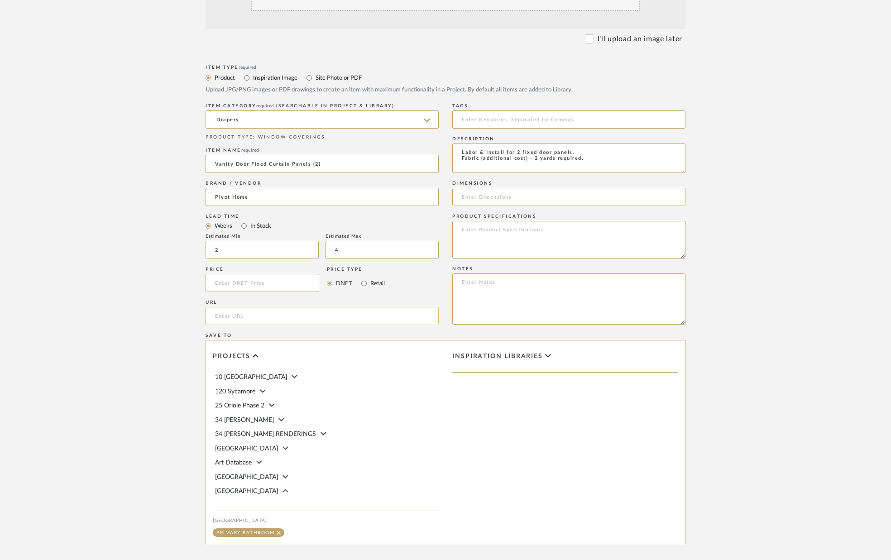
click at [271, 314] on input "url" at bounding box center [321, 316] width 233 height 18
click at [582, 151] on textarea "Labor & Install for 2 fixed door panels. Fabric (additional cost) - 2 yards req…" at bounding box center [568, 157] width 233 height 29
type textarea "Labor & Install for 2 fixed door panels stapled to the back of the door frame. …"
click at [471, 199] on input at bounding box center [568, 197] width 233 height 18
click at [258, 284] on input at bounding box center [262, 283] width 114 height 18
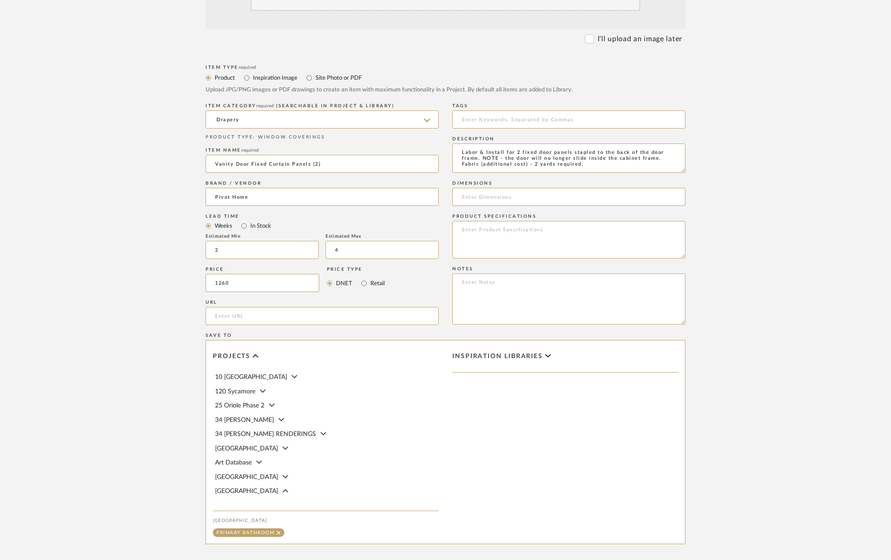
type input "$1,260.00"
click at [253, 298] on div "URL" at bounding box center [321, 313] width 233 height 33
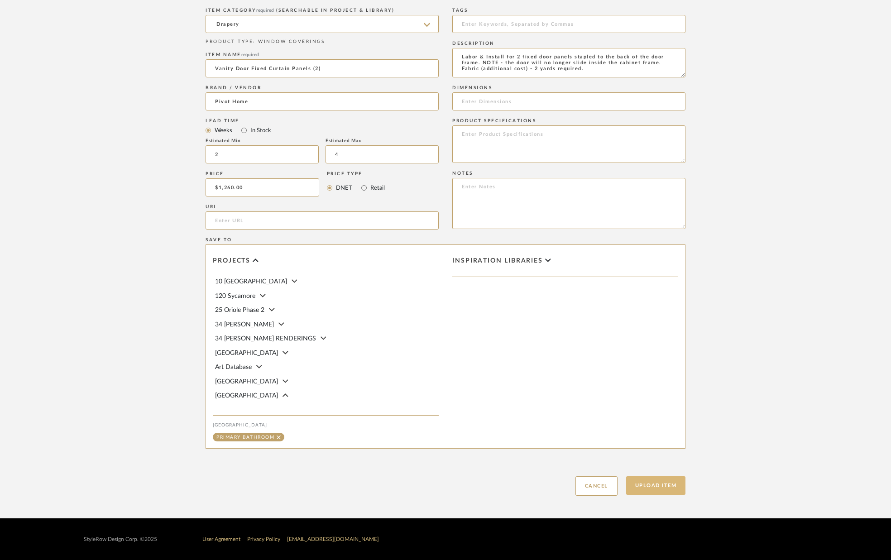
click at [653, 482] on button "Upload Item" at bounding box center [656, 485] width 60 height 19
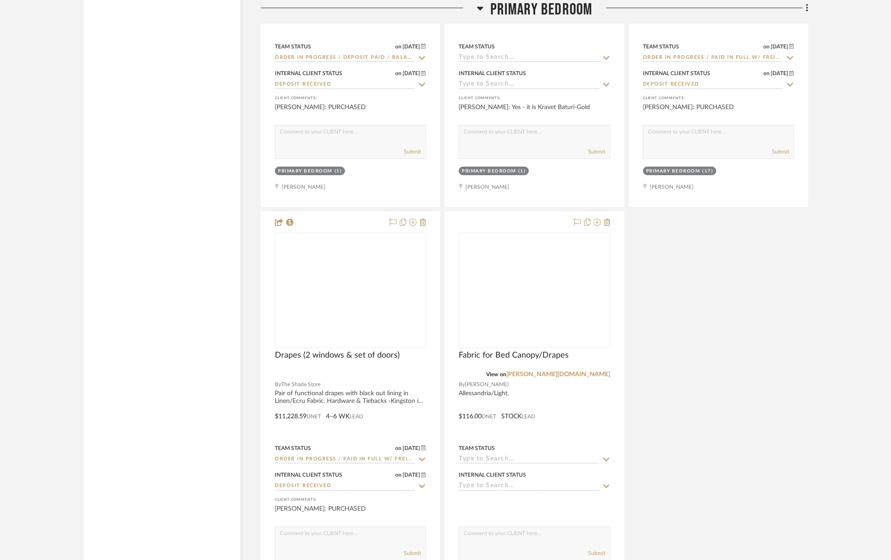
scroll to position [7013, 0]
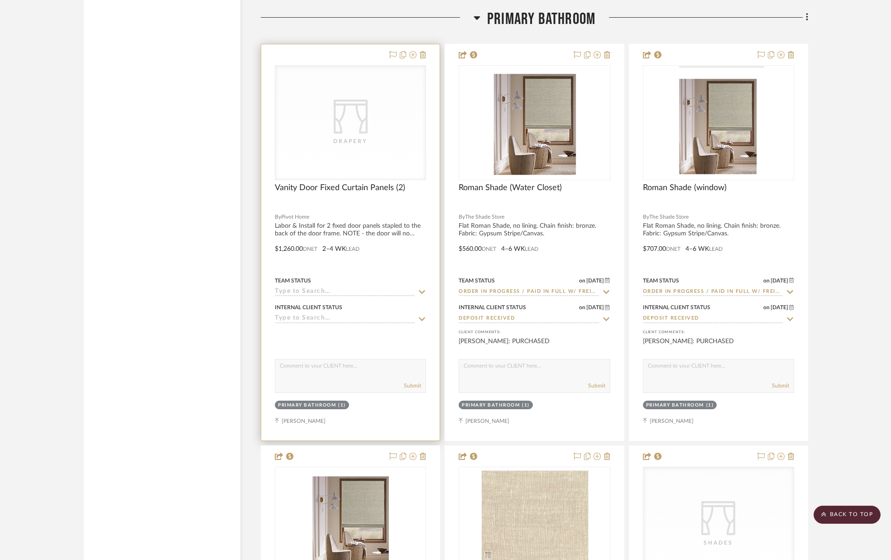
click at [0, 0] on div "CategoryIconFabrics Created with Sketch. Drapery" at bounding box center [0, 0] width 0 height 0
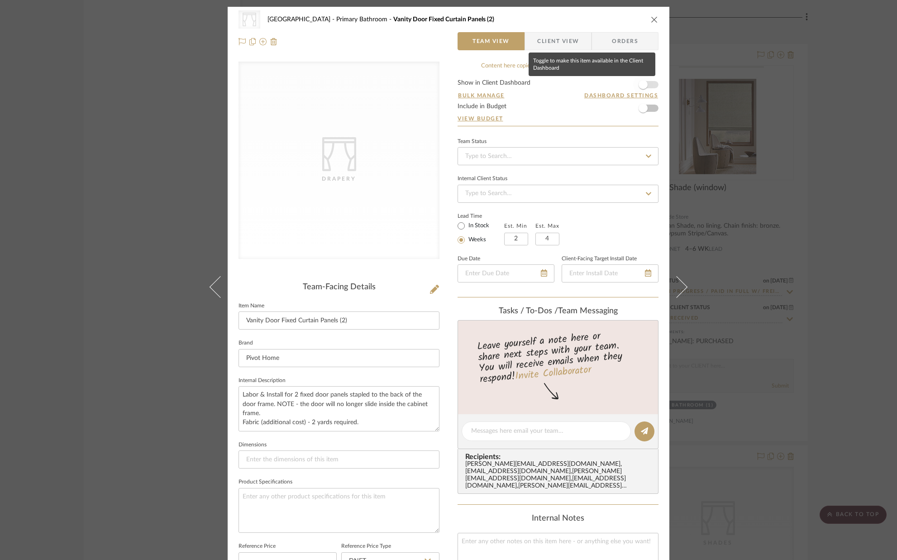
click at [644, 85] on span "button" at bounding box center [643, 85] width 20 height 20
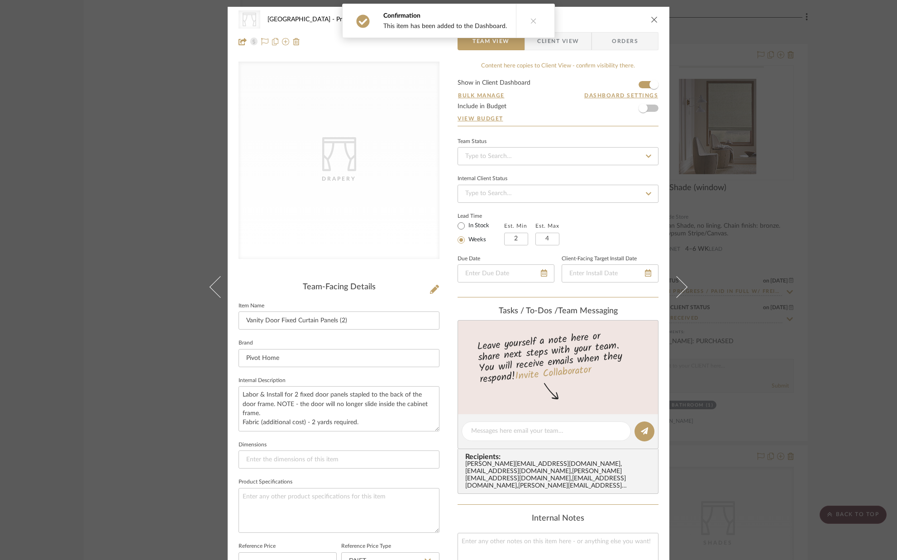
click at [572, 42] on span "Client View" at bounding box center [558, 41] width 42 height 18
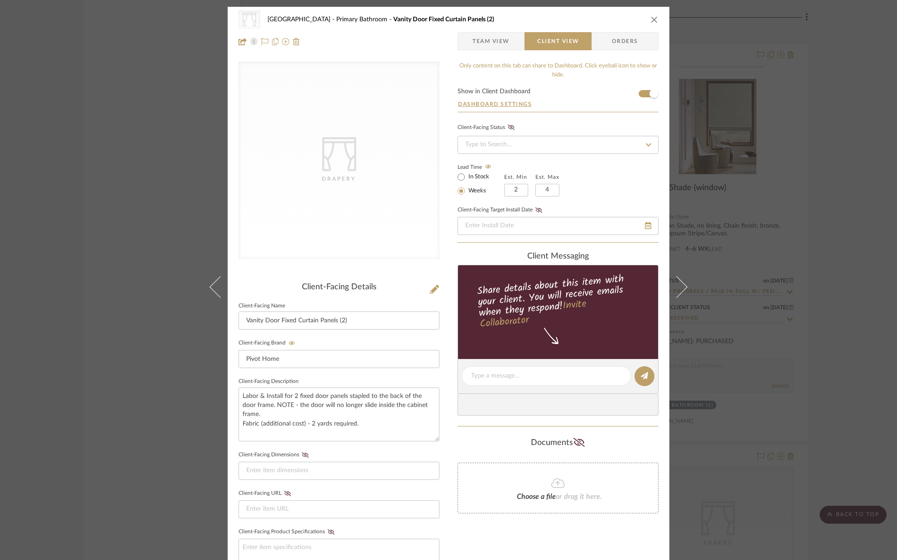
click at [651, 22] on icon "close" at bounding box center [654, 19] width 7 height 7
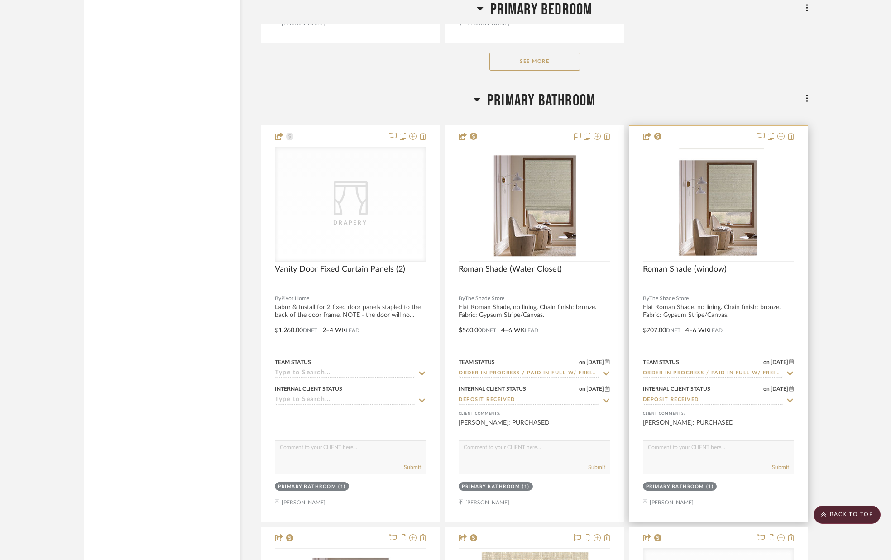
scroll to position [6931, 0]
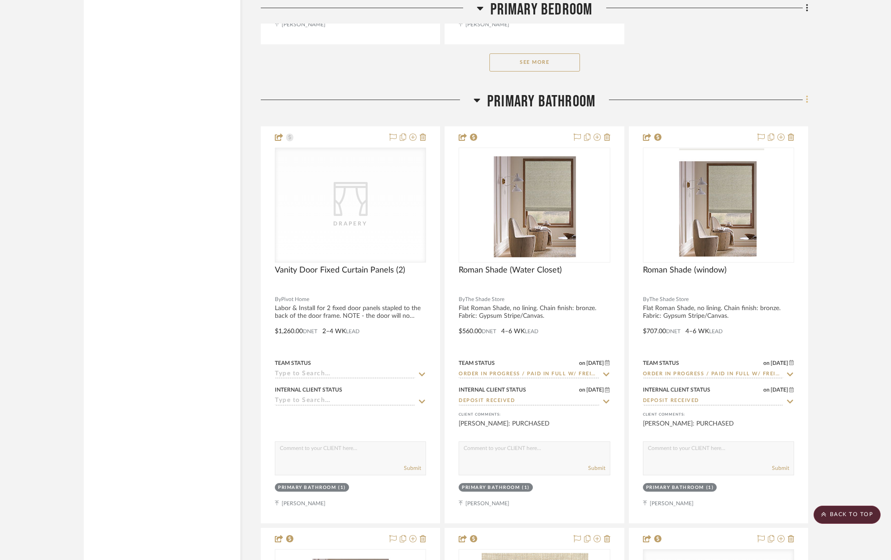
click at [807, 101] on icon at bounding box center [807, 100] width 2 height 8
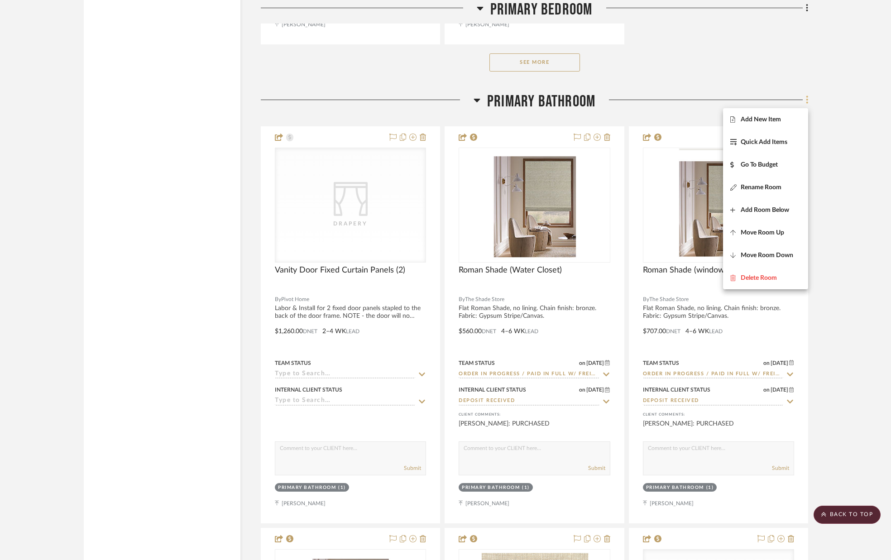
scroll to position [6931, 0]
click at [776, 119] on span "Add New Item" at bounding box center [760, 119] width 40 height 8
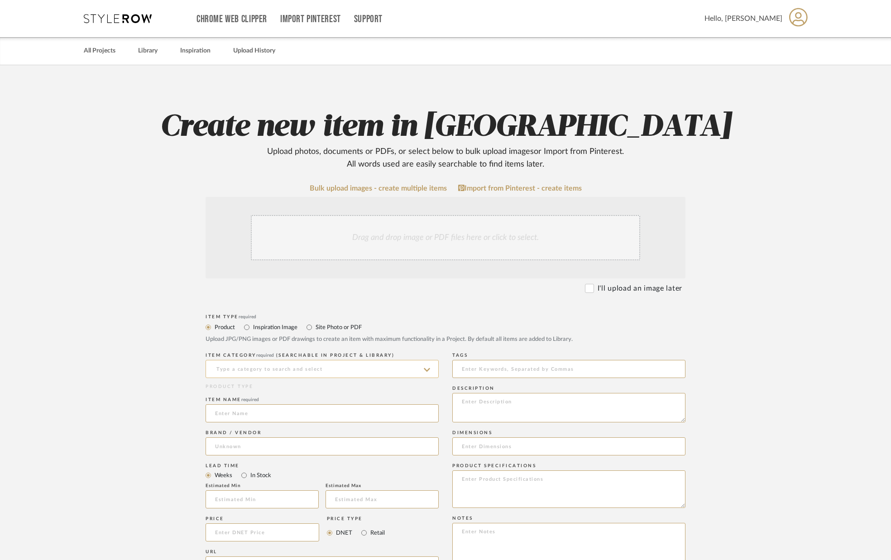
click at [291, 367] on input at bounding box center [321, 369] width 233 height 18
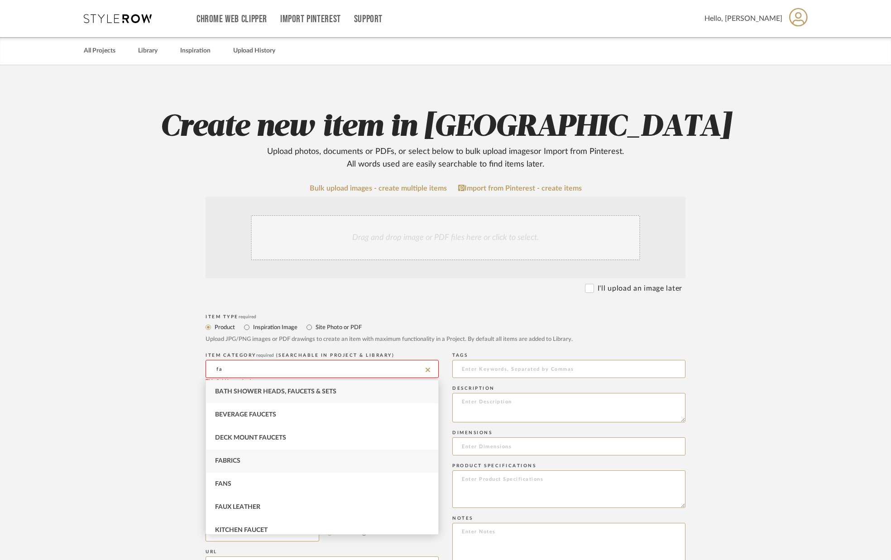
click at [243, 463] on div "Fabrics" at bounding box center [322, 460] width 232 height 23
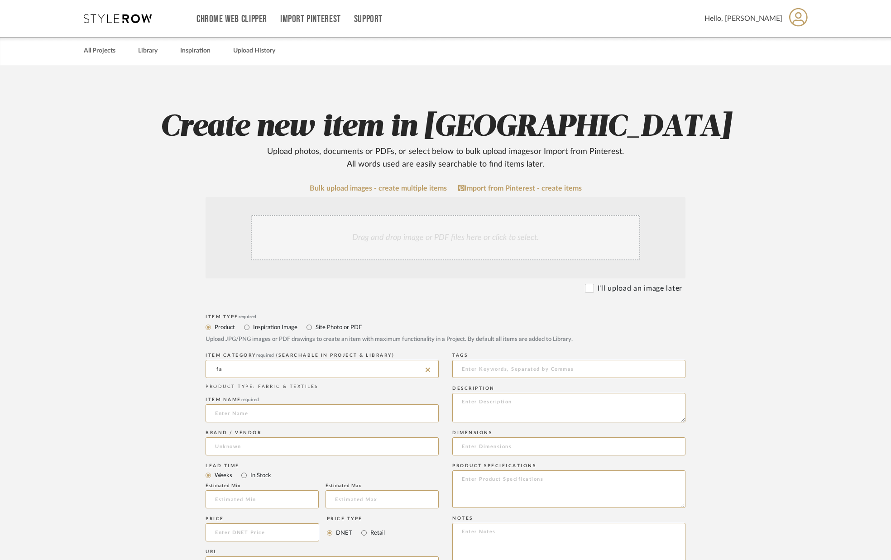
type input "Fabrics"
click at [253, 411] on input at bounding box center [321, 413] width 233 height 18
type input "Fabric for Vanity Cabinet panels"
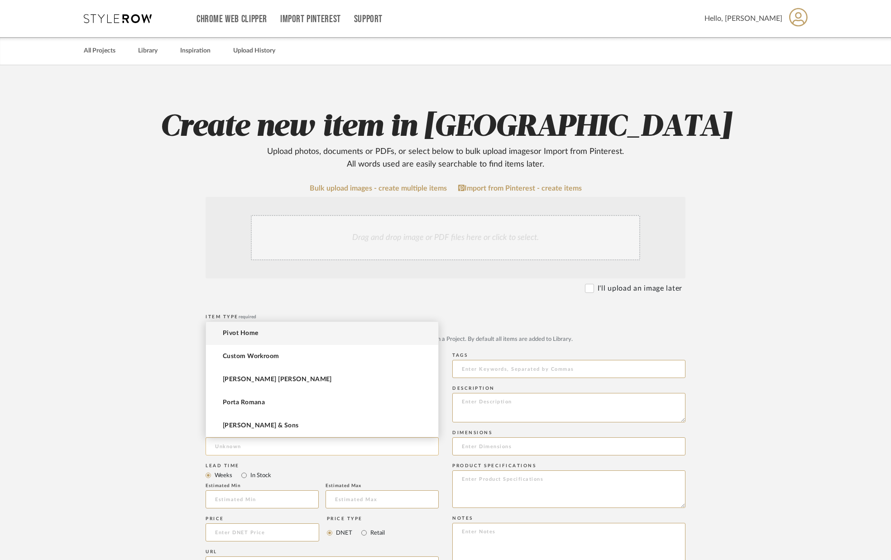
click at [258, 442] on input at bounding box center [321, 446] width 233 height 18
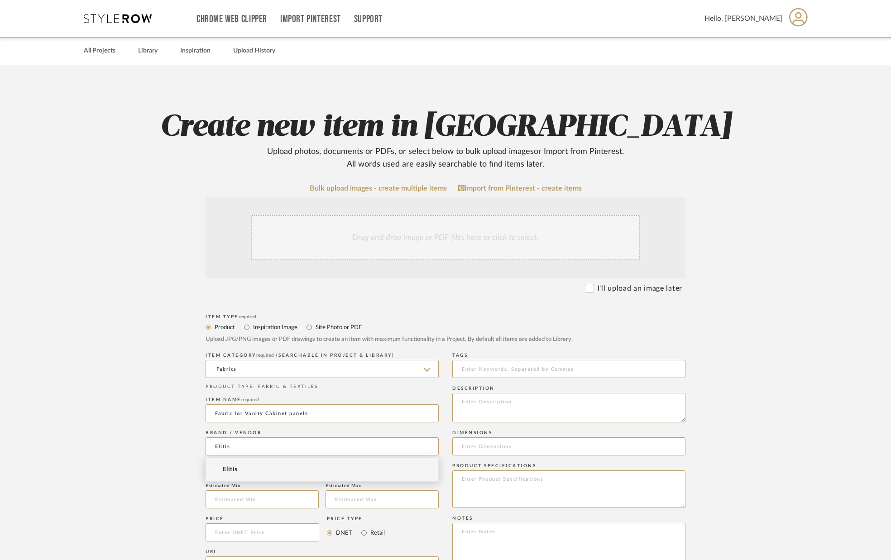
type input "Elitis"
click at [242, 469] on mat-option "Elitis" at bounding box center [322, 469] width 232 height 23
click at [248, 481] on input "In Stock" at bounding box center [244, 475] width 11 height 11
radio input "true"
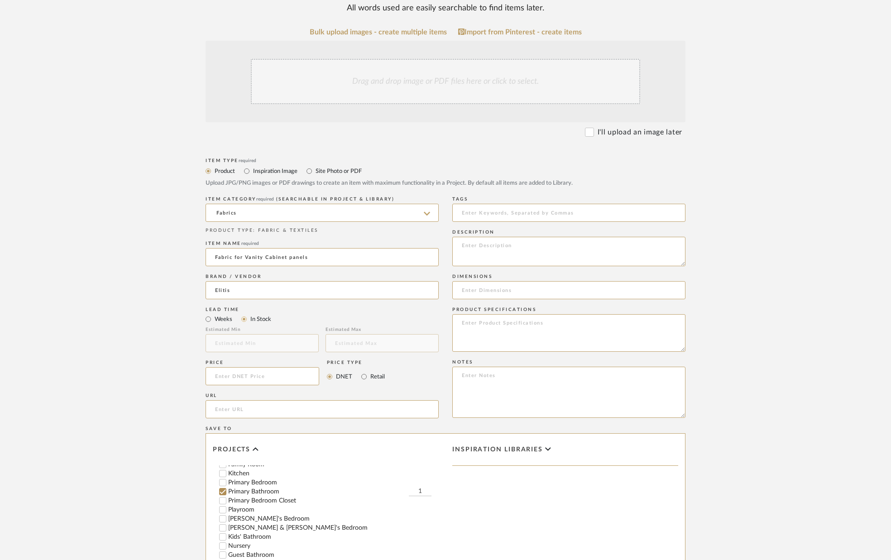
scroll to position [179, 0]
drag, startPoint x: 424, startPoint y: 490, endPoint x: 418, endPoint y: 487, distance: 6.7
click at [424, 490] on input "1" at bounding box center [420, 493] width 23 height 9
type input "2"
click at [480, 513] on div "Inspiration libraries" at bounding box center [564, 535] width 239 height 203
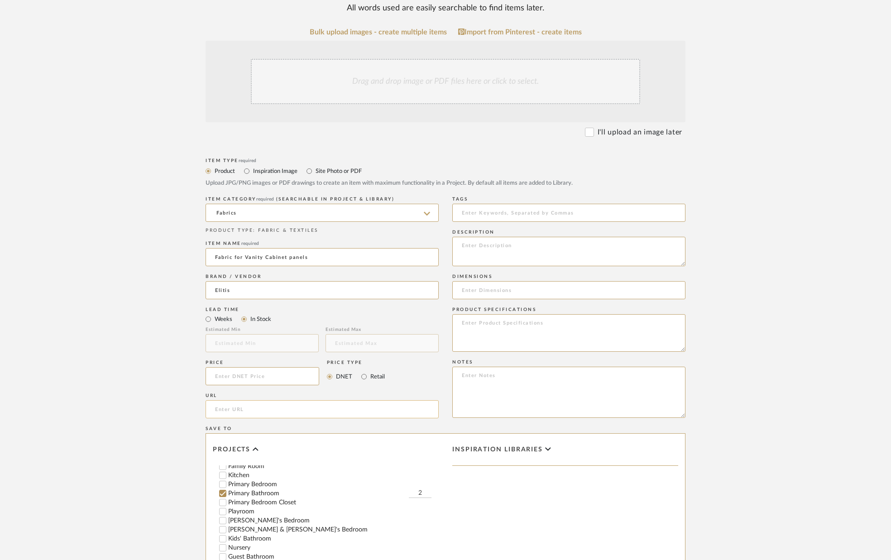
paste input "[URL][DOMAIN_NAME]"
type input "[URL][DOMAIN_NAME]"
click at [505, 248] on textarea at bounding box center [568, 251] width 233 height 29
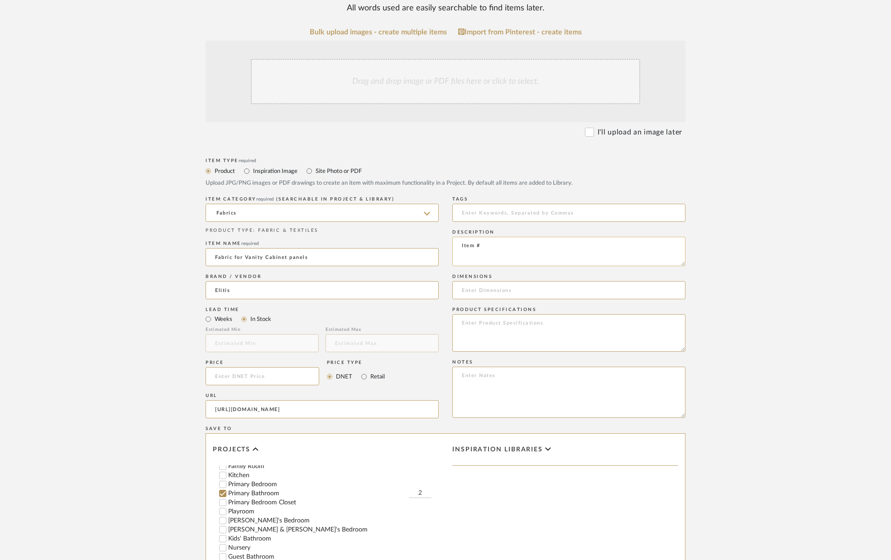
paste textarea "LV 571 02"
type textarea "Item LV 571 02 ([GEOGRAPHIC_DATA] - White)."
click at [511, 288] on input at bounding box center [568, 290] width 233 height 18
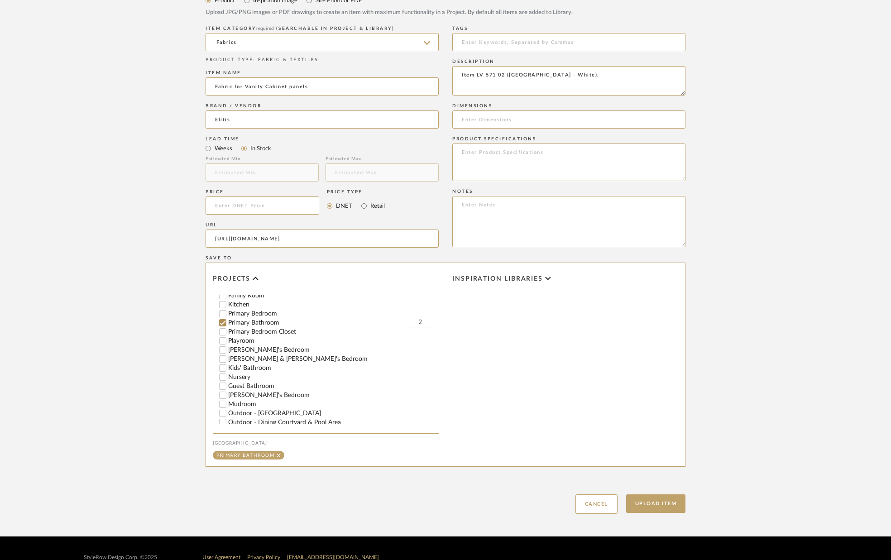
scroll to position [442, 0]
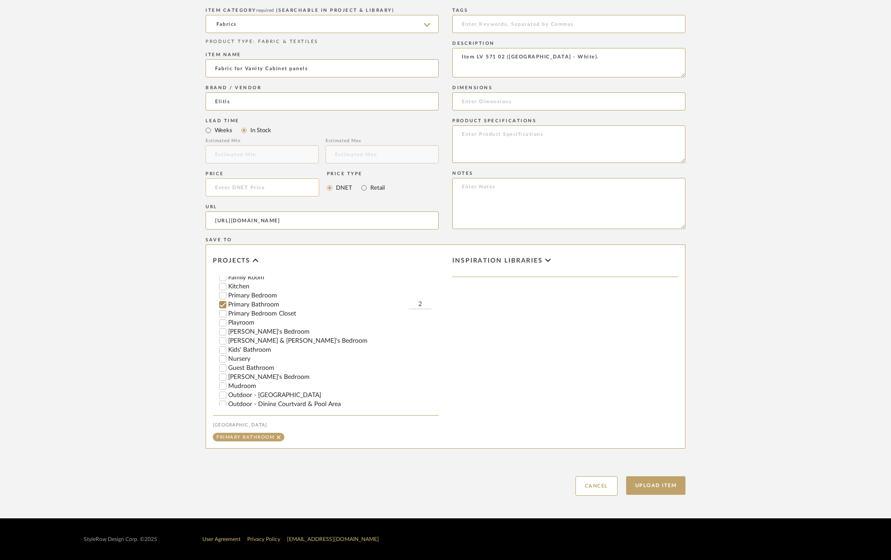
click at [262, 187] on input at bounding box center [262, 187] width 114 height 18
type input "$105.00"
click at [292, 204] on div "URL" at bounding box center [321, 206] width 233 height 5
click at [647, 482] on button "Upload Item" at bounding box center [656, 485] width 60 height 19
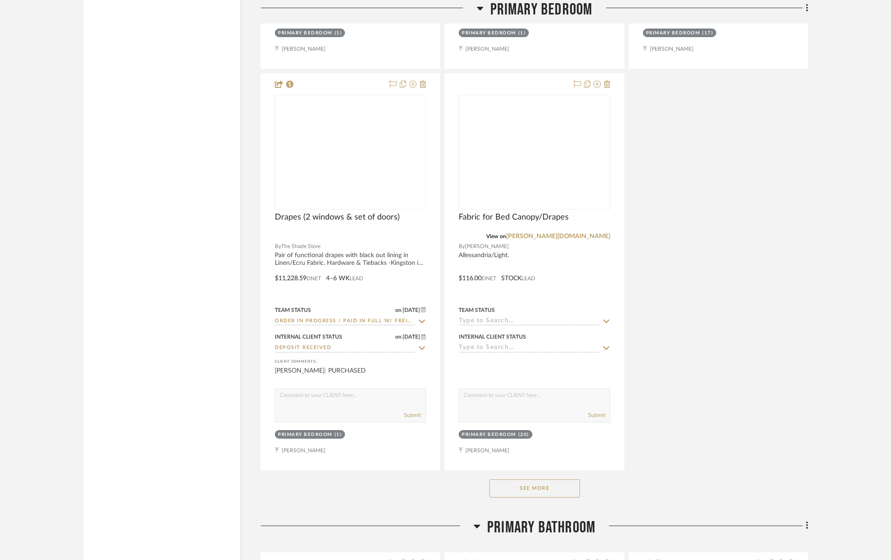
scroll to position [7013, 0]
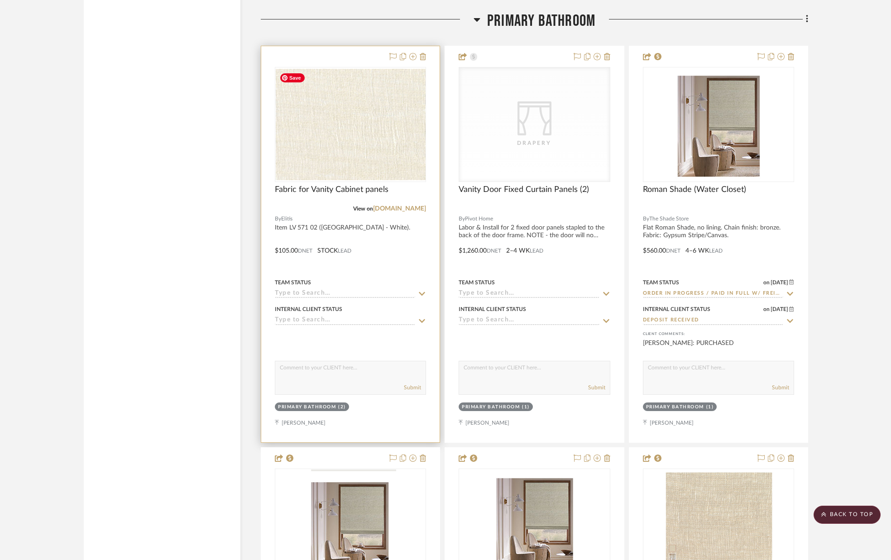
click at [344, 105] on div at bounding box center [350, 124] width 151 height 115
click at [342, 109] on img "0" at bounding box center [350, 124] width 149 height 111
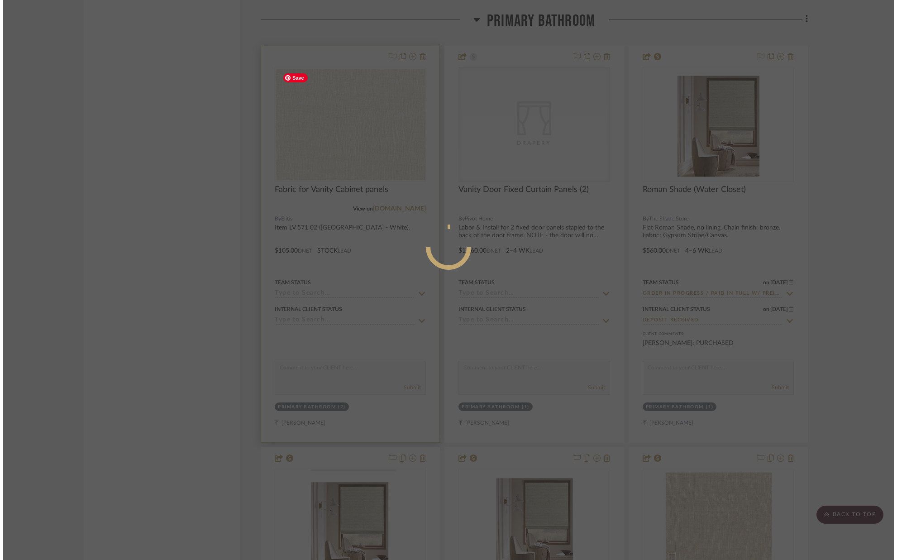
scroll to position [0, 0]
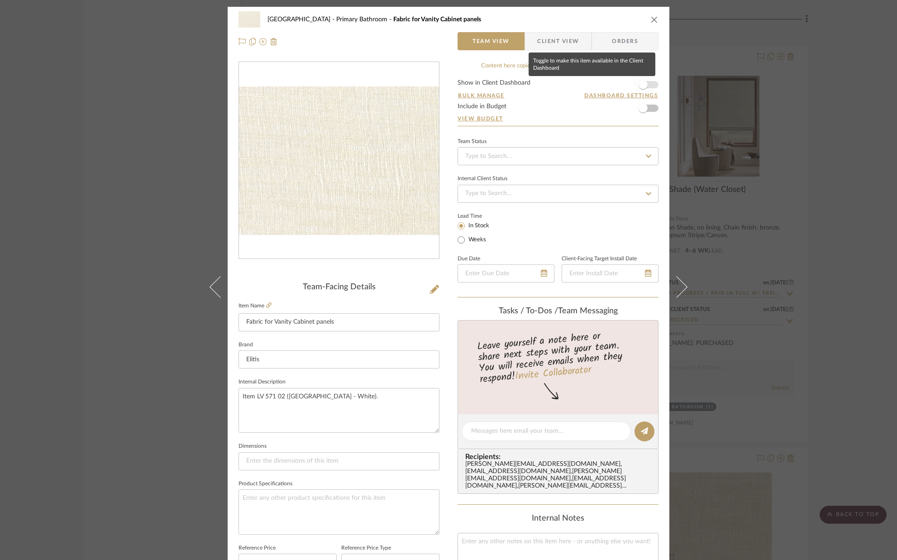
click at [649, 86] on span "button" at bounding box center [643, 85] width 20 height 20
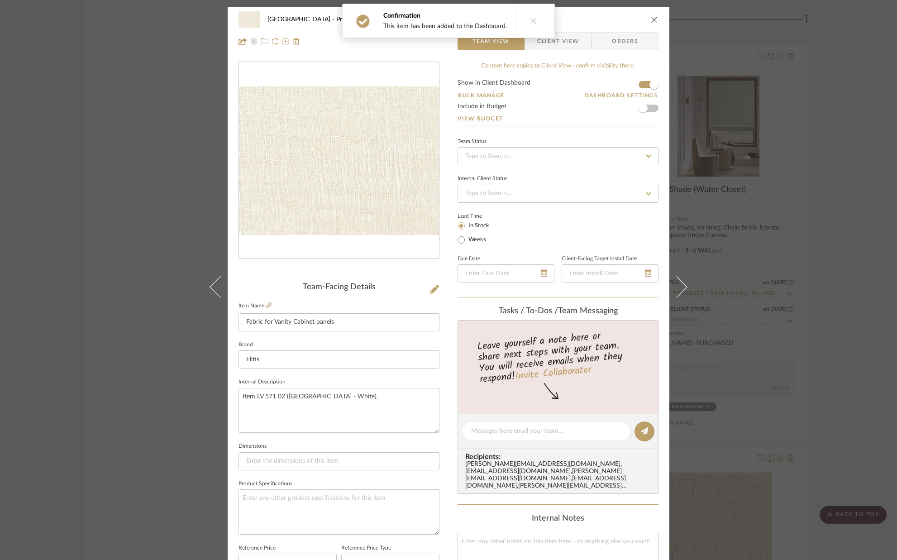
click at [651, 20] on icon "close" at bounding box center [654, 19] width 7 height 7
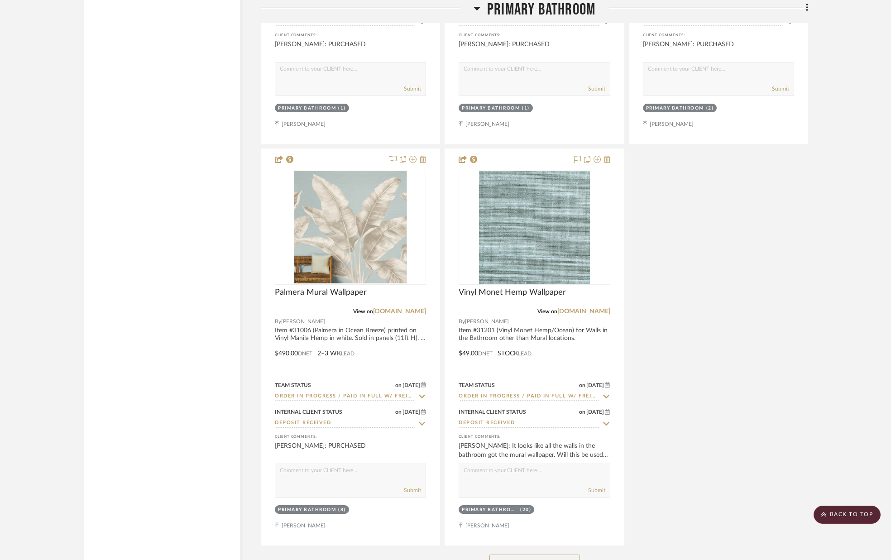
scroll to position [8115, 0]
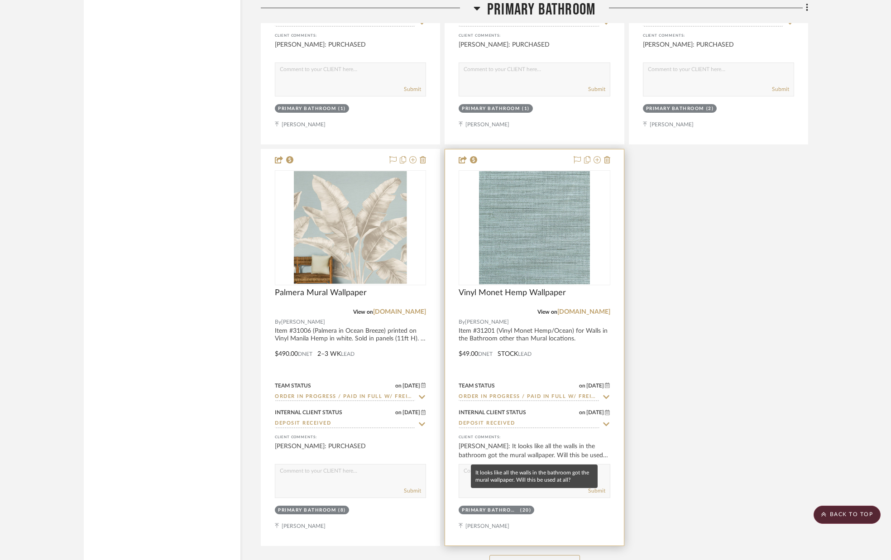
click at [537, 446] on div "[PERSON_NAME]: It looks like all the walls in the bathroom got the mural wallpa…" at bounding box center [533, 451] width 151 height 18
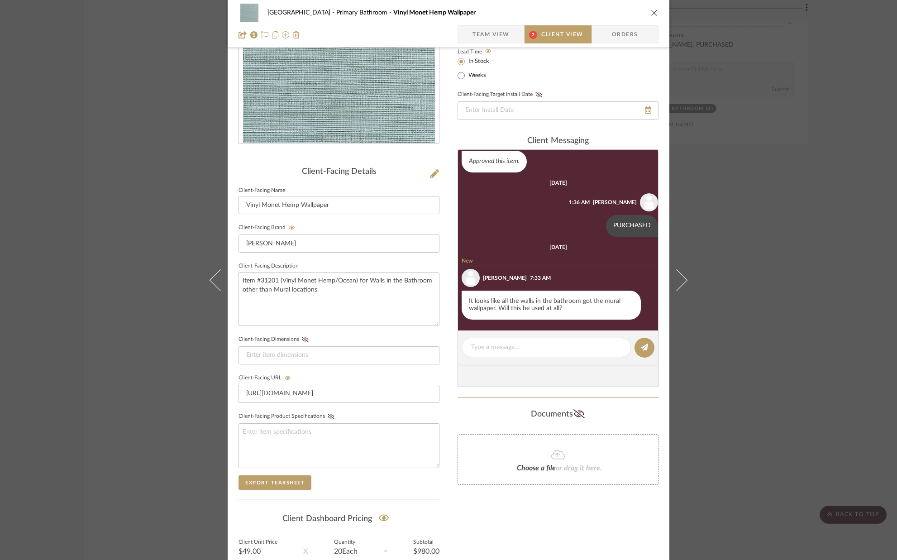
scroll to position [0, 0]
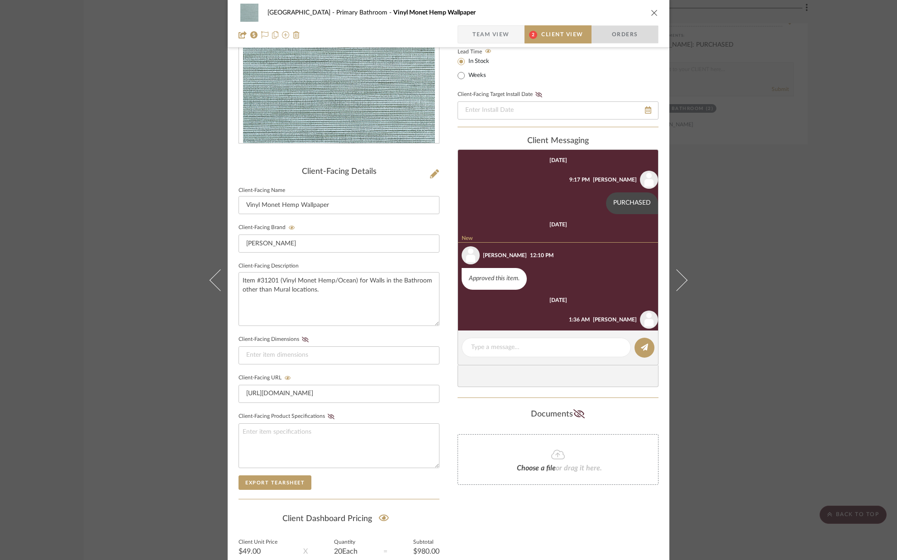
click at [622, 33] on span "Orders" at bounding box center [625, 34] width 46 height 18
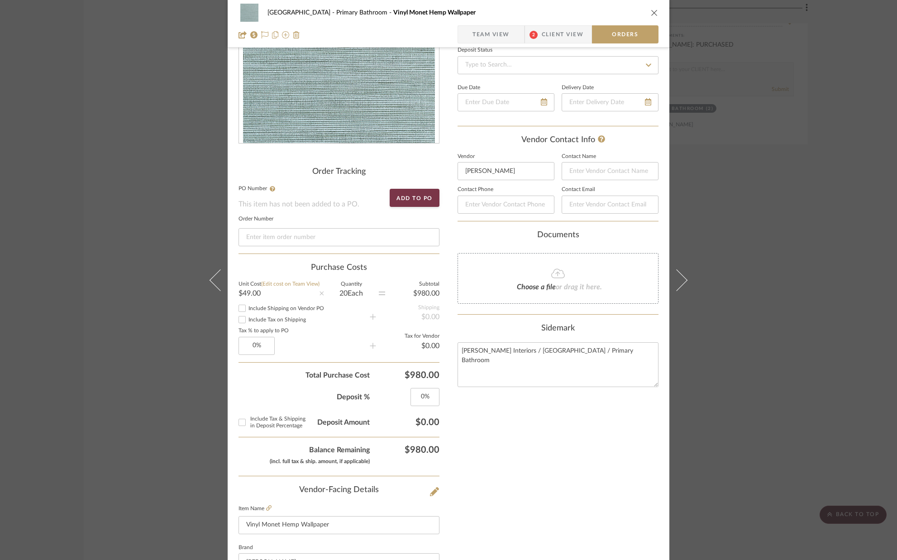
click at [542, 35] on span "Client View" at bounding box center [563, 34] width 42 height 18
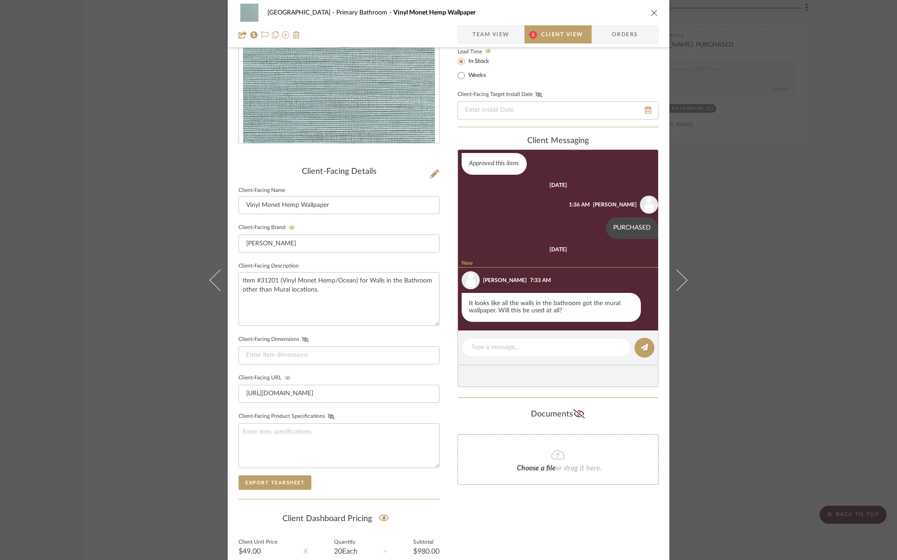
scroll to position [119, 0]
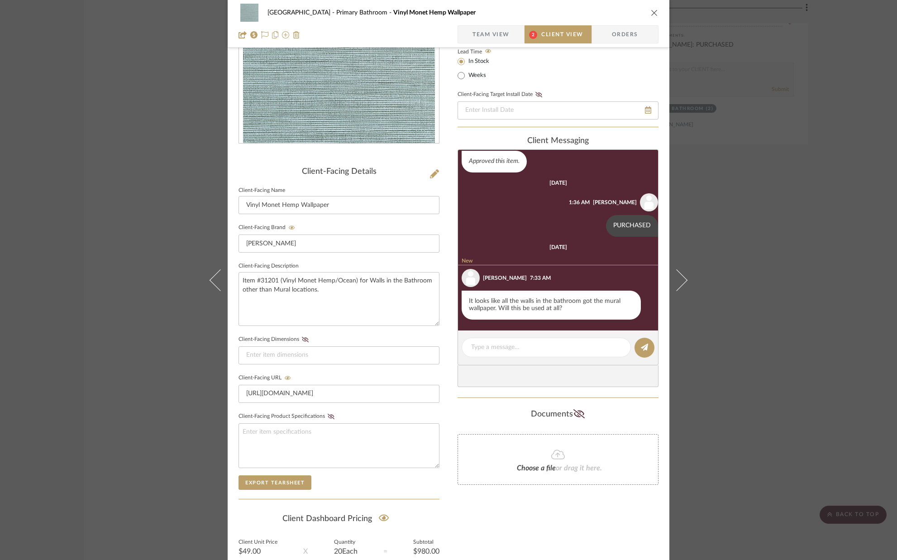
click at [652, 11] on icon "close" at bounding box center [654, 12] width 7 height 7
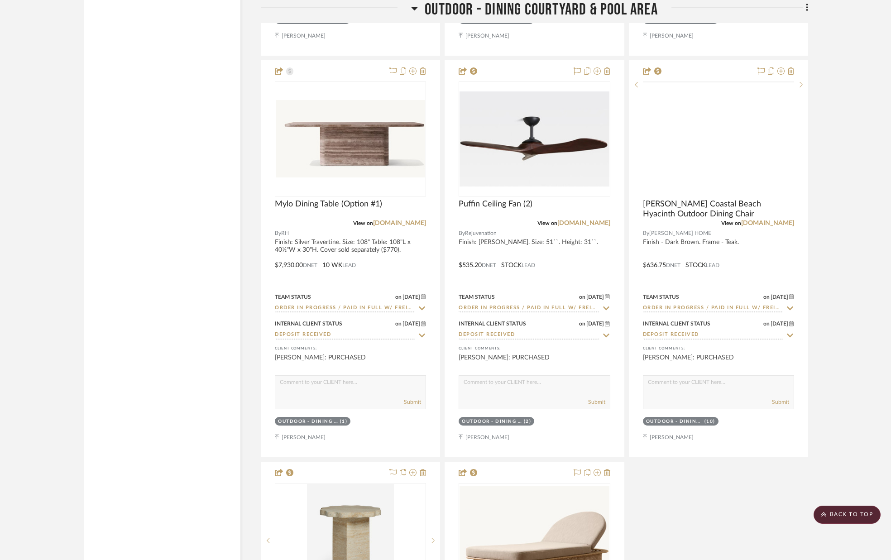
scroll to position [17748, 0]
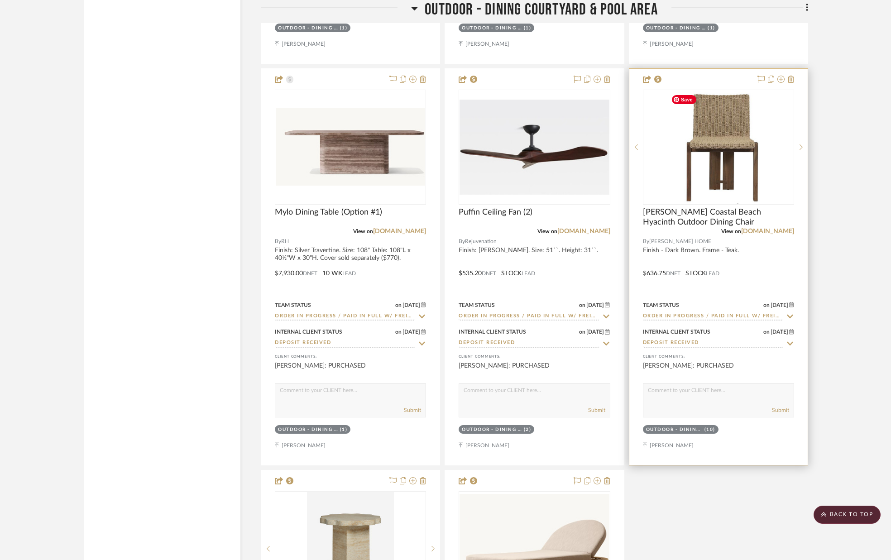
click at [743, 162] on img "0" at bounding box center [718, 147] width 102 height 113
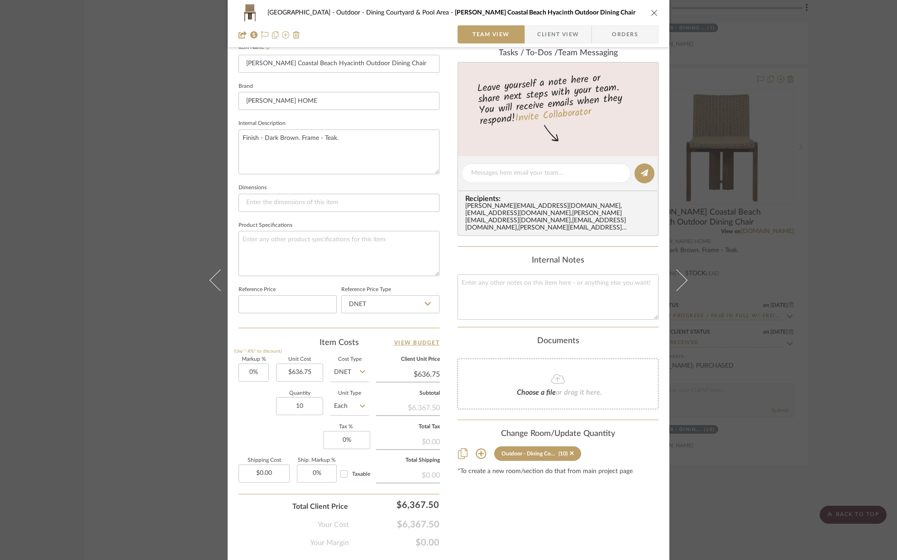
scroll to position [261, 0]
click at [654, 15] on icon "close" at bounding box center [654, 12] width 7 height 7
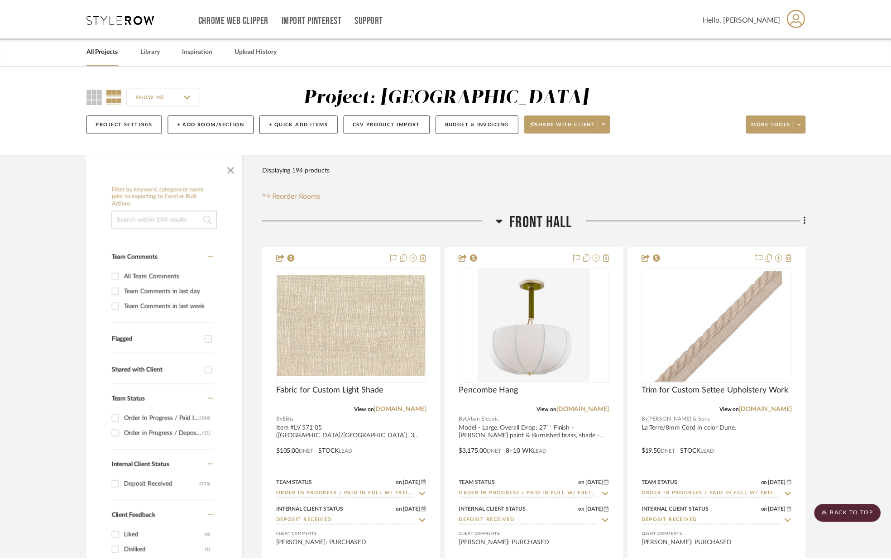
scroll to position [17748, 0]
